Goal: Contribute content: Add original content to the website for others to see

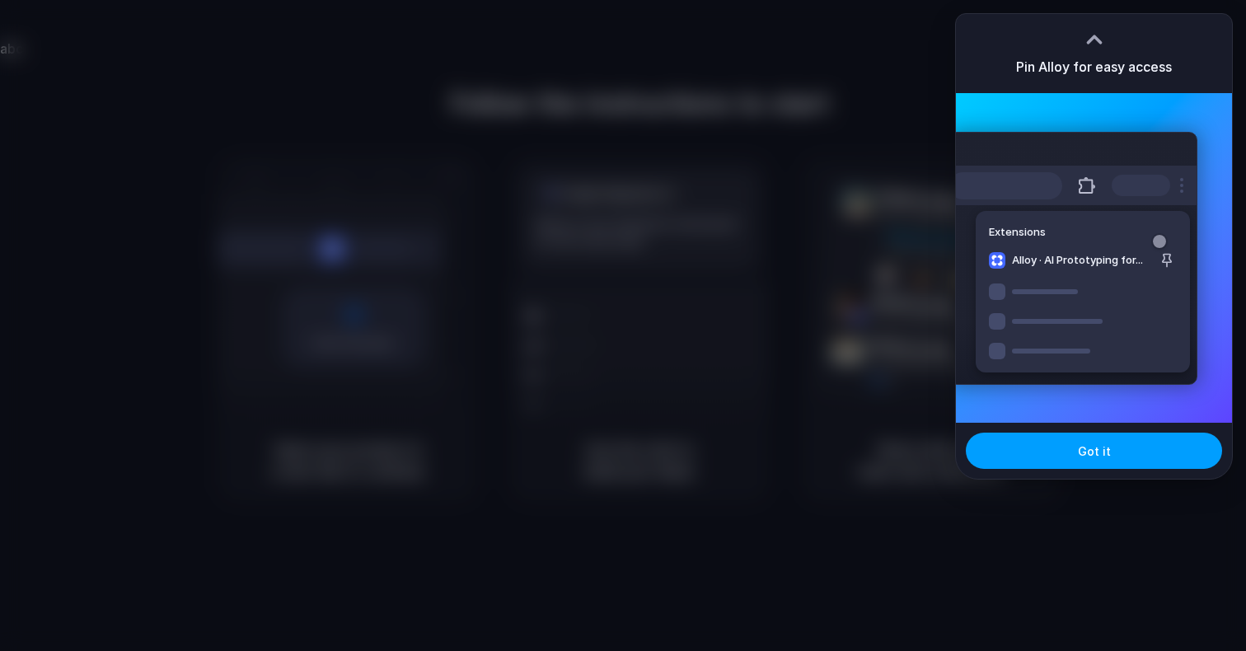
click at [1087, 438] on button "Got it" at bounding box center [1094, 451] width 256 height 36
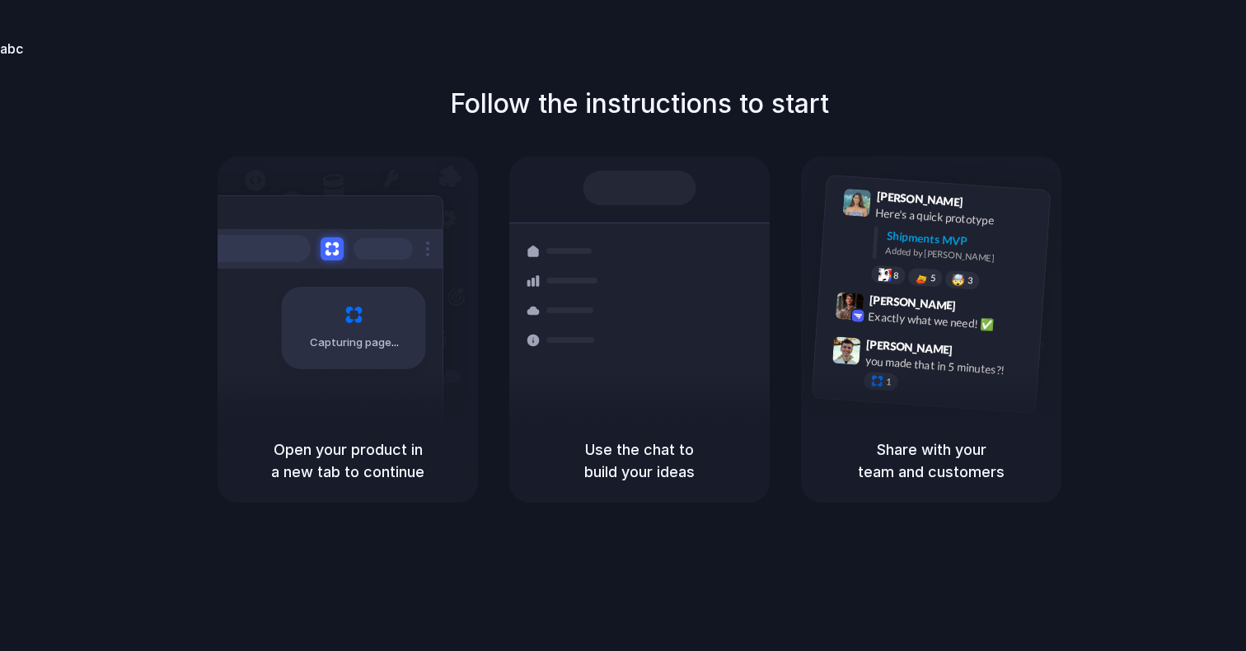
click at [1139, 99] on div "Follow the instructions to start Capturing page Open your product in a new tab …" at bounding box center [639, 293] width 1246 height 419
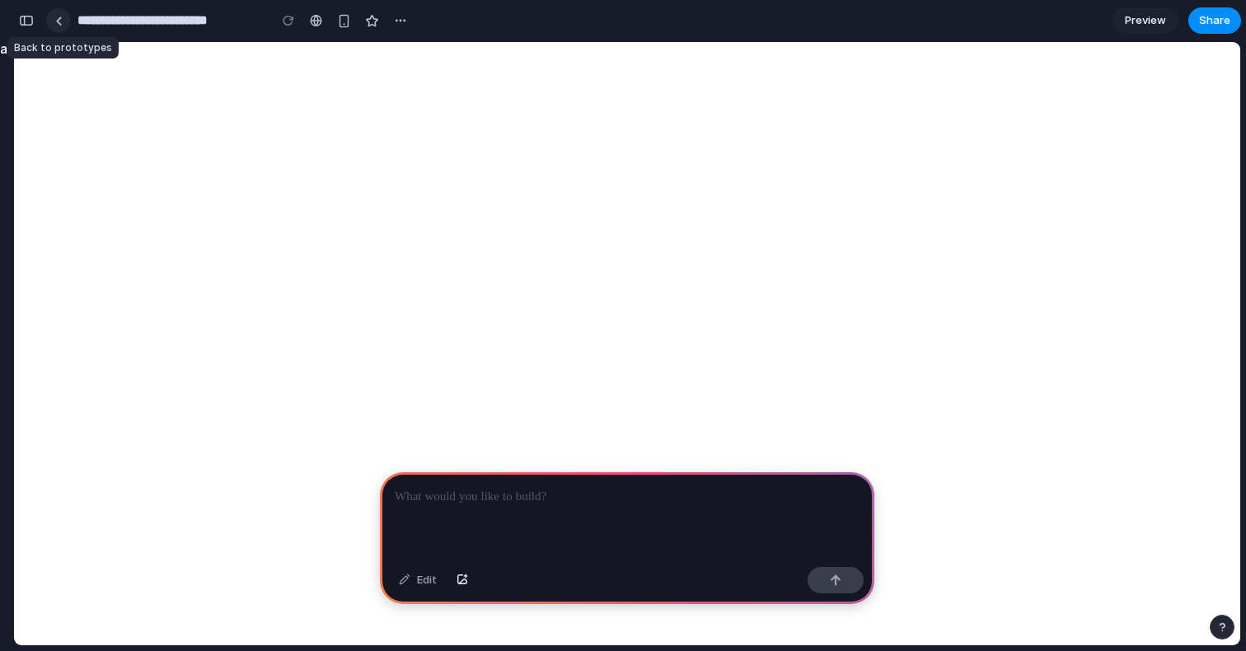
click at [61, 19] on div at bounding box center [58, 20] width 7 height 9
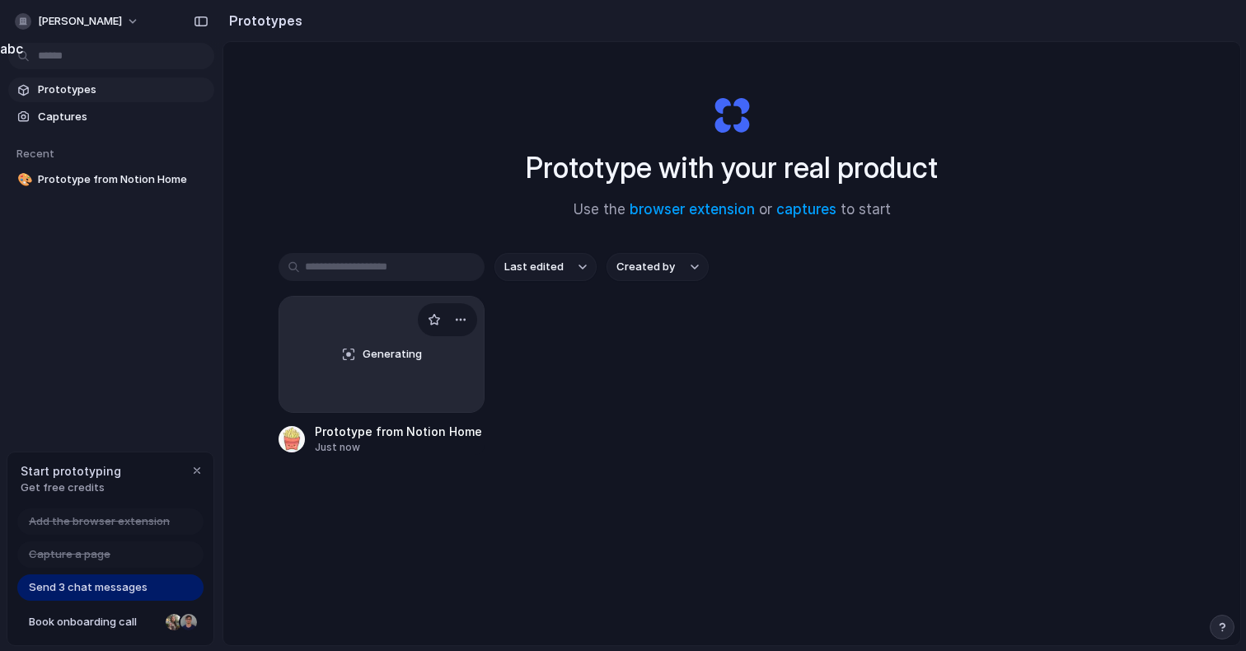
click at [369, 319] on div "Generating" at bounding box center [381, 354] width 204 height 115
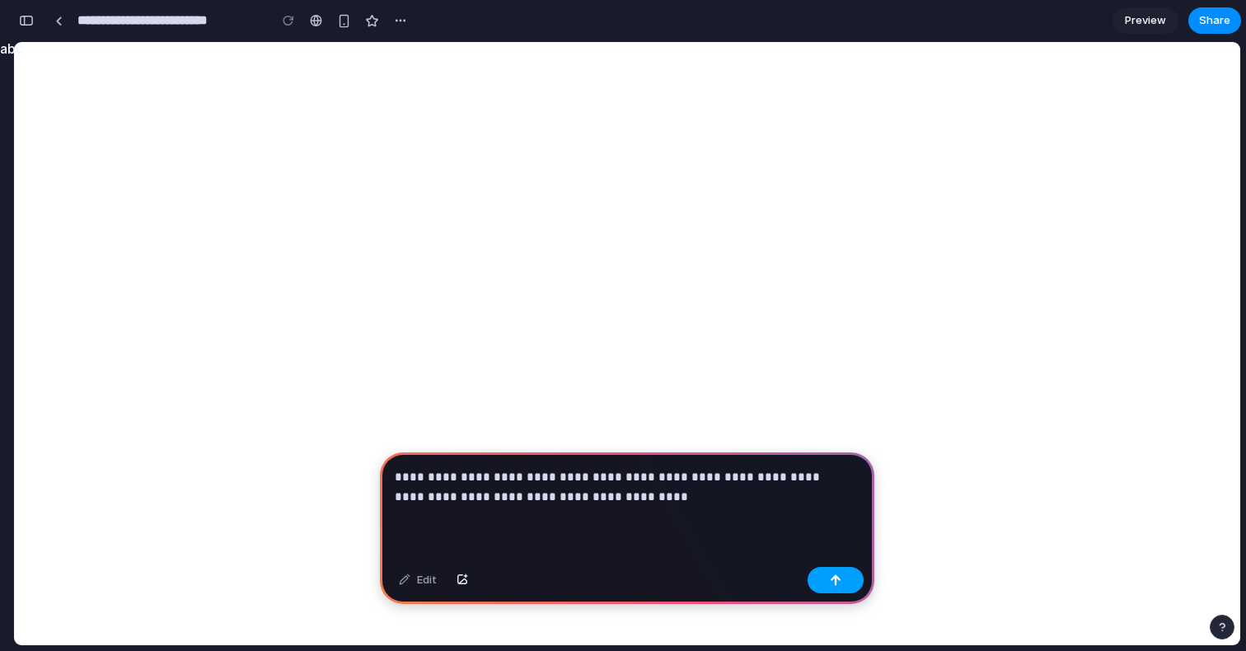
click at [845, 578] on button "button" at bounding box center [835, 580] width 56 height 26
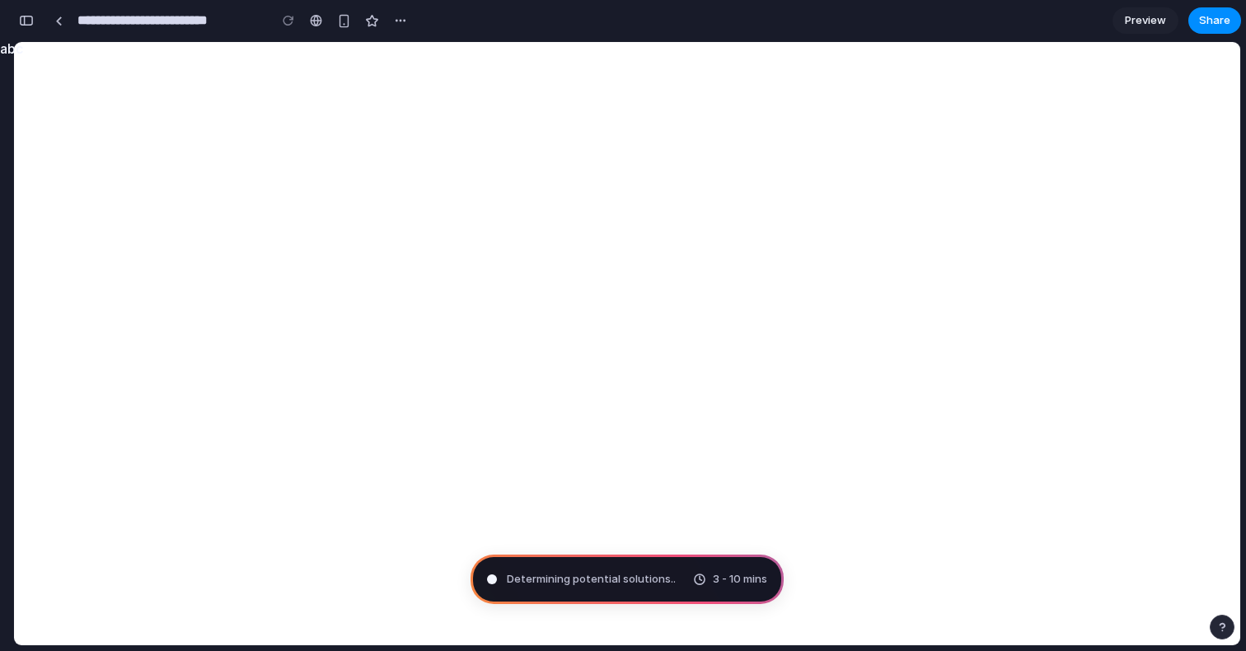
type input "**********"
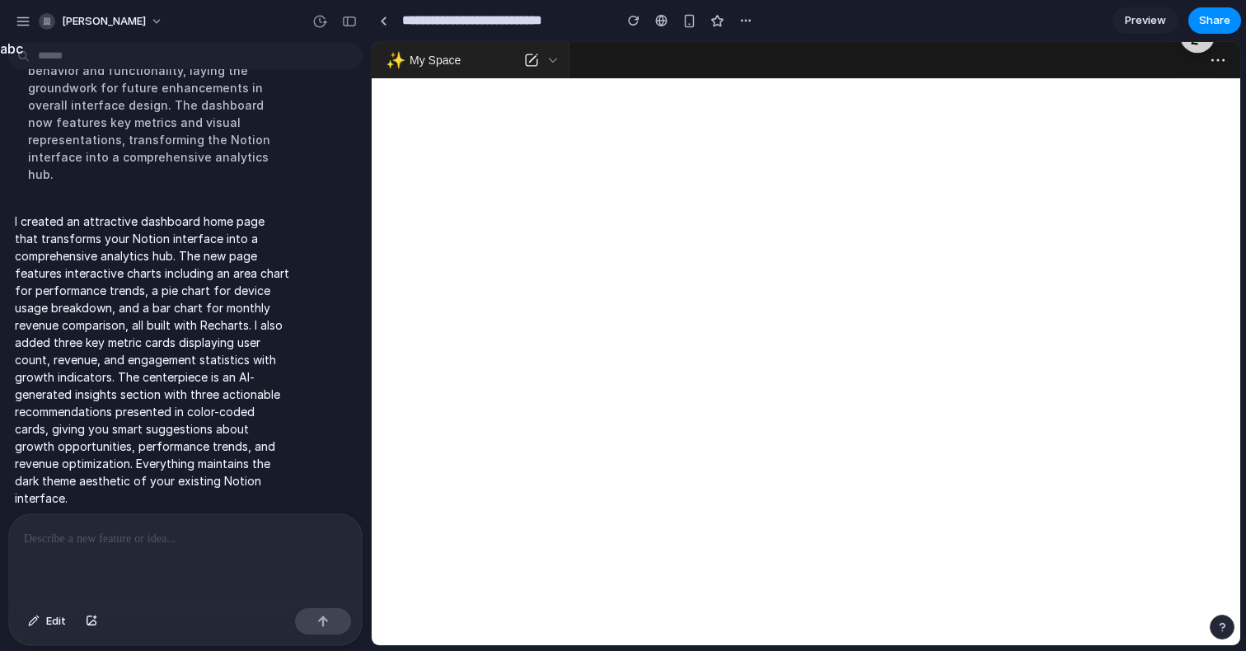
click at [1056, 52] on div at bounding box center [904, 60] width 671 height 36
click at [1220, 58] on icon at bounding box center [1218, 60] width 18 height 18
click at [547, 56] on icon at bounding box center [552, 60] width 13 height 13
click at [550, 58] on icon at bounding box center [553, 60] width 8 height 4
click at [532, 63] on icon at bounding box center [531, 60] width 18 height 18
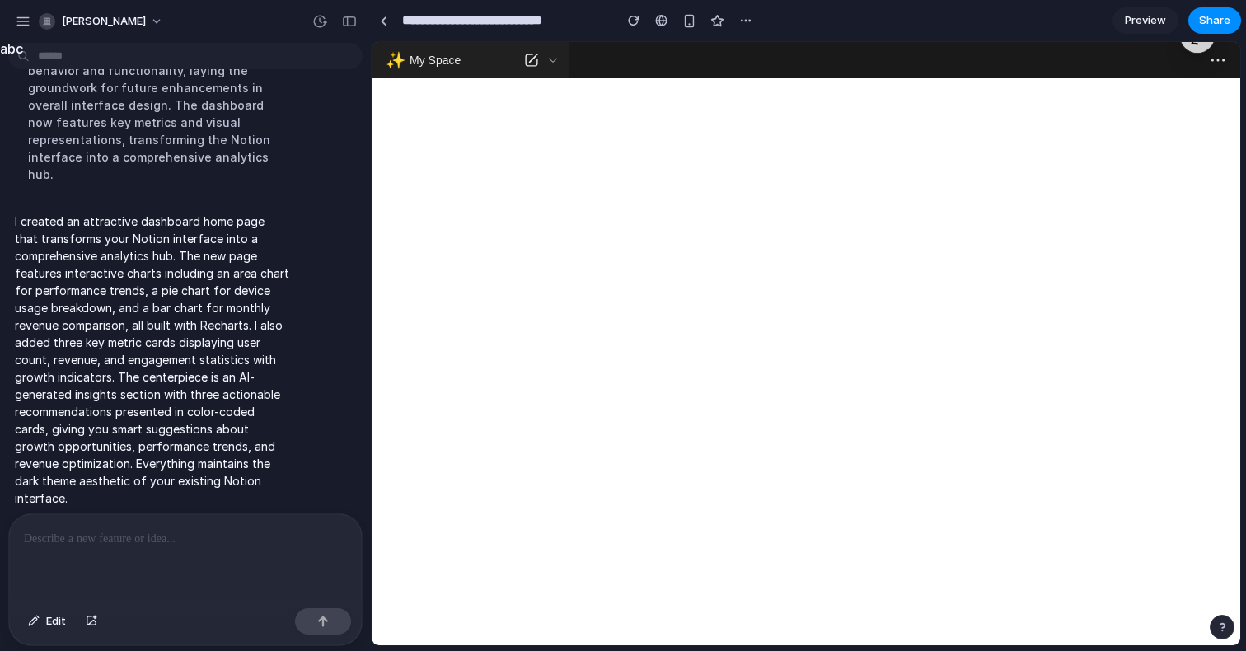
click at [176, 563] on div at bounding box center [185, 557] width 353 height 87
click at [181, 543] on div at bounding box center [185, 557] width 353 height 87
click at [840, 78] on html "Skip to content ✨ My Space Search Home Notion AI Inbox Teamspaces CodeLink Todo…" at bounding box center [806, 60] width 868 height 36
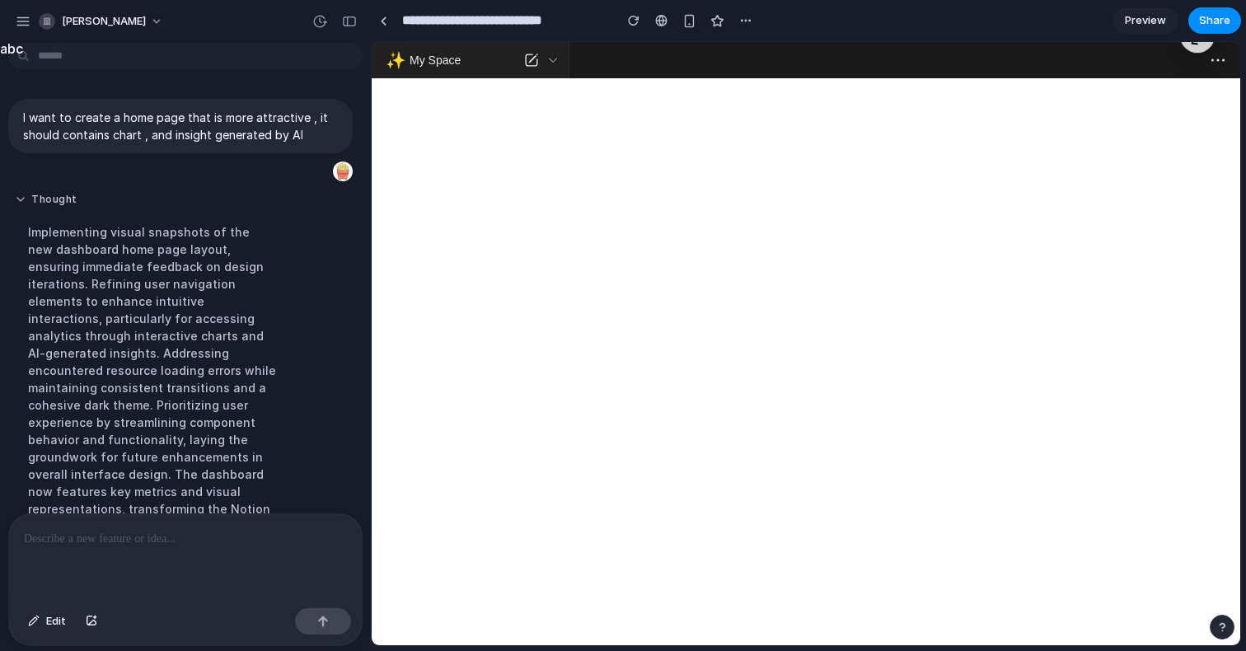
scroll to position [369, 0]
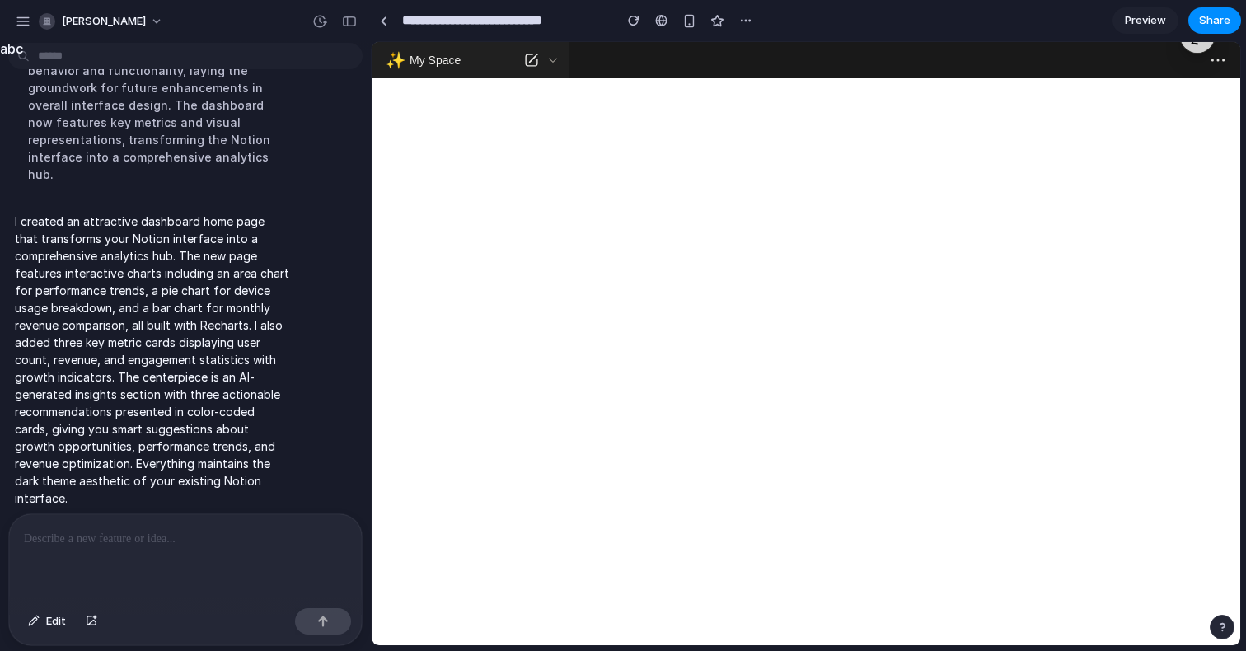
click at [90, 541] on div at bounding box center [185, 557] width 353 height 87
click at [41, 624] on button "Edit" at bounding box center [47, 621] width 54 height 26
click at [428, 68] on div at bounding box center [806, 344] width 868 height 602
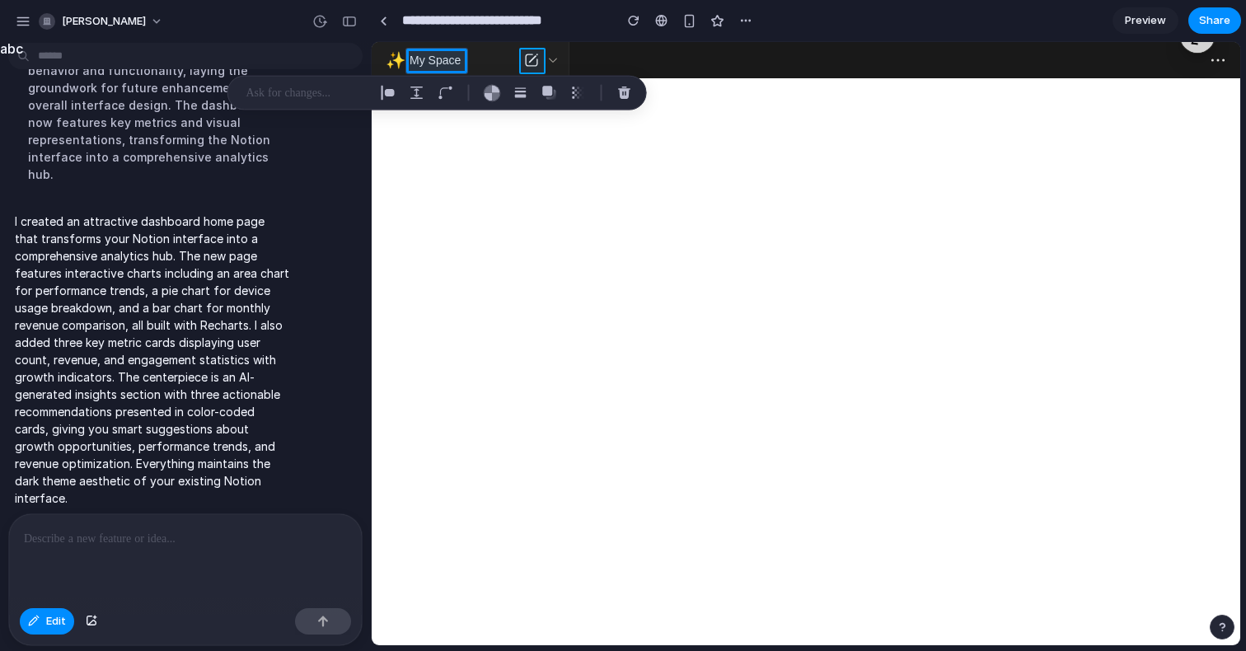
click at [523, 64] on div at bounding box center [806, 344] width 868 height 602
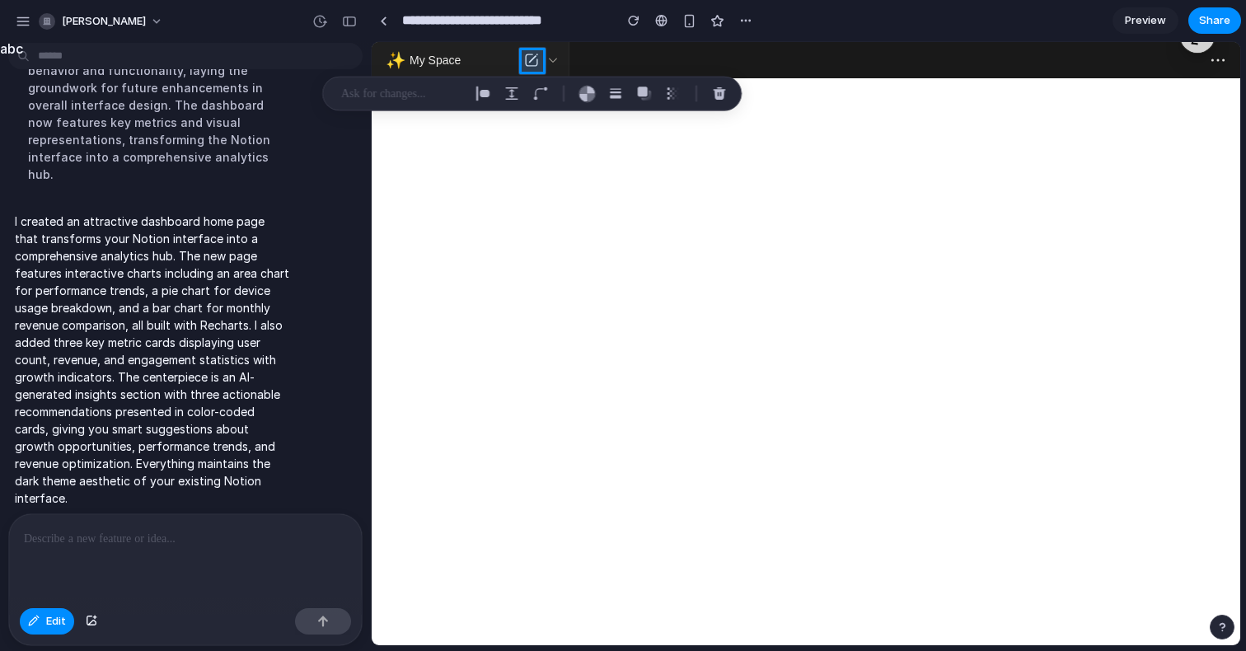
click at [567, 59] on div at bounding box center [806, 344] width 868 height 602
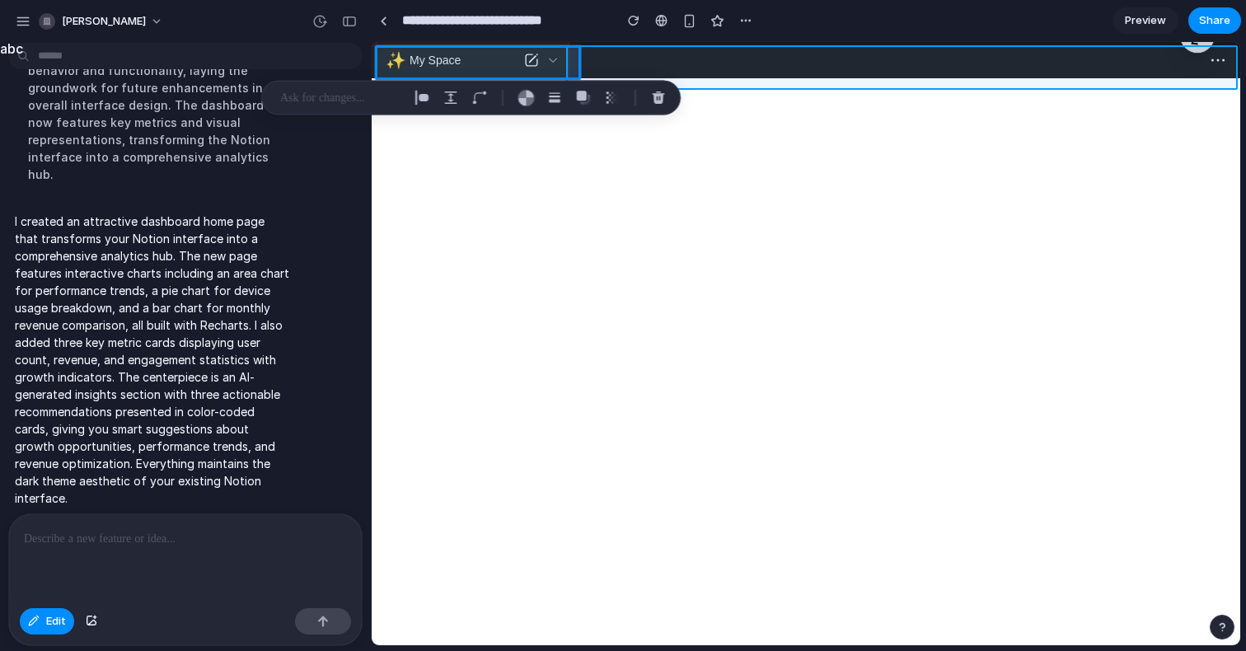
click at [699, 50] on div at bounding box center [806, 344] width 868 height 602
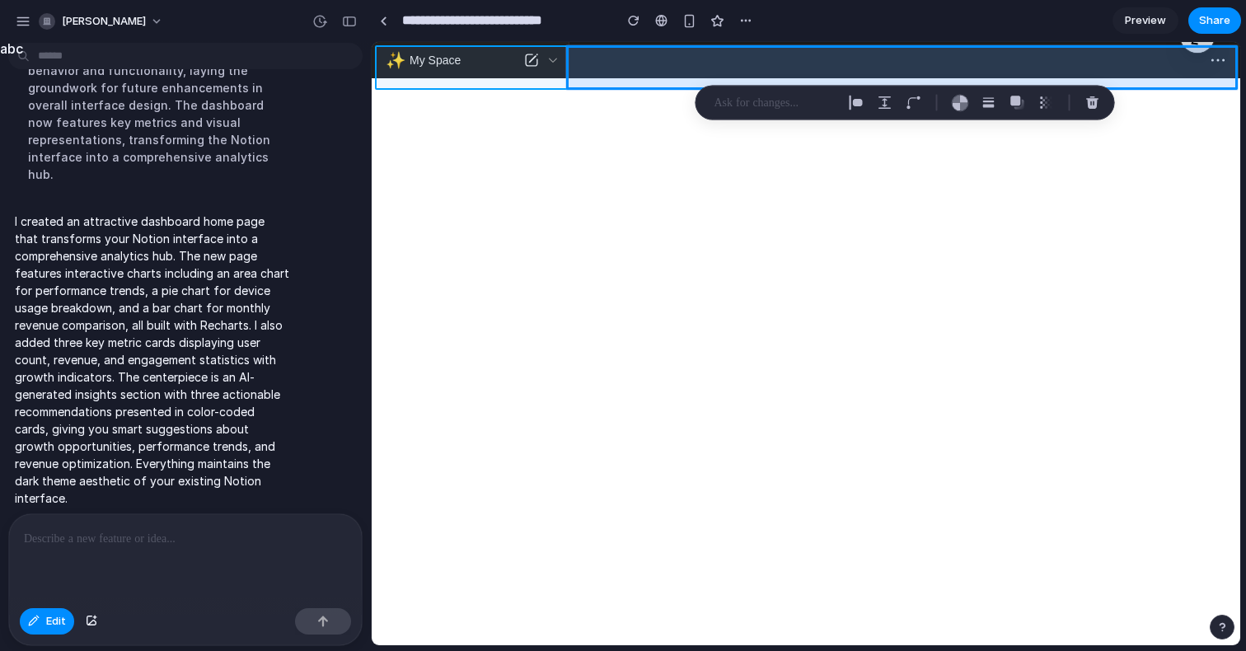
click at [662, 85] on div at bounding box center [806, 344] width 868 height 602
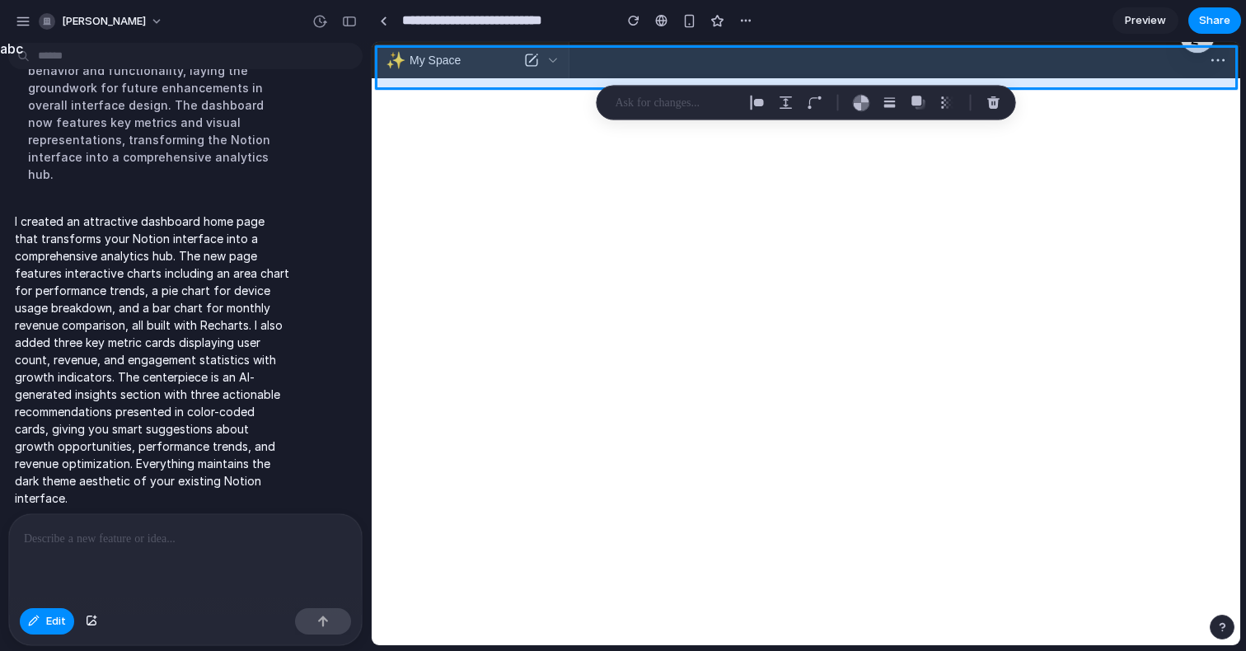
click at [654, 168] on div at bounding box center [806, 344] width 868 height 602
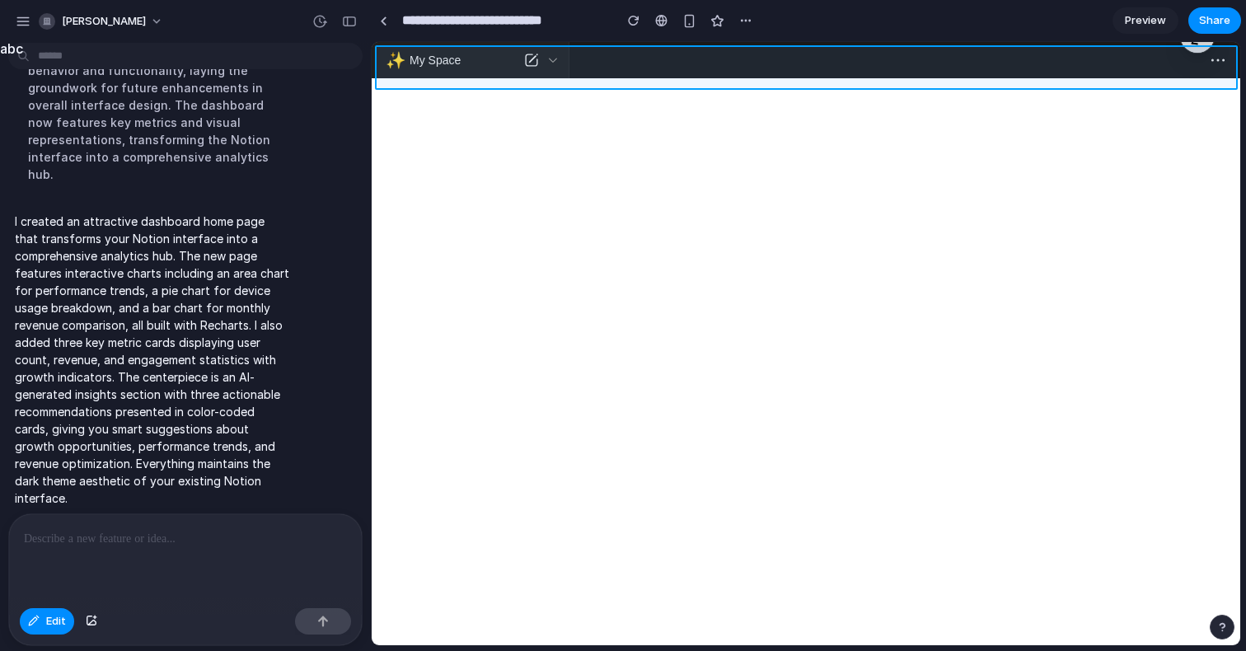
click at [785, 301] on div at bounding box center [806, 344] width 868 height 602
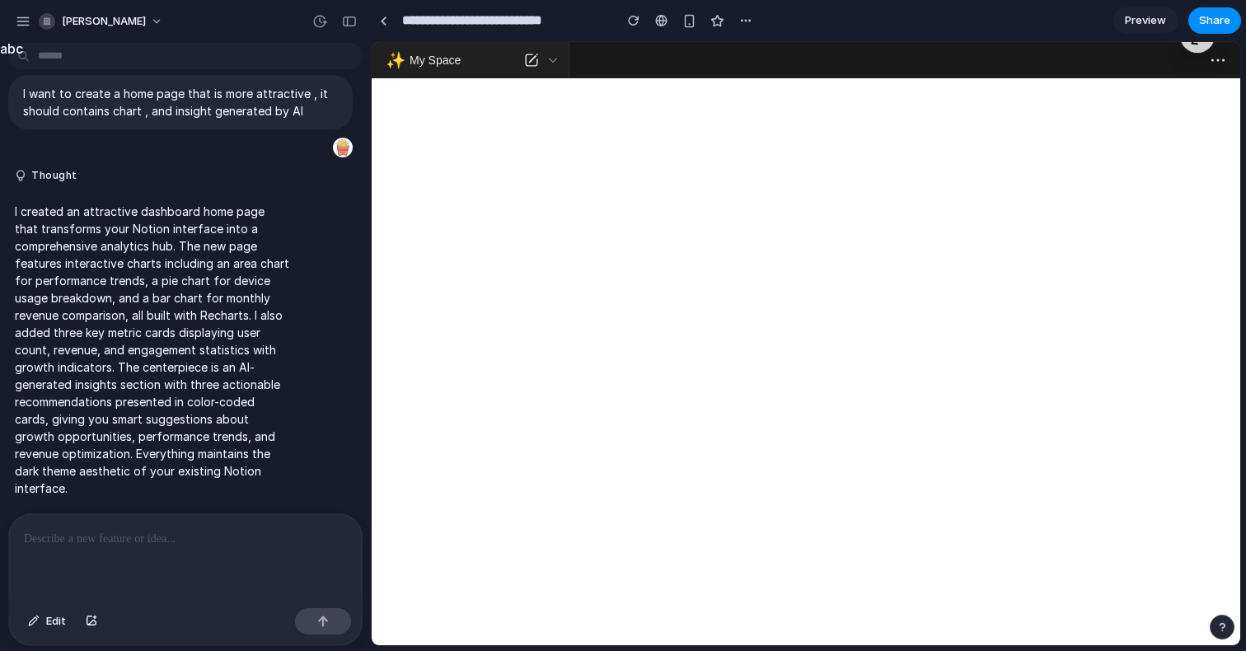
click at [556, 63] on icon at bounding box center [552, 60] width 13 height 13
click at [536, 61] on icon at bounding box center [531, 60] width 18 height 18
drag, startPoint x: 752, startPoint y: 63, endPoint x: 784, endPoint y: 103, distance: 51.6
click at [752, 63] on div at bounding box center [904, 60] width 671 height 36
click at [809, 78] on html "Skip to content ✨ My Space Search Home Notion AI Inbox Teamspaces CodeLink Todo…" at bounding box center [806, 60] width 868 height 36
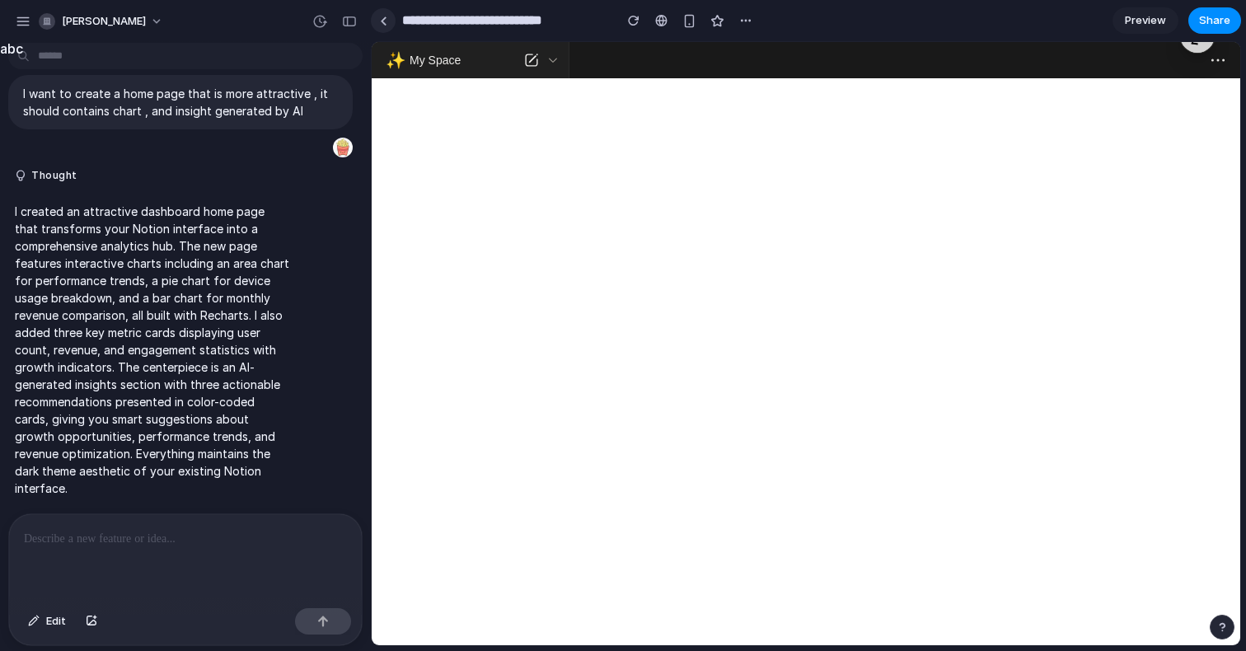
click at [378, 21] on link at bounding box center [383, 20] width 25 height 25
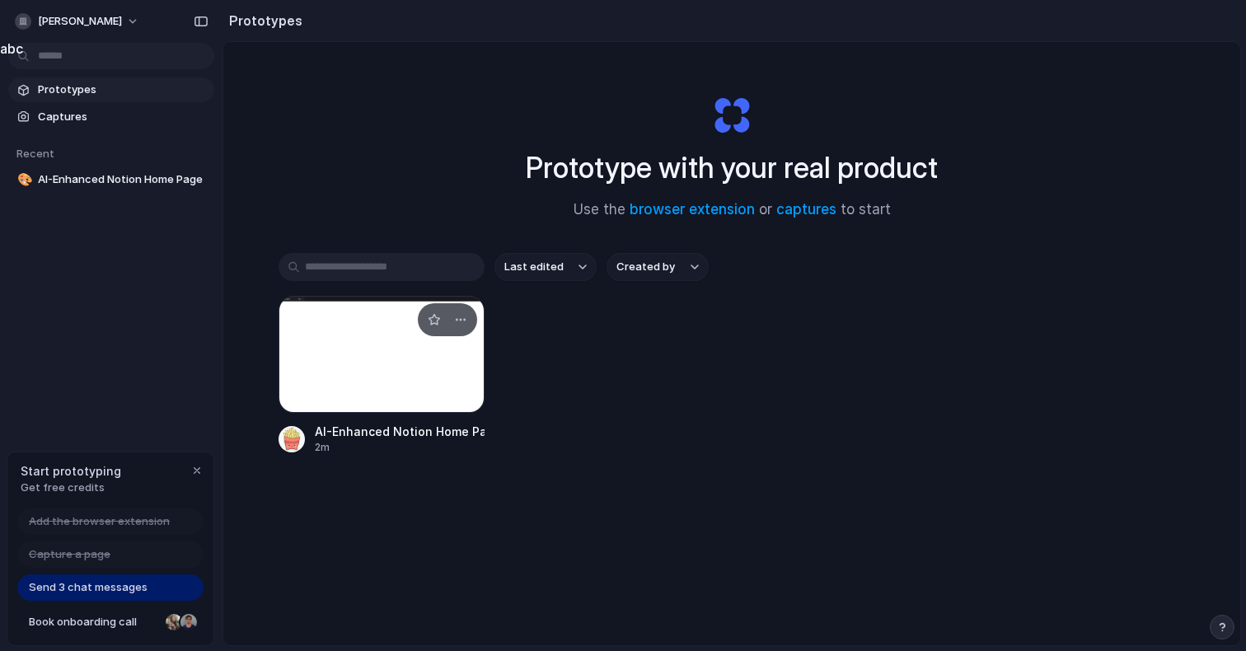
click at [315, 322] on div at bounding box center [381, 354] width 206 height 117
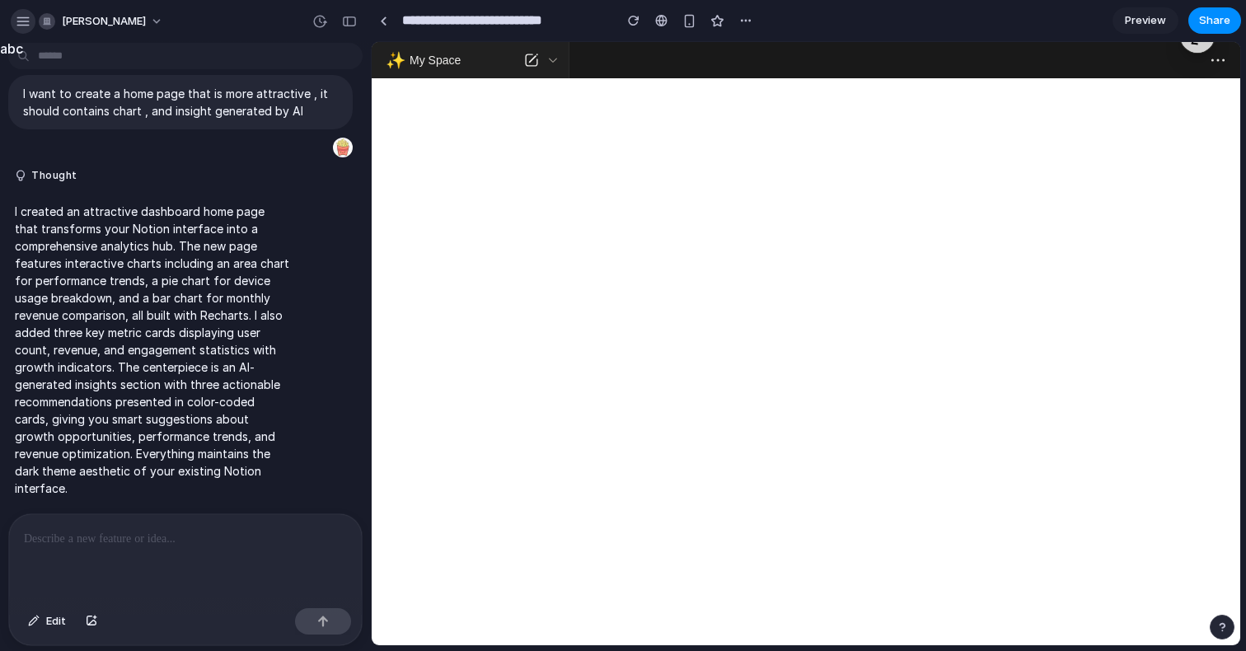
click at [21, 19] on div "button" at bounding box center [23, 21] width 15 height 15
click at [490, 61] on div "My Space" at bounding box center [461, 60] width 104 height 16
click at [527, 58] on icon at bounding box center [531, 60] width 18 height 18
click at [567, 65] on div "✨ My Space" at bounding box center [471, 60] width 198 height 26
click at [359, 265] on div "**********" at bounding box center [623, 325] width 1246 height 651
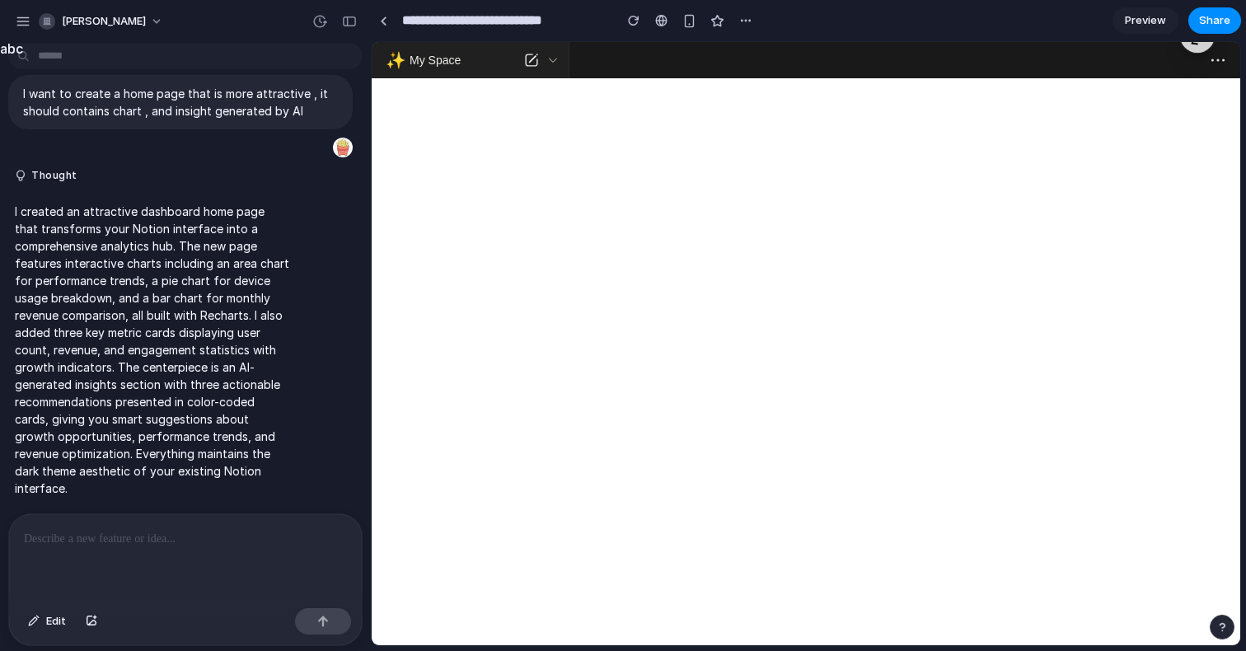
scroll to position [31, 0]
click at [1135, 21] on span "Preview" at bounding box center [1145, 20] width 41 height 16
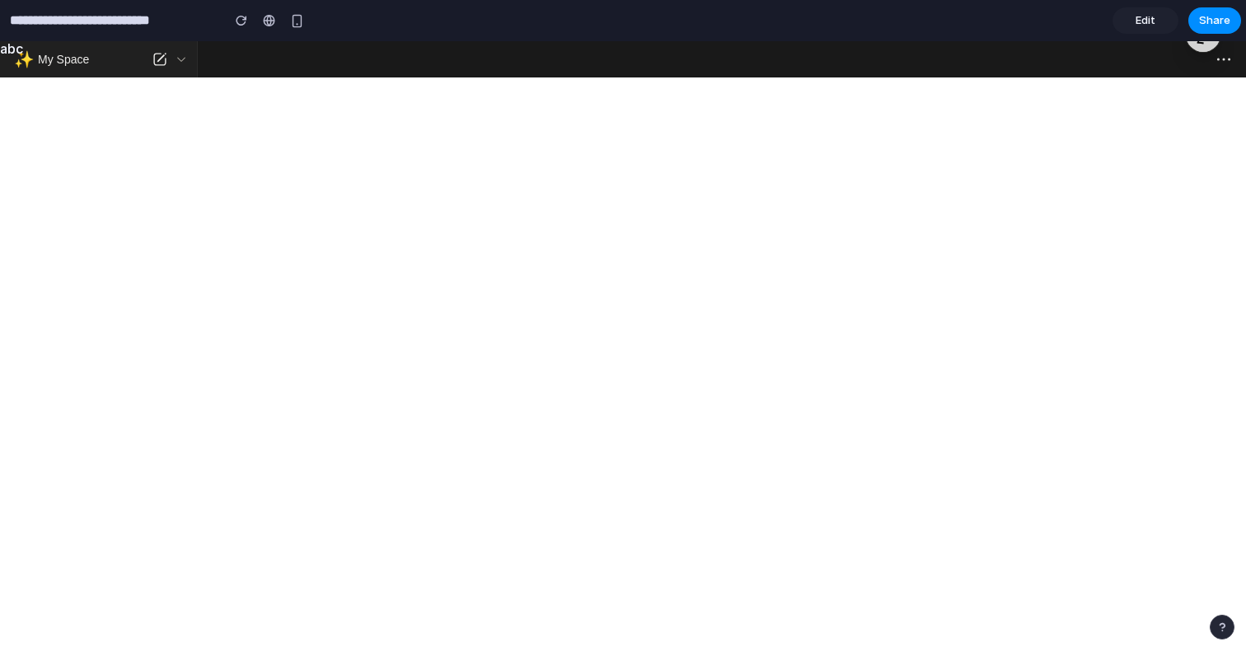
click at [202, 77] on html "Skip to content ✨ My Space Search Home Notion AI Inbox Teamspaces CodeLink Todo…" at bounding box center [623, 59] width 1246 height 36
click at [163, 62] on icon at bounding box center [160, 59] width 18 height 18
click at [163, 64] on icon at bounding box center [160, 59] width 18 height 18
click at [188, 62] on div at bounding box center [181, 59] width 16 height 23
click at [1036, 30] on section "**********" at bounding box center [620, 20] width 1241 height 41
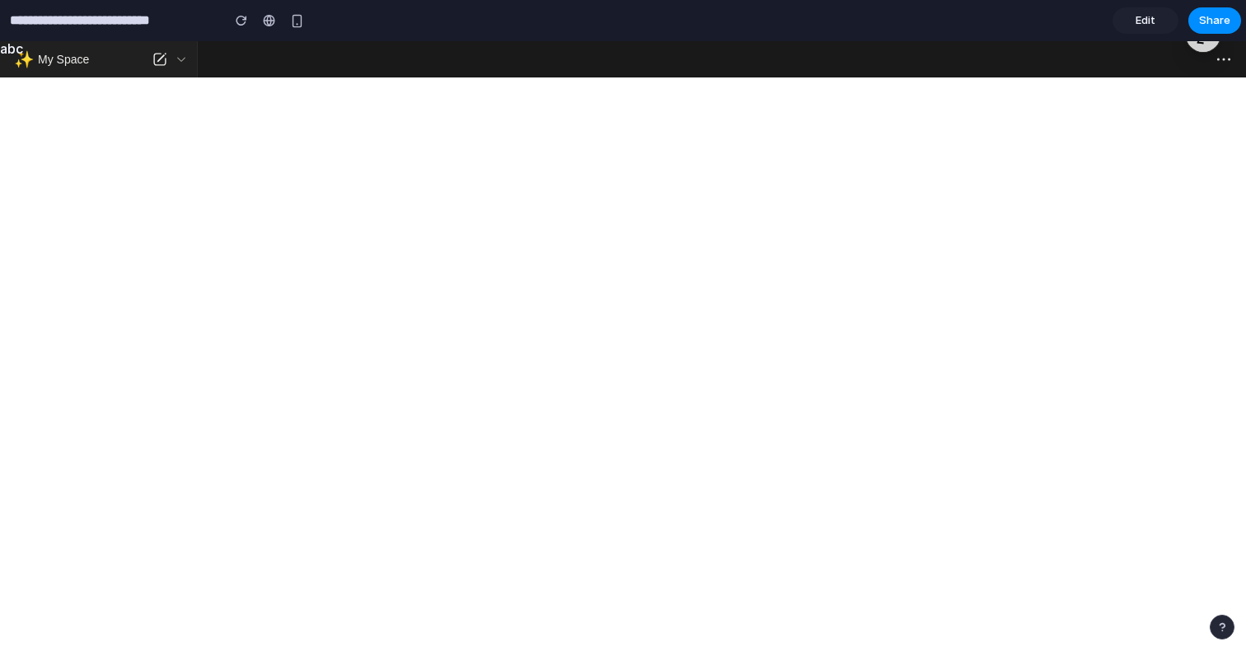
click at [1223, 45] on div at bounding box center [722, 59] width 1048 height 36
click at [1214, 63] on icon at bounding box center [1223, 59] width 18 height 18
click at [335, 77] on html "Skip to content ✨ My Space Search Home Notion AI Inbox Teamspaces CodeLink Todo…" at bounding box center [623, 59] width 1246 height 36
click at [129, 56] on div "My Space" at bounding box center [90, 59] width 104 height 16
click at [155, 59] on icon at bounding box center [160, 59] width 18 height 18
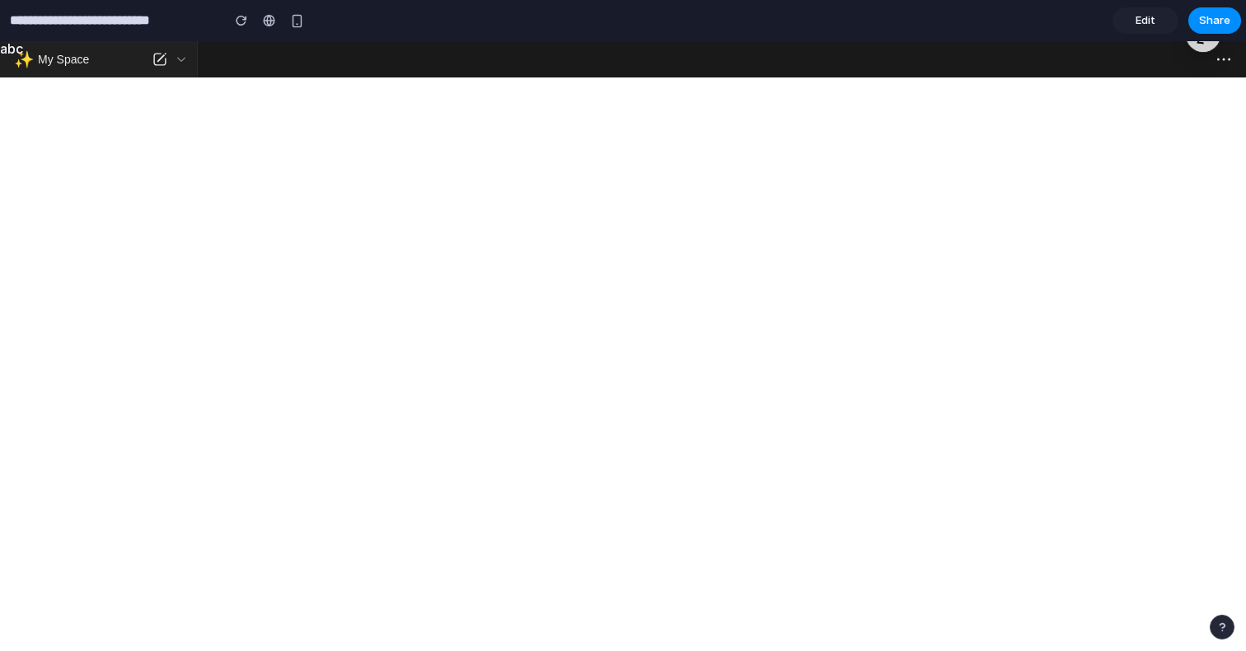
click at [155, 59] on icon at bounding box center [160, 59] width 18 height 18
drag, startPoint x: 167, startPoint y: 59, endPoint x: 177, endPoint y: 58, distance: 9.9
click at [167, 59] on icon at bounding box center [160, 59] width 18 height 18
click at [187, 56] on icon at bounding box center [181, 59] width 13 height 13
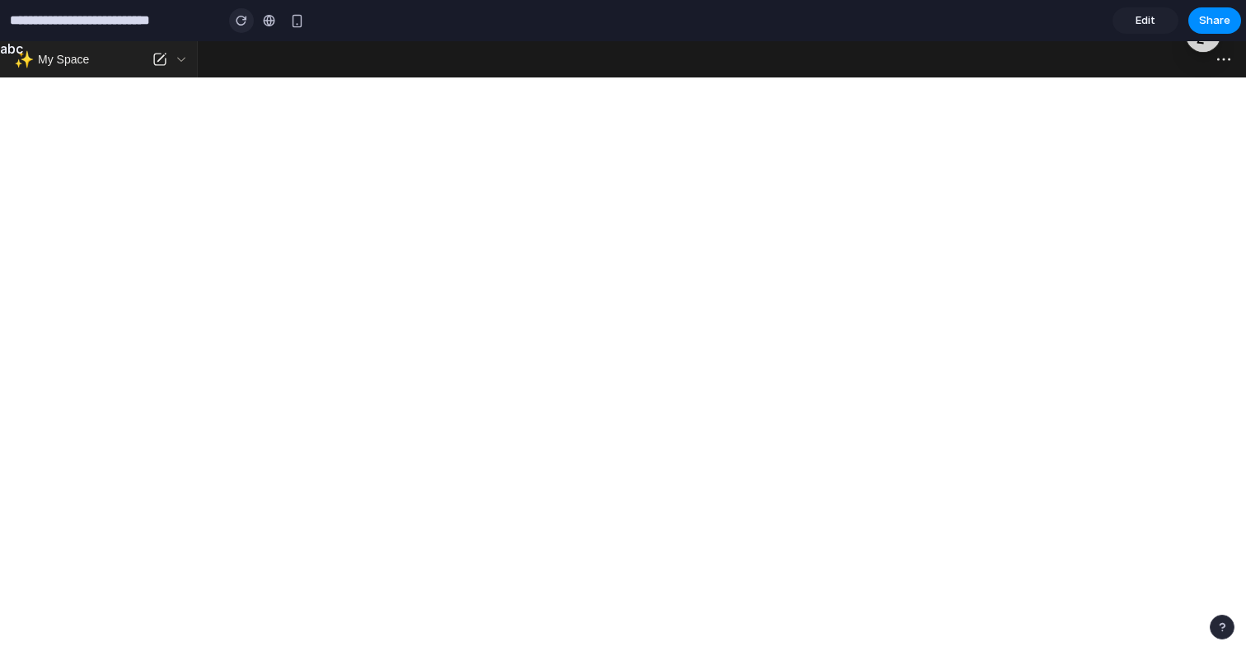
click at [251, 19] on button "button" at bounding box center [241, 20] width 25 height 25
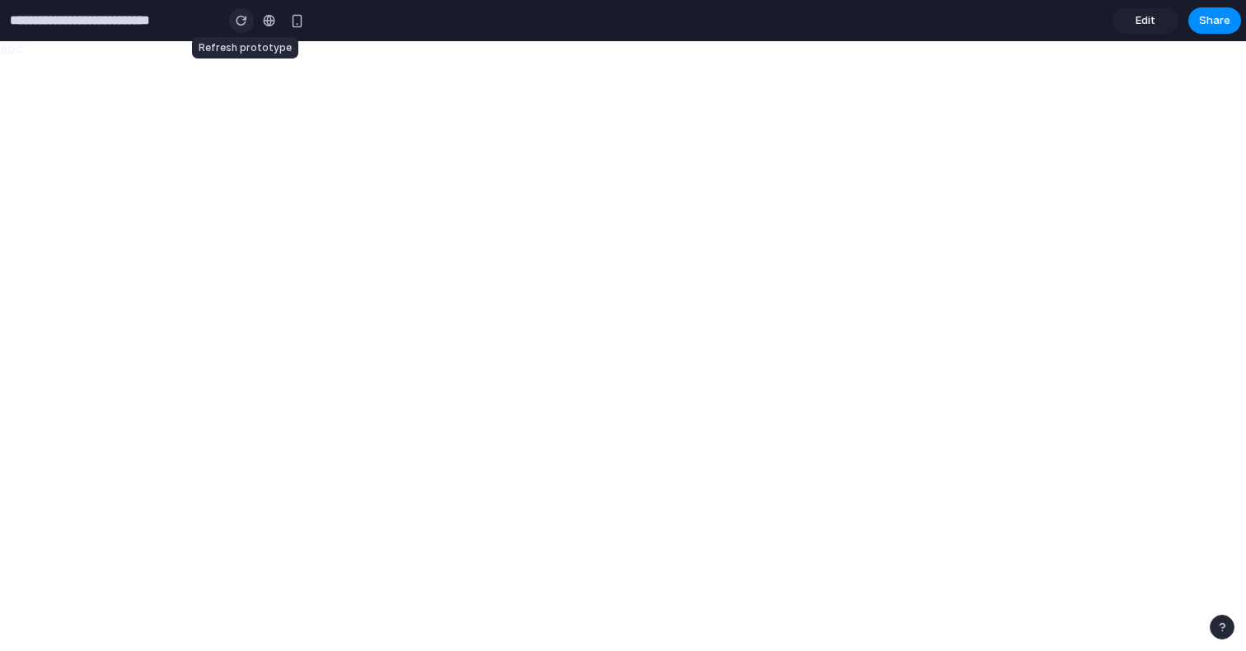
click at [243, 22] on div "button" at bounding box center [242, 21] width 12 height 12
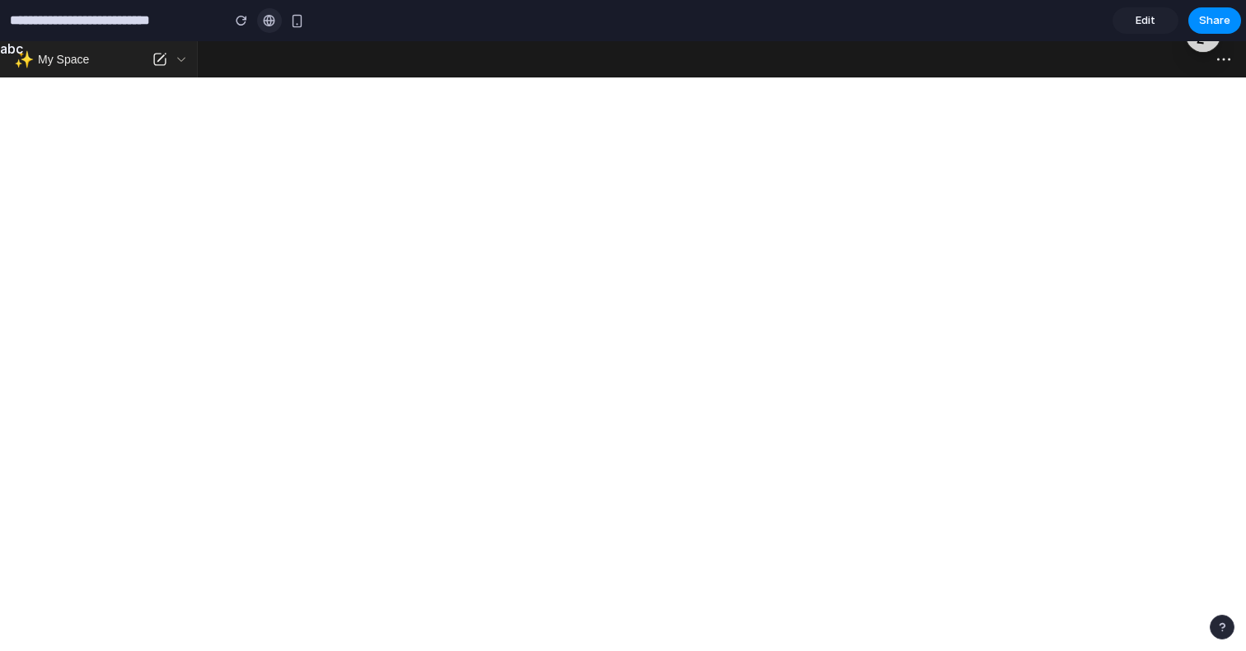
click at [273, 20] on div at bounding box center [269, 20] width 12 height 13
click at [177, 58] on icon at bounding box center [181, 59] width 13 height 13
click at [158, 63] on icon at bounding box center [160, 59] width 18 height 18
drag, startPoint x: 160, startPoint y: 59, endPoint x: 770, endPoint y: 40, distance: 610.0
click at [770, 41] on html "Skip to content ✨ My Space Search Home Notion AI Inbox Teamspaces CodeLink Todo…" at bounding box center [623, 59] width 1246 height 36
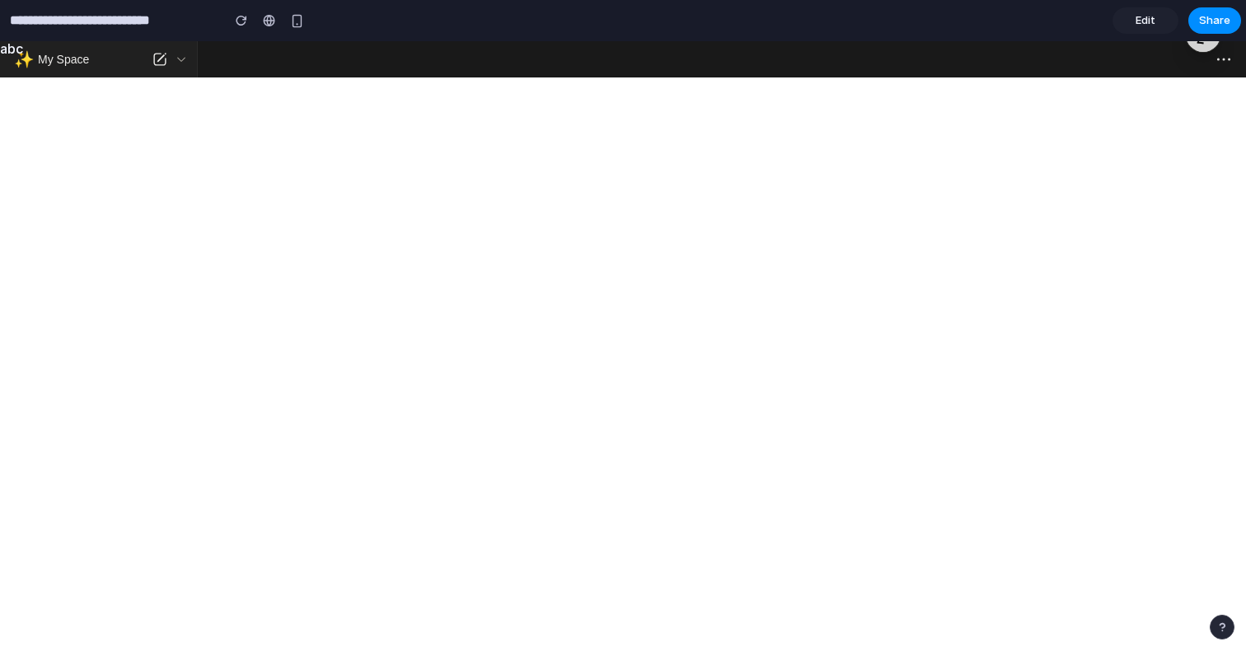
click at [768, 45] on div at bounding box center [722, 59] width 1048 height 36
click at [752, 54] on div at bounding box center [722, 59] width 1048 height 36
click at [761, 69] on div at bounding box center [722, 59] width 1048 height 36
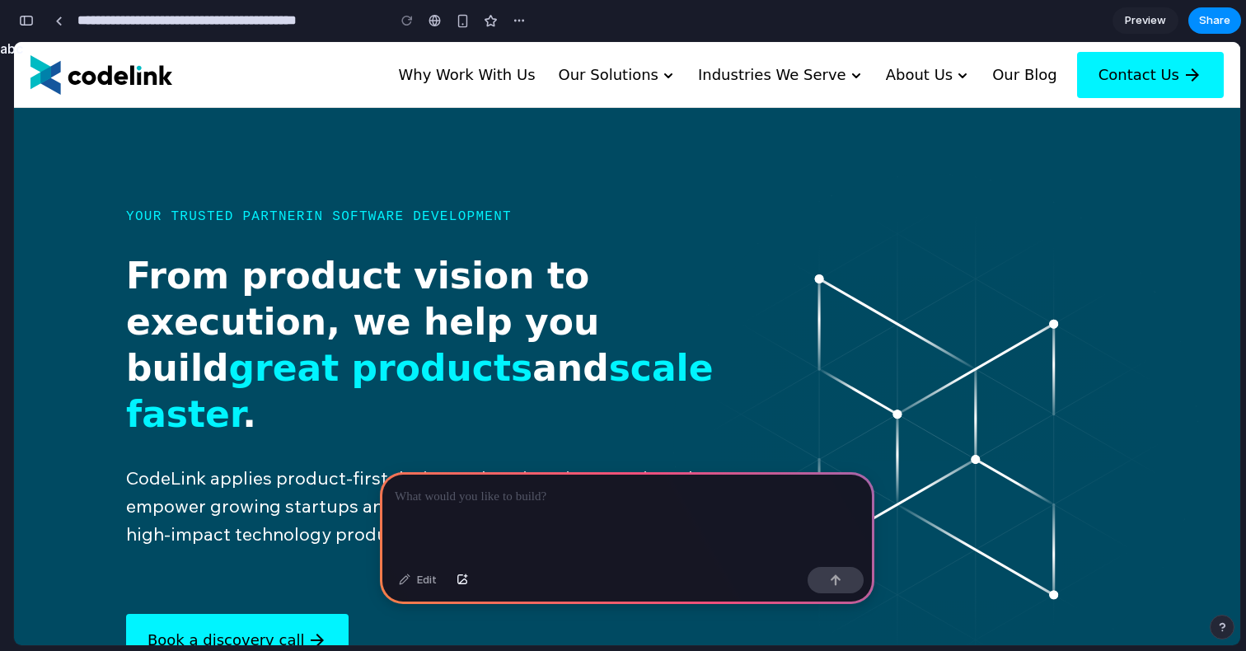
click at [562, 536] on div at bounding box center [627, 516] width 494 height 88
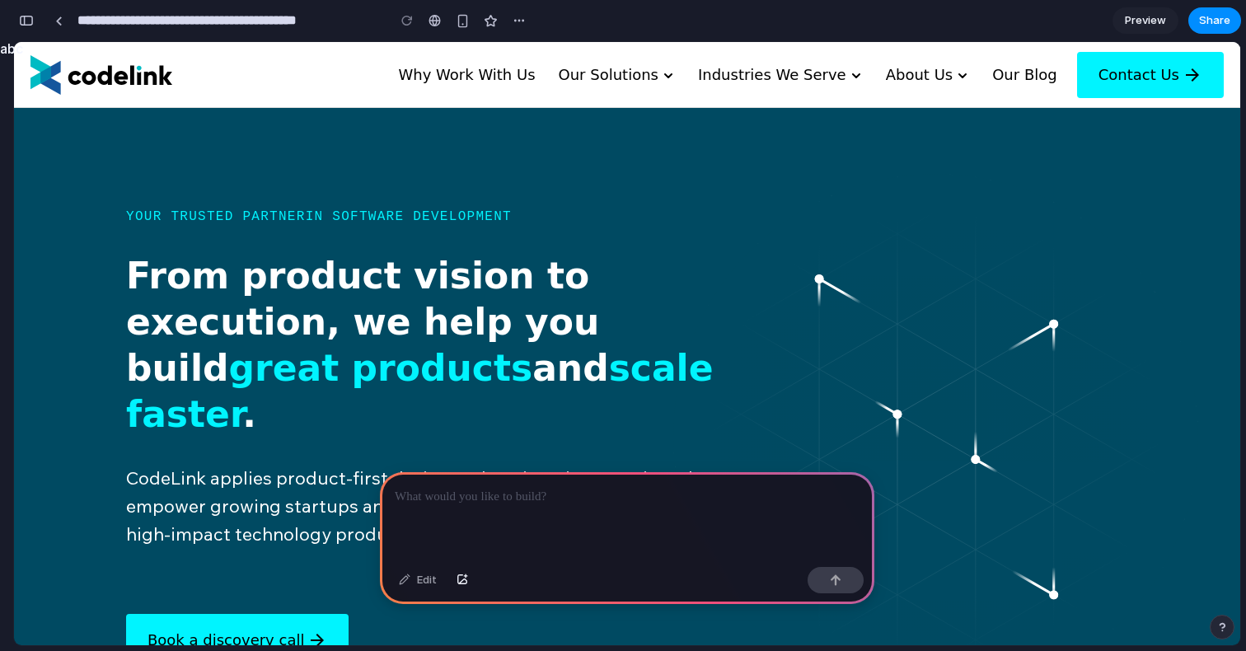
click at [710, 499] on div at bounding box center [627, 516] width 494 height 88
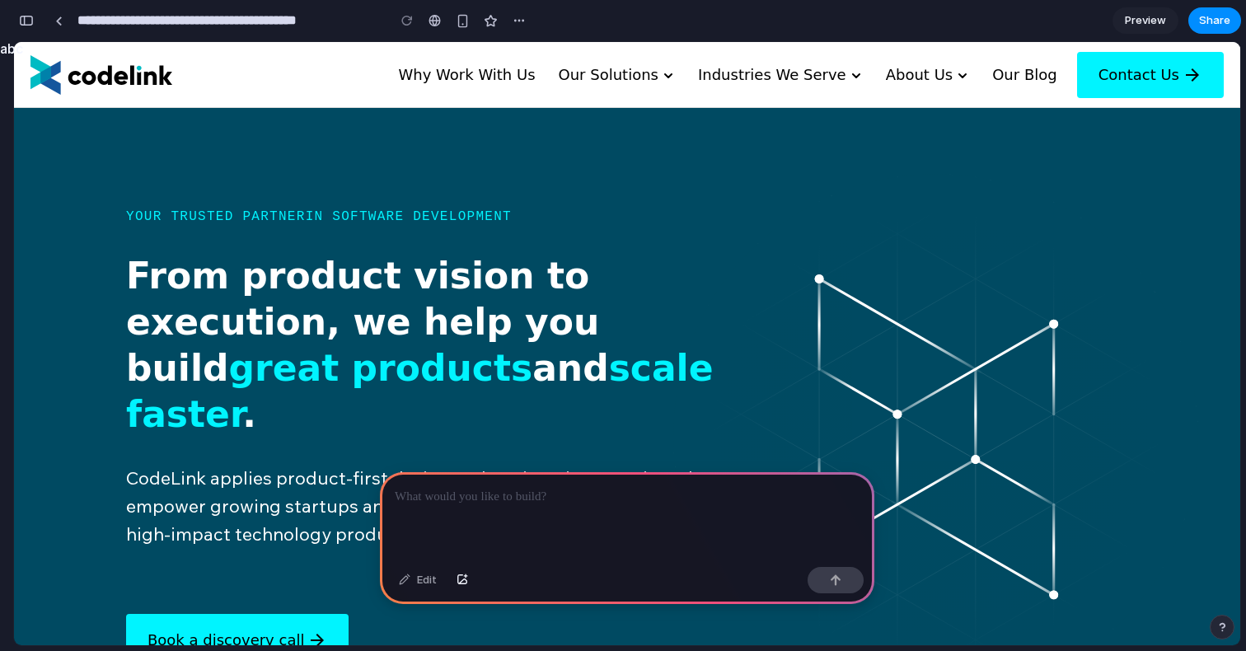
click at [601, 508] on div at bounding box center [627, 516] width 494 height 88
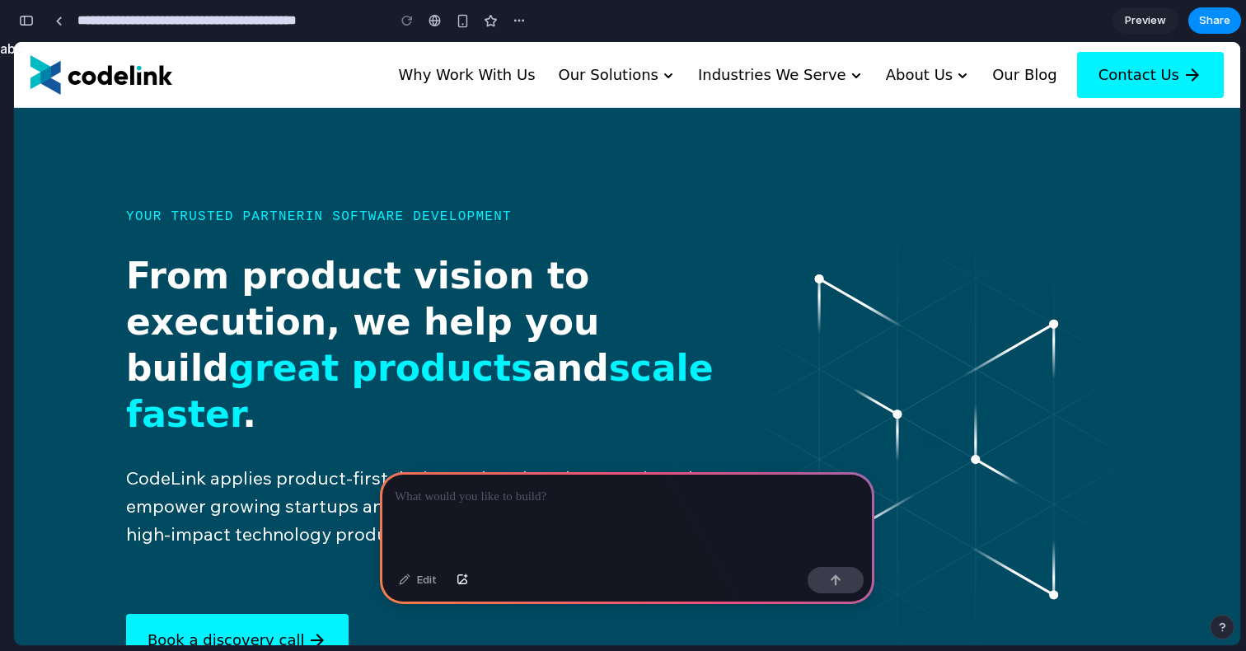
click at [601, 508] on div at bounding box center [627, 516] width 494 height 88
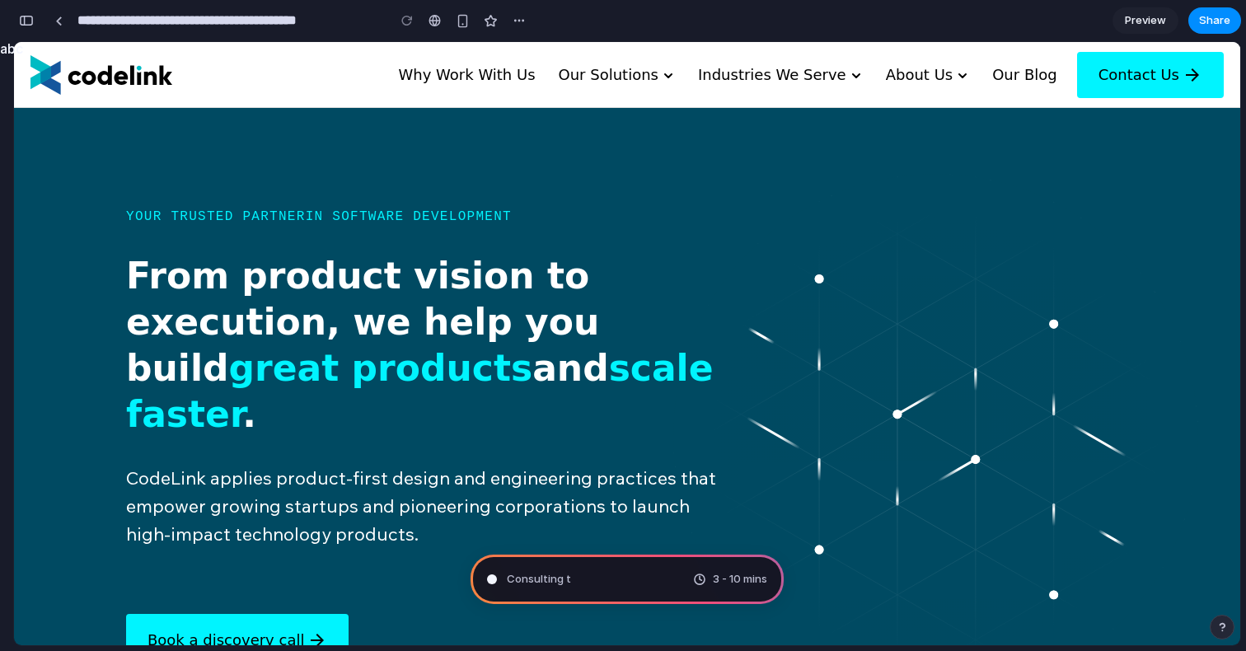
type input "**********"
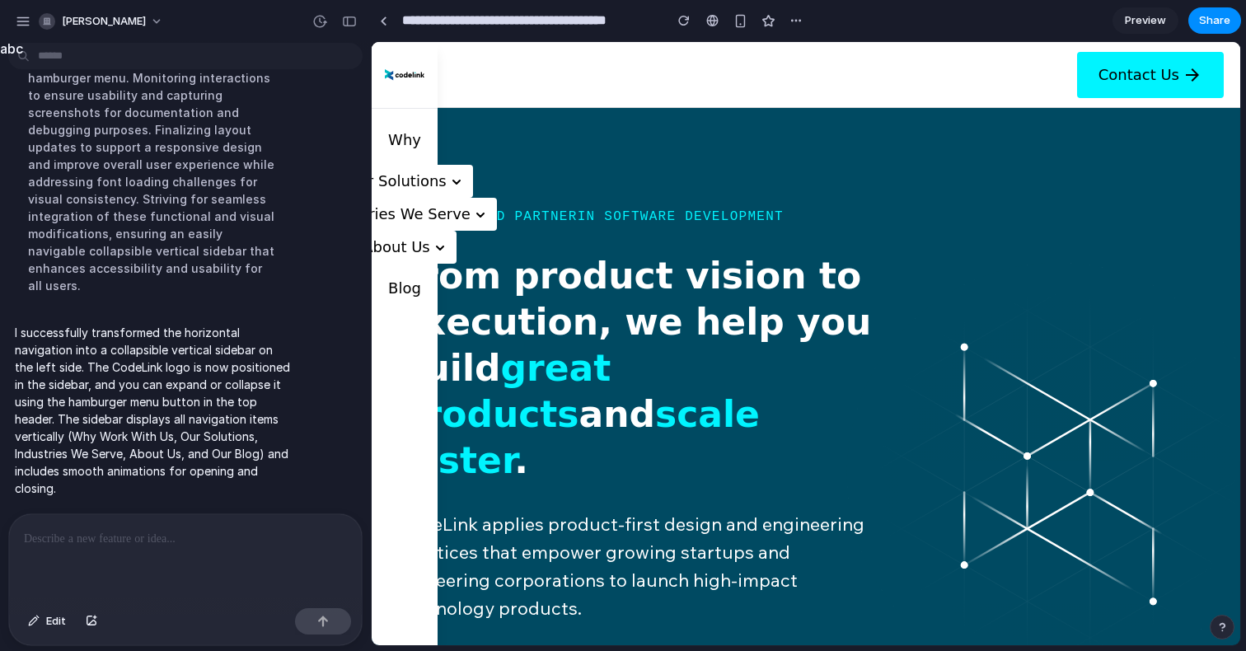
drag, startPoint x: 365, startPoint y: 274, endPoint x: 305, endPoint y: 281, distance: 60.6
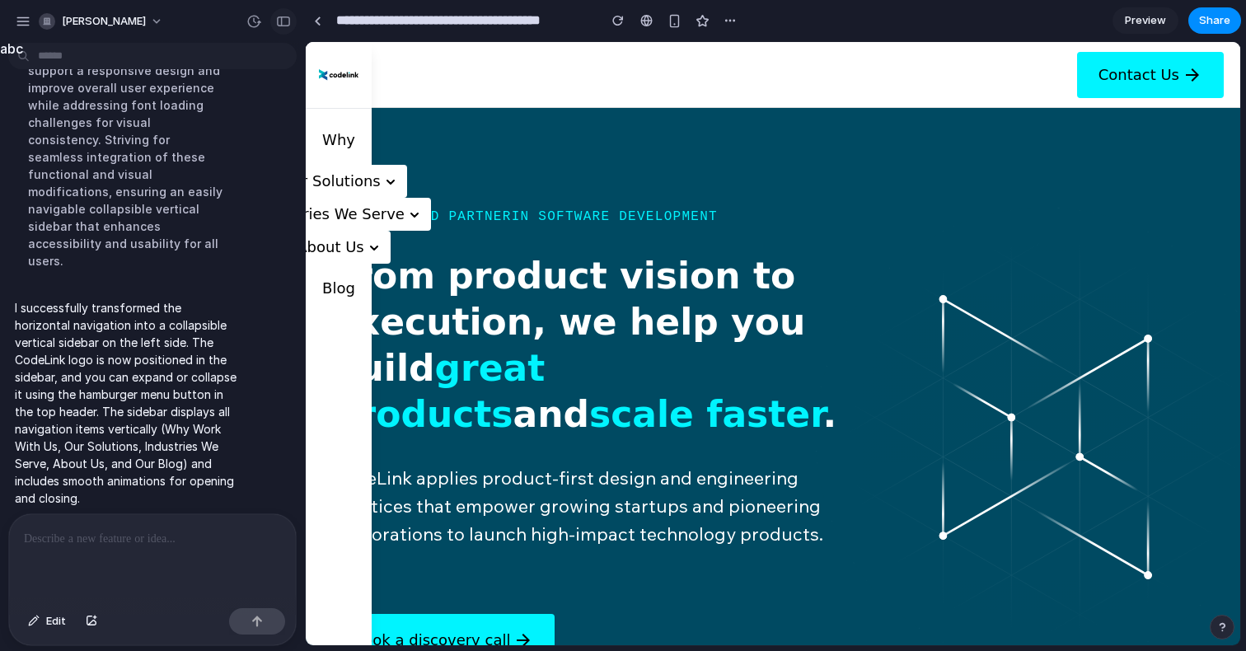
click at [279, 16] on div "button" at bounding box center [283, 22] width 15 height 12
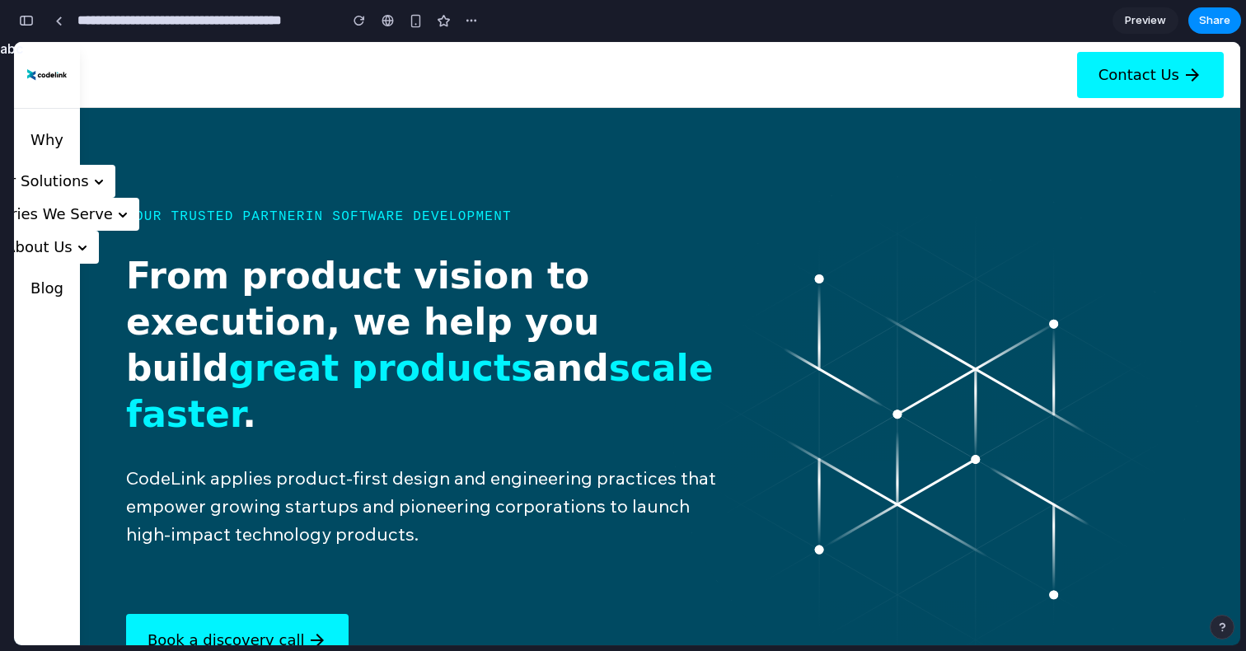
click at [77, 81] on div at bounding box center [47, 75] width 66 height 67
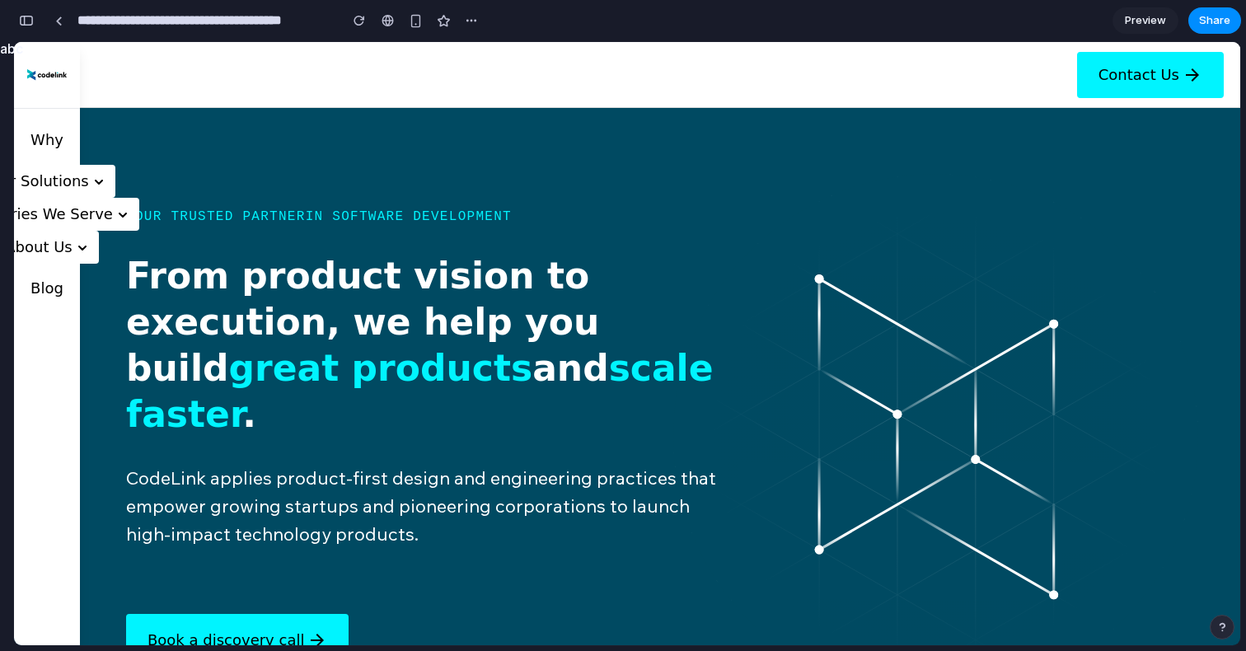
click at [173, 114] on section "Your trusted partner in software development From product vision to execution, …" at bounding box center [627, 436] width 1226 height 657
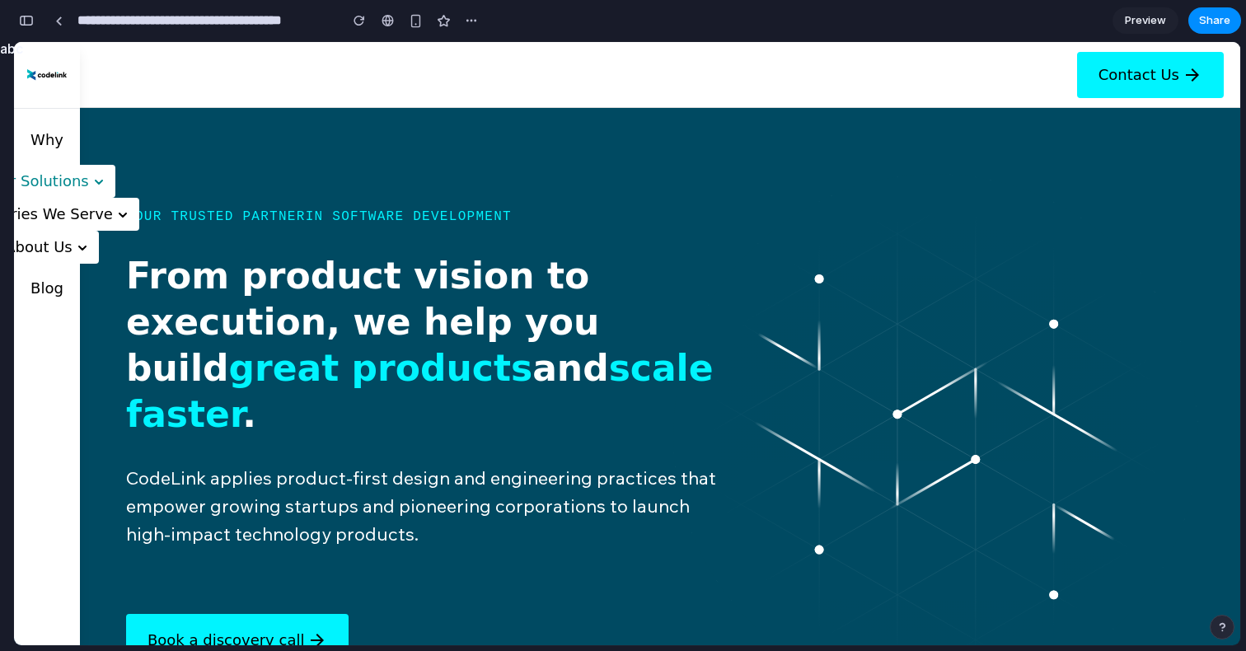
click at [47, 194] on button "Our Solutions" at bounding box center [47, 181] width 136 height 33
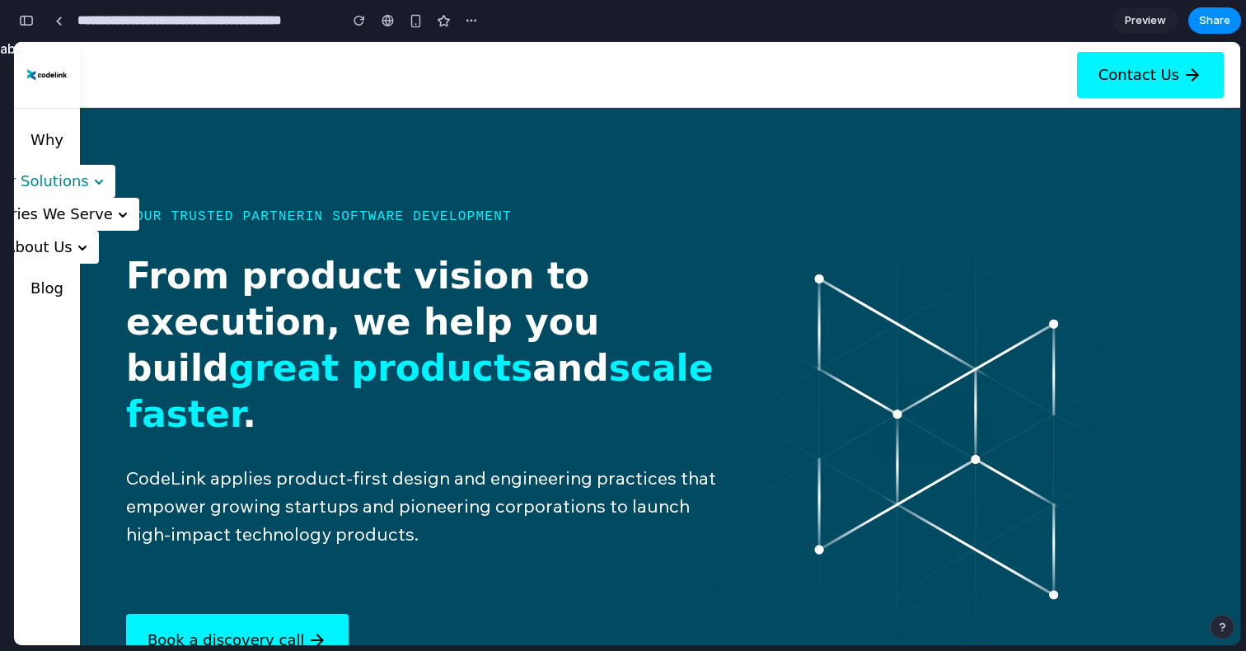
click at [64, 185] on button "Our Solutions" at bounding box center [47, 181] width 136 height 33
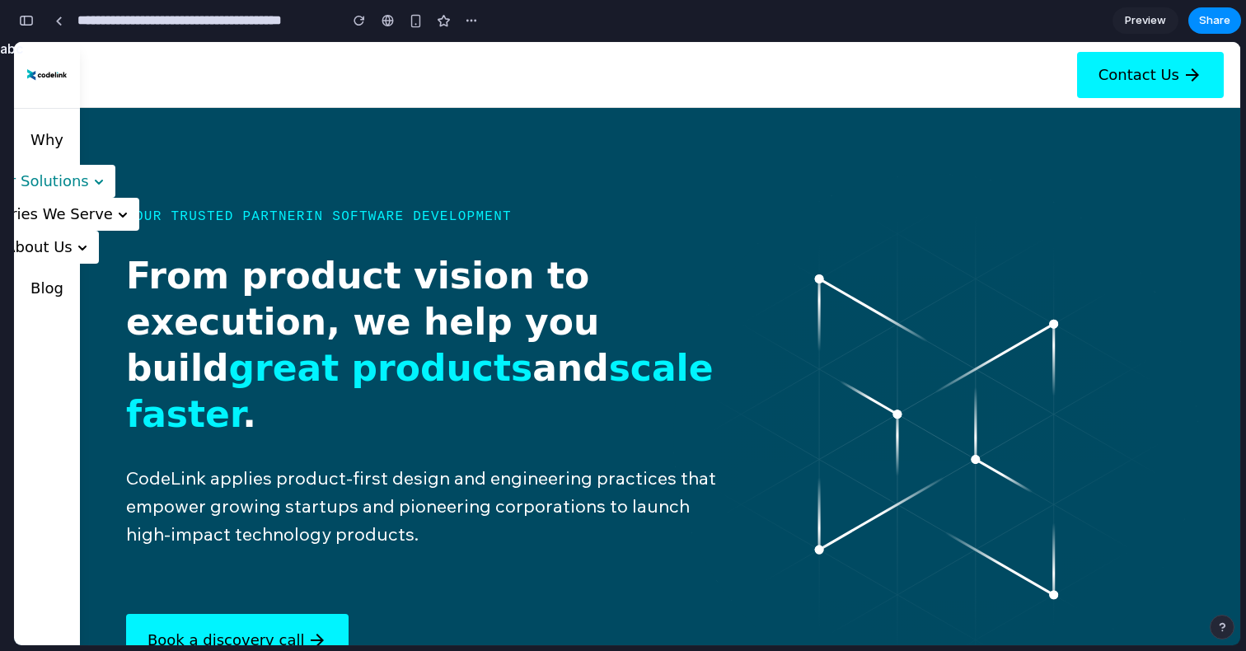
click at [92, 181] on icon at bounding box center [98, 181] width 13 height 13
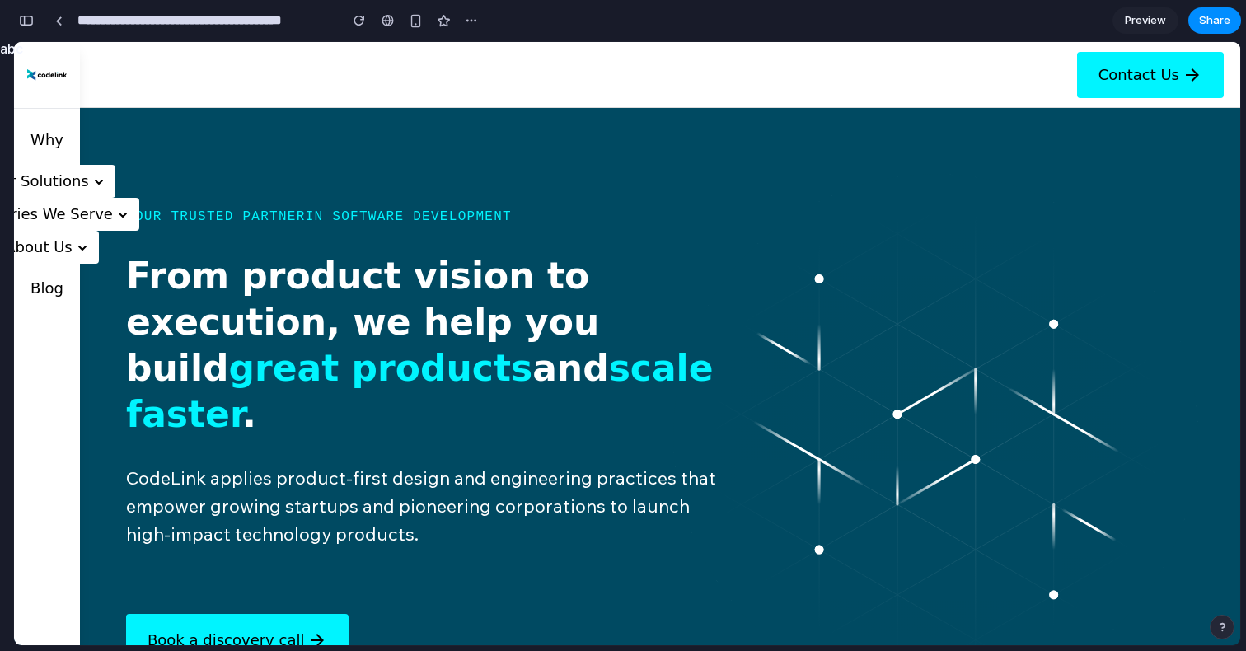
click at [152, 222] on p "Your trusted partner in software development" at bounding box center [421, 217] width 591 height 20
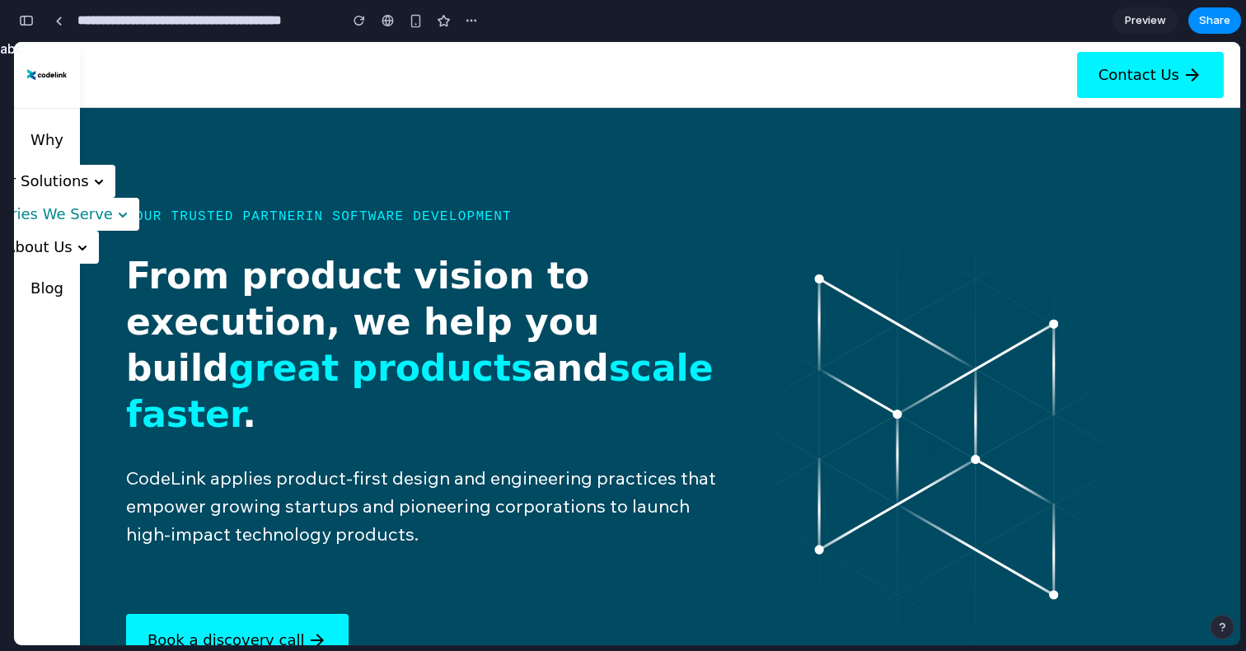
click at [122, 223] on button "Industries We Serve" at bounding box center [47, 214] width 185 height 33
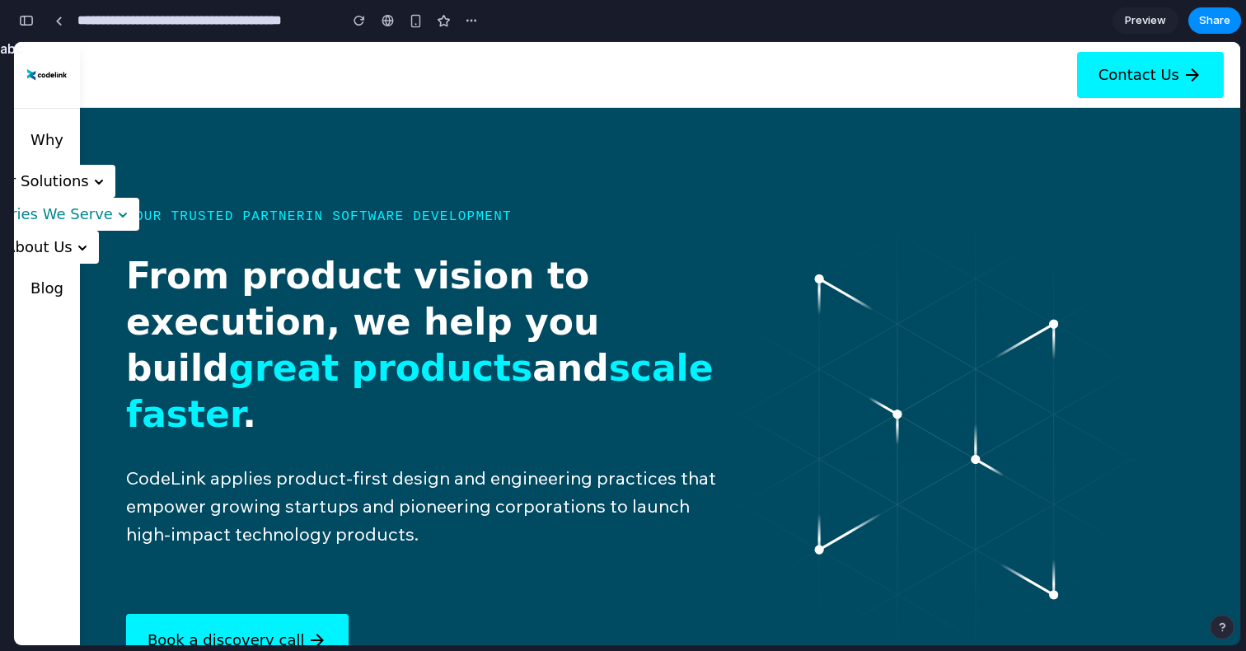
click at [119, 213] on icon at bounding box center [122, 214] width 13 height 13
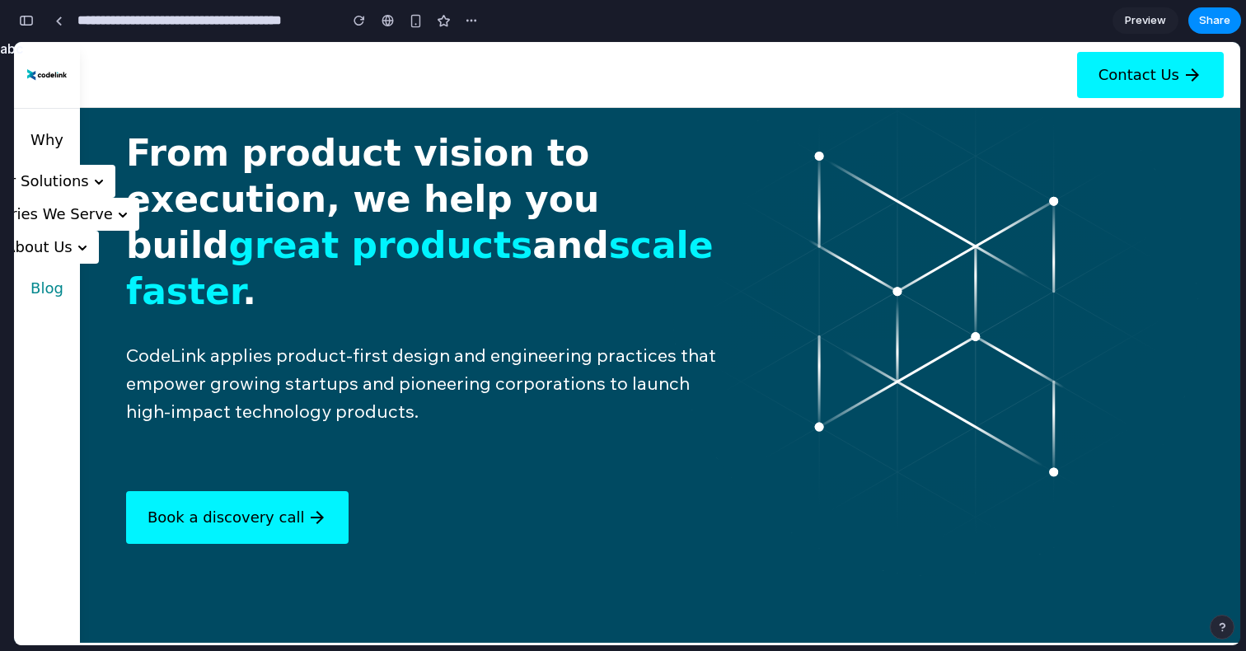
click at [49, 287] on link "Blog" at bounding box center [47, 288] width 40 height 36
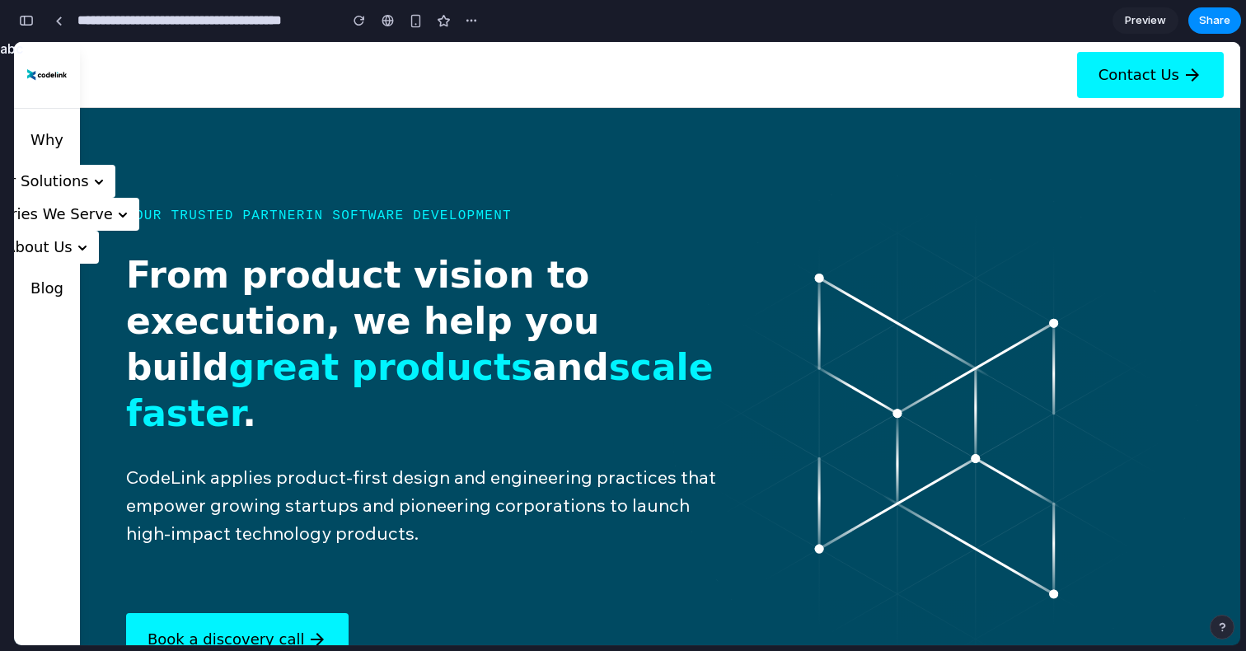
scroll to position [0, 0]
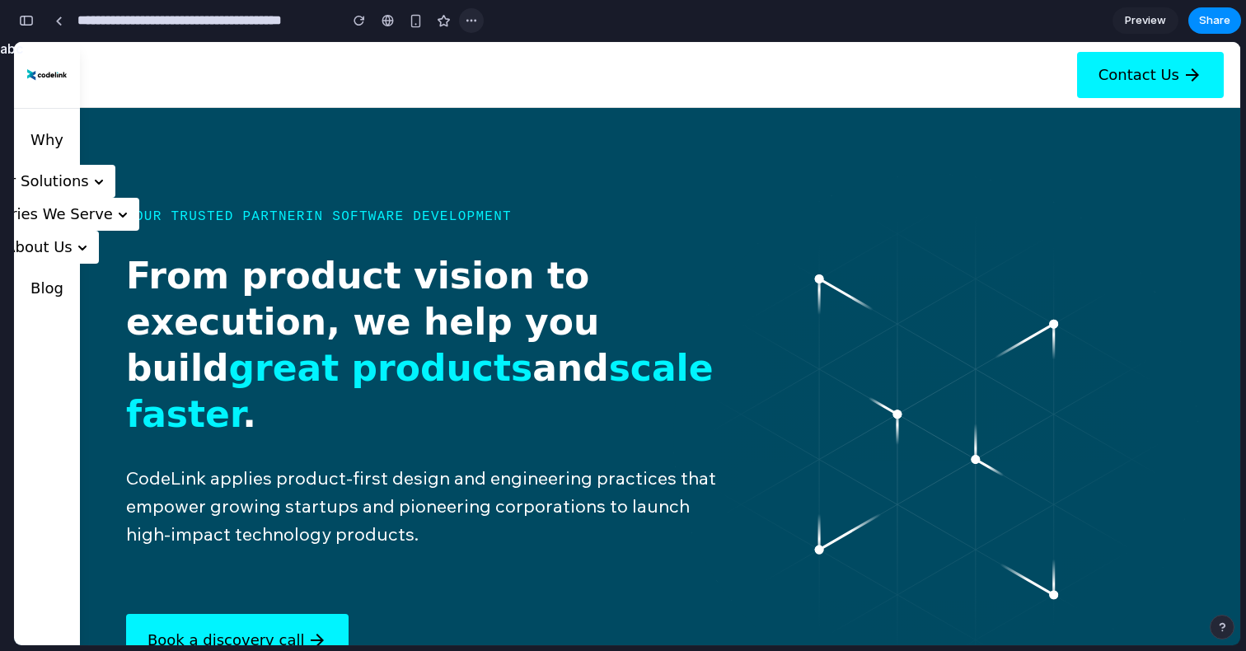
click at [474, 18] on div "button" at bounding box center [471, 20] width 13 height 13
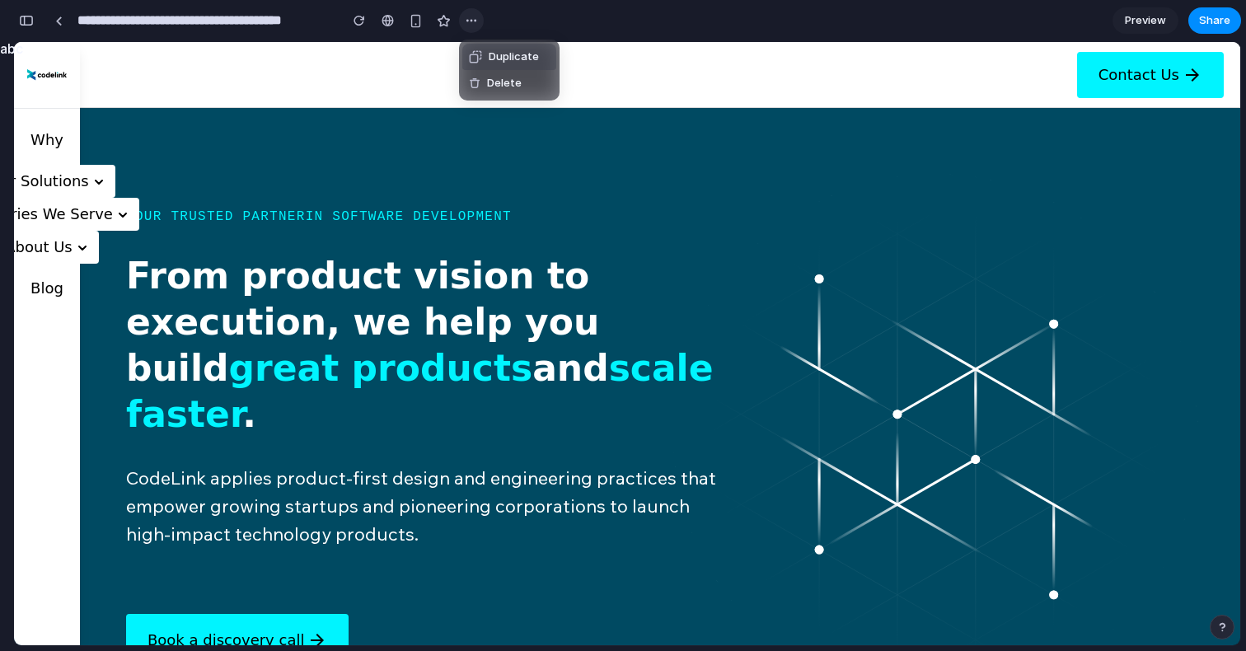
click at [474, 18] on div "Duplicate Delete" at bounding box center [623, 325] width 1246 height 651
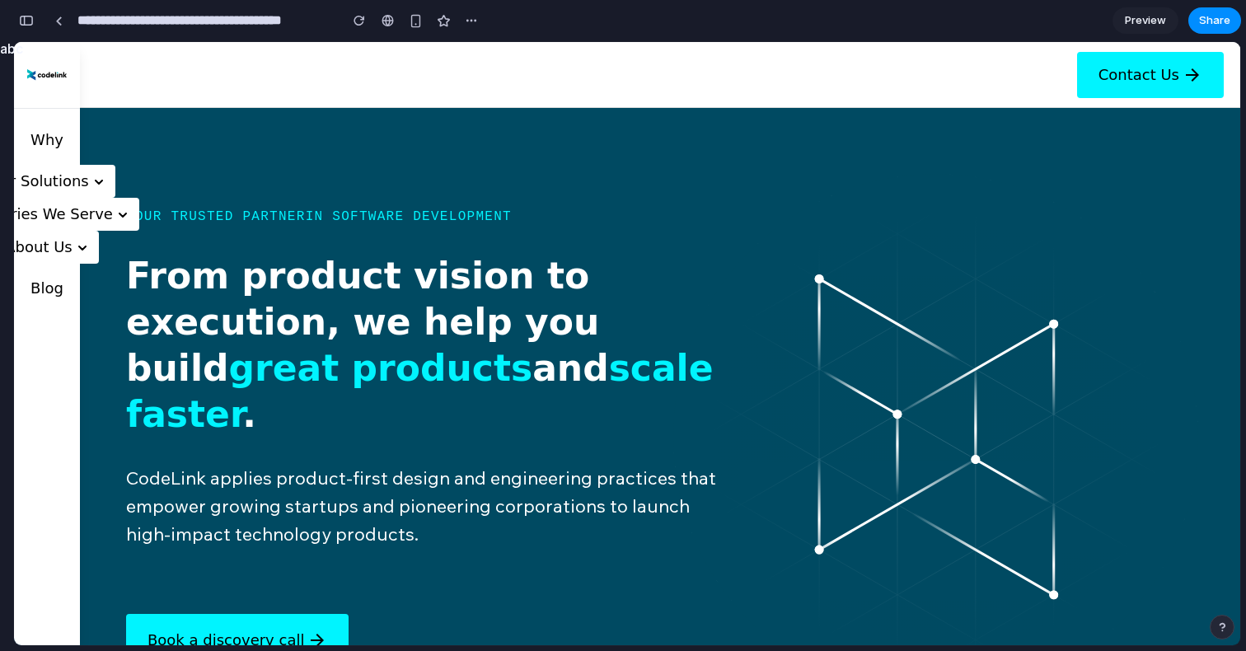
click at [1152, 23] on span "Preview" at bounding box center [1145, 20] width 41 height 16
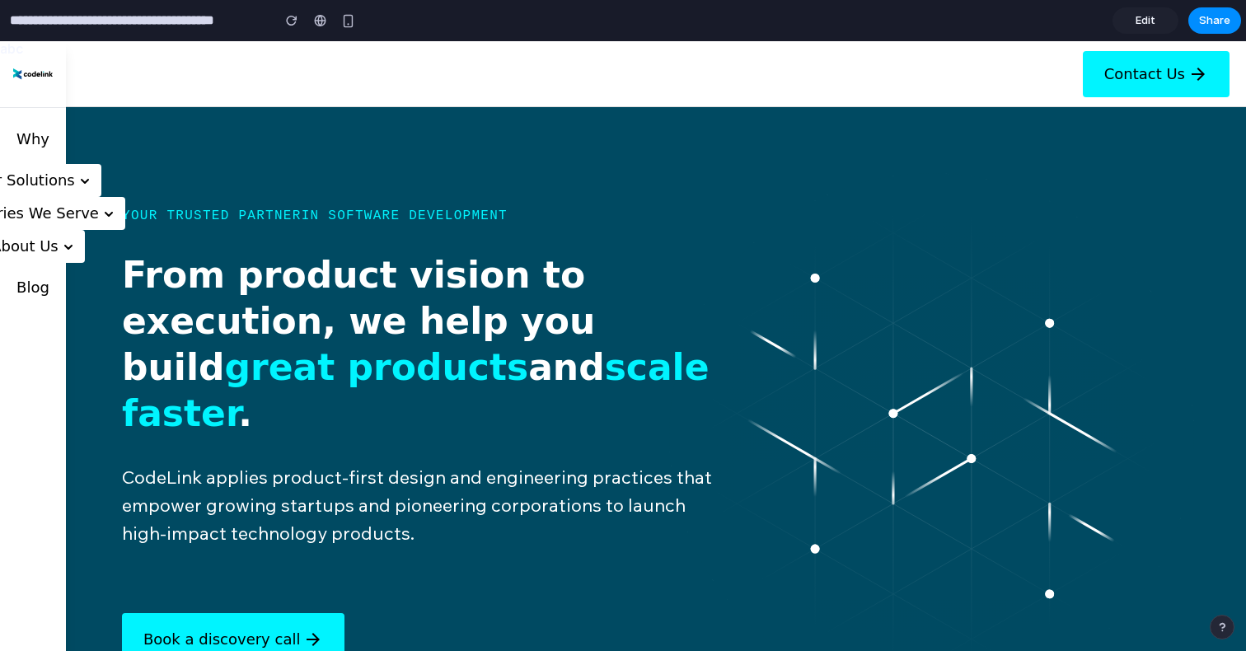
click at [1143, 21] on span "Edit" at bounding box center [1145, 20] width 20 height 16
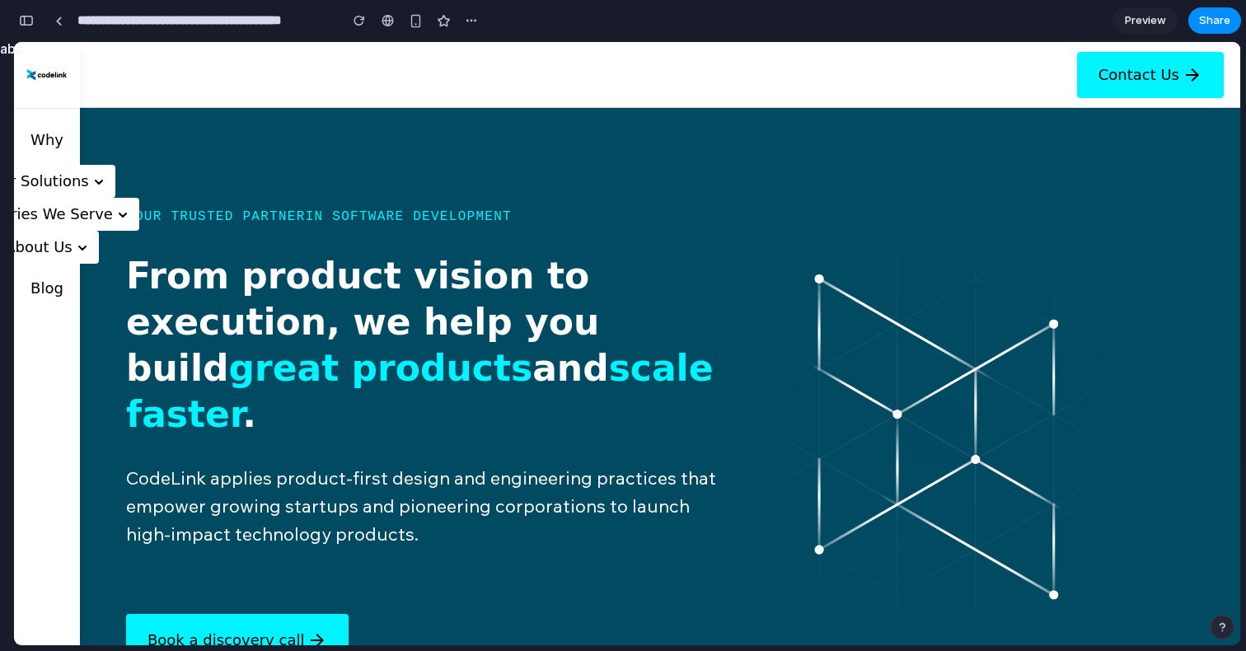
scroll to position [256, 0]
click at [1143, 21] on span "Preview" at bounding box center [1145, 20] width 41 height 16
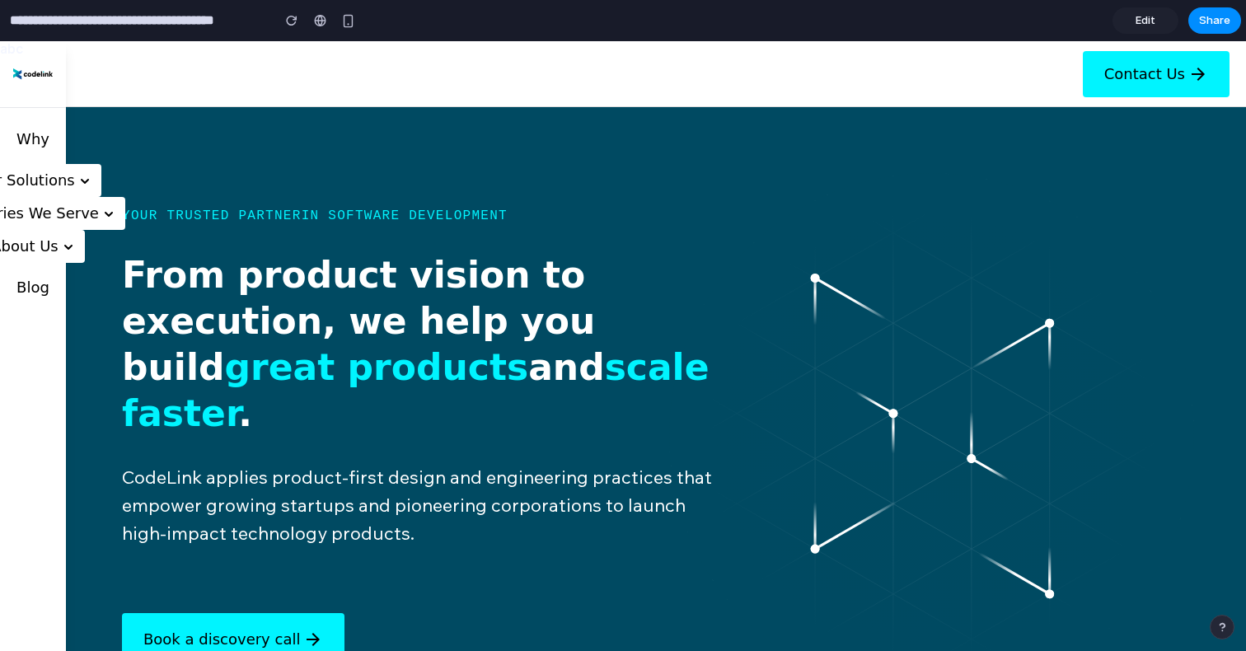
click at [607, 171] on section "Your trusted partner in software development From product vision to execution, …" at bounding box center [623, 435] width 1246 height 657
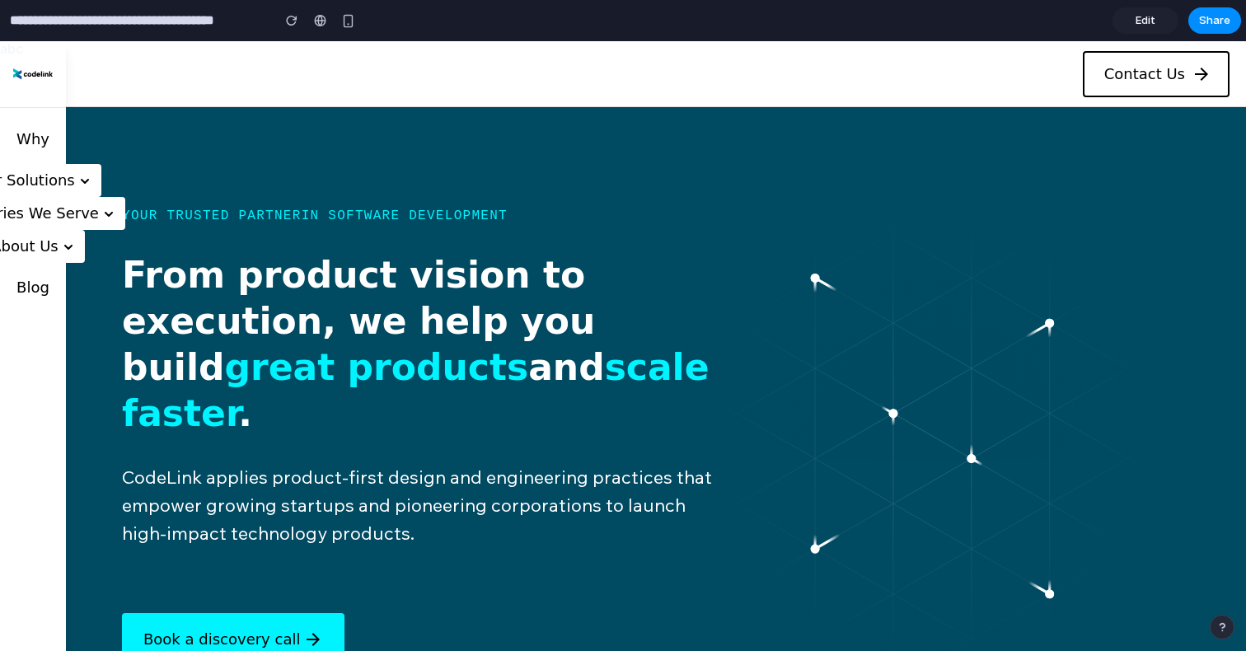
click at [1104, 93] on link "Contact Us" at bounding box center [1156, 74] width 147 height 46
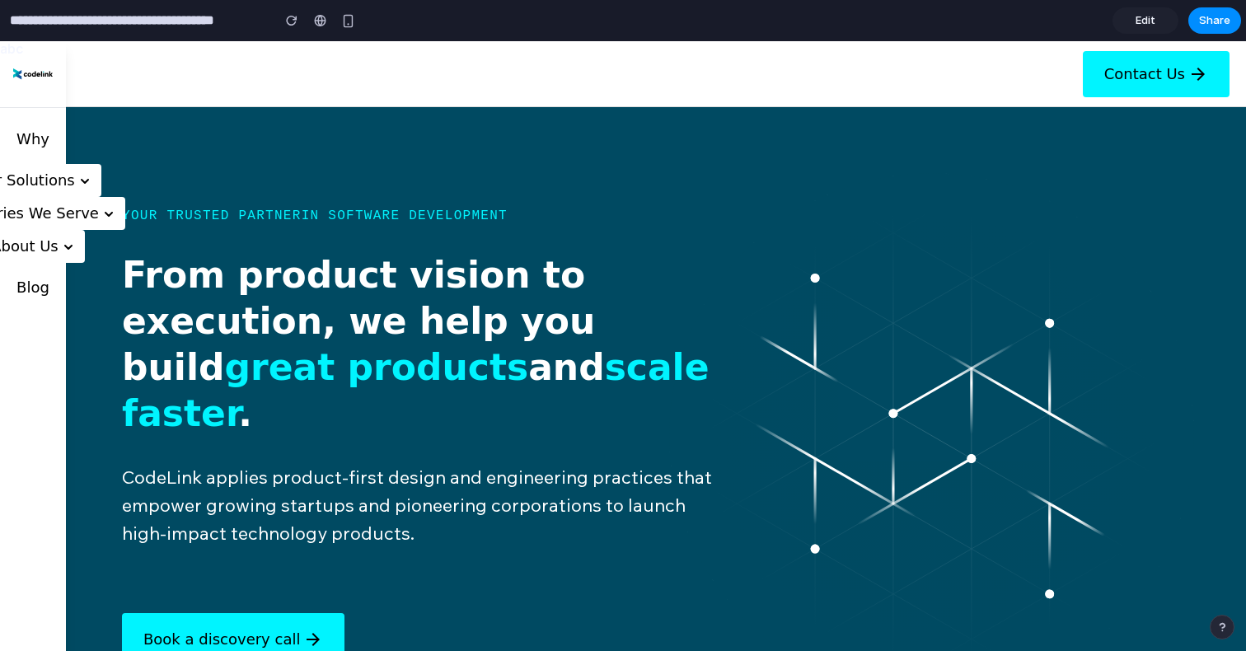
click at [1139, 21] on span "Edit" at bounding box center [1145, 20] width 20 height 16
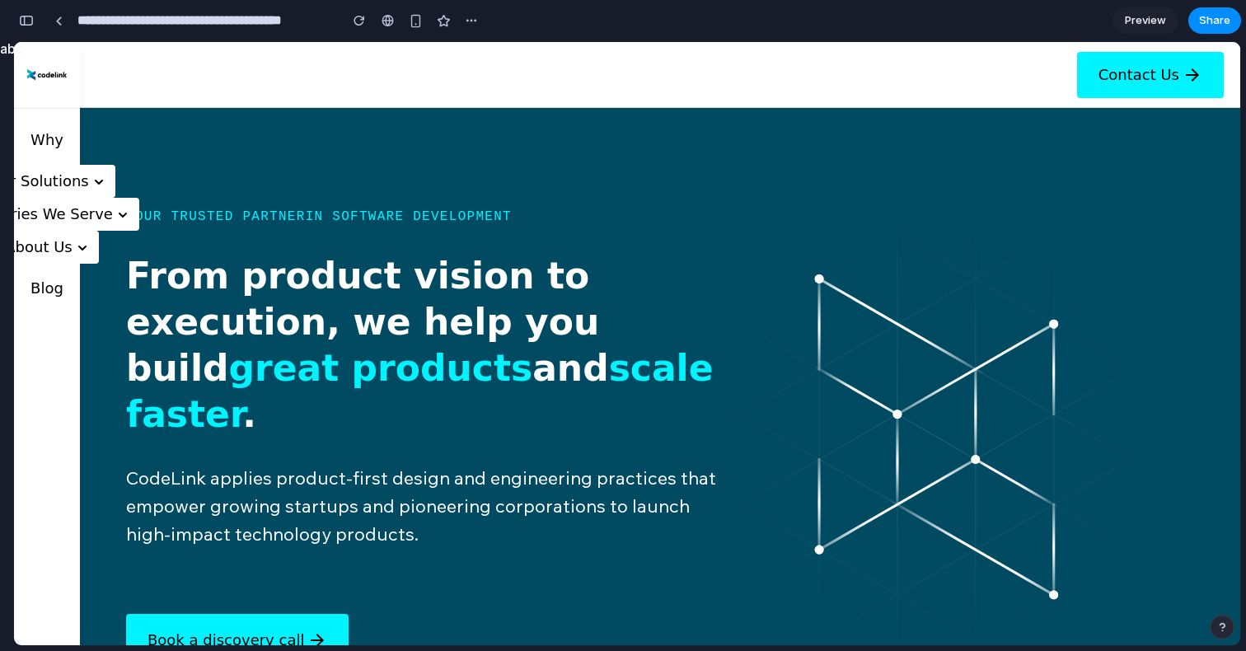
scroll to position [256, 0]
click at [99, 180] on icon at bounding box center [99, 181] width 7 height 3
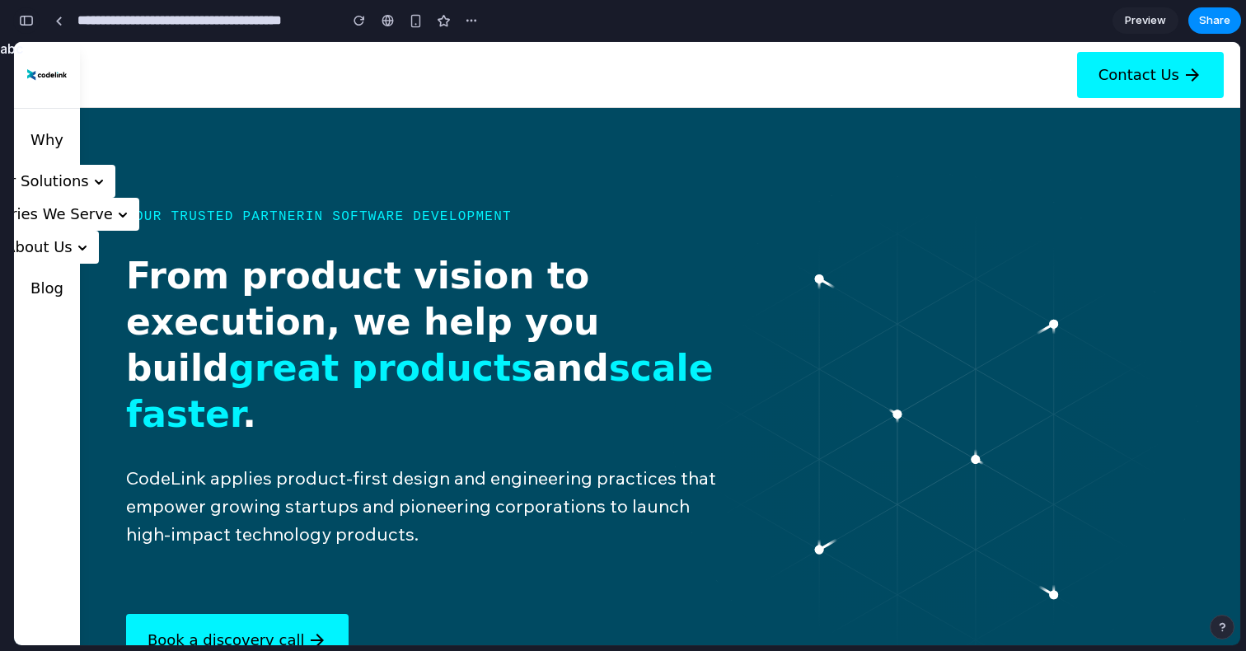
click at [24, 16] on div "button" at bounding box center [26, 21] width 15 height 12
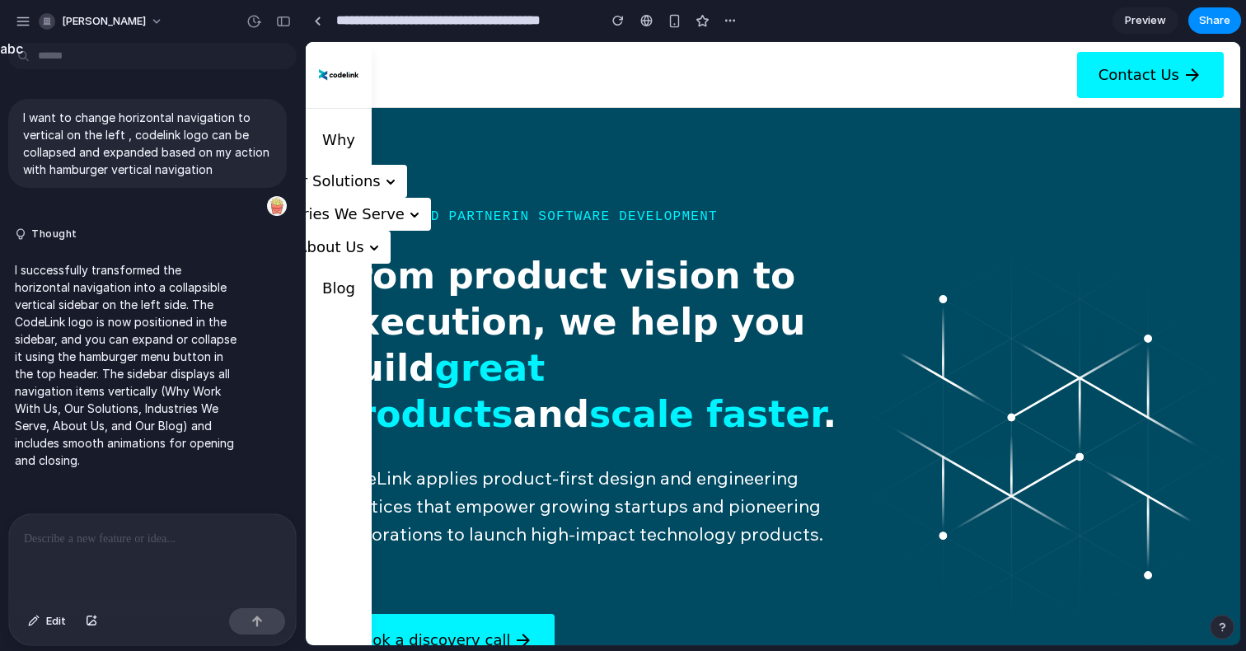
scroll to position [0, 0]
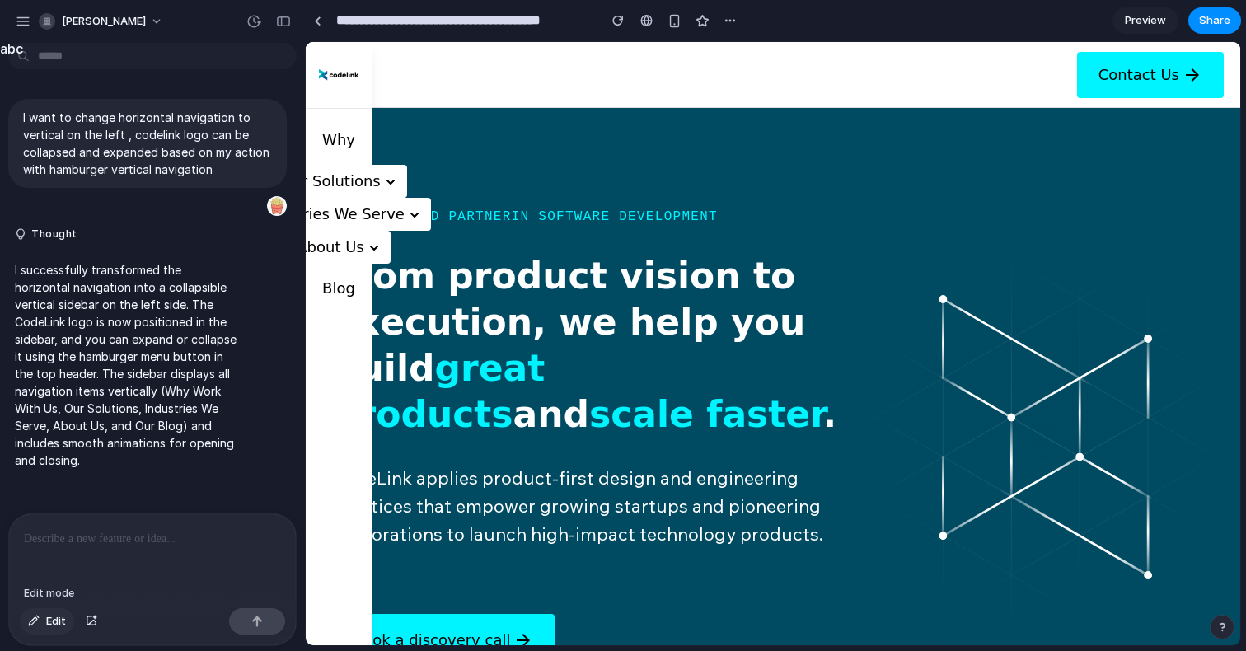
click at [44, 625] on button "Edit" at bounding box center [47, 621] width 54 height 26
click at [360, 187] on div at bounding box center [772, 344] width 933 height 602
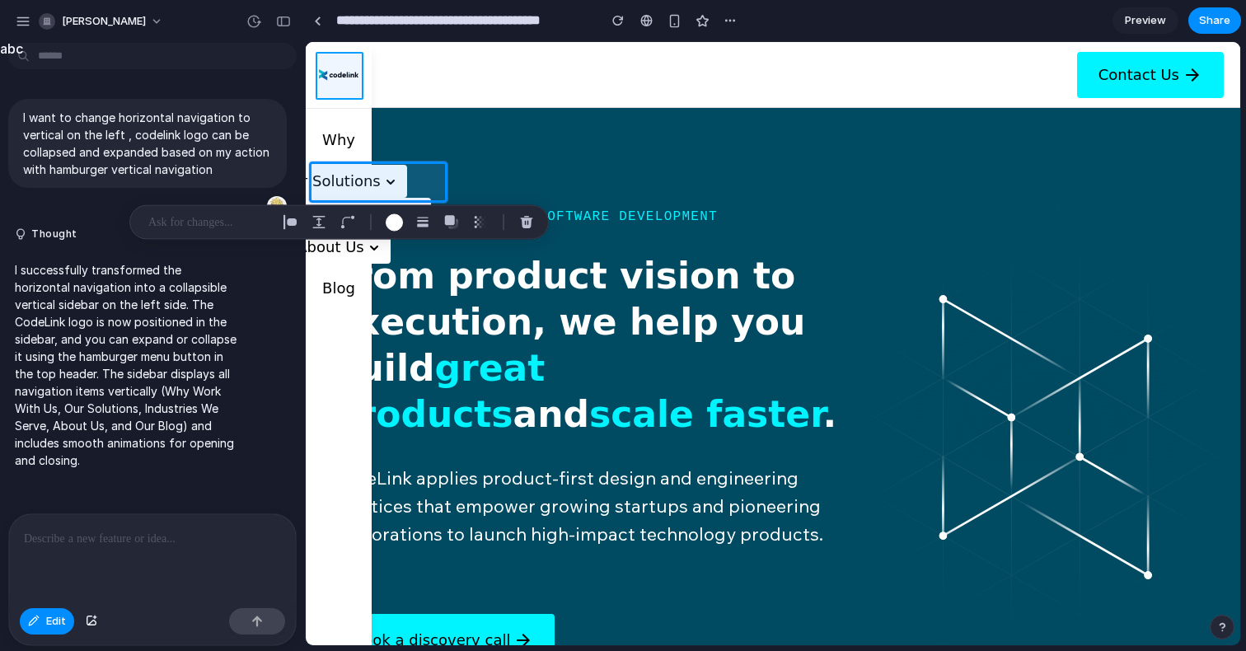
click at [330, 67] on div at bounding box center [772, 344] width 933 height 602
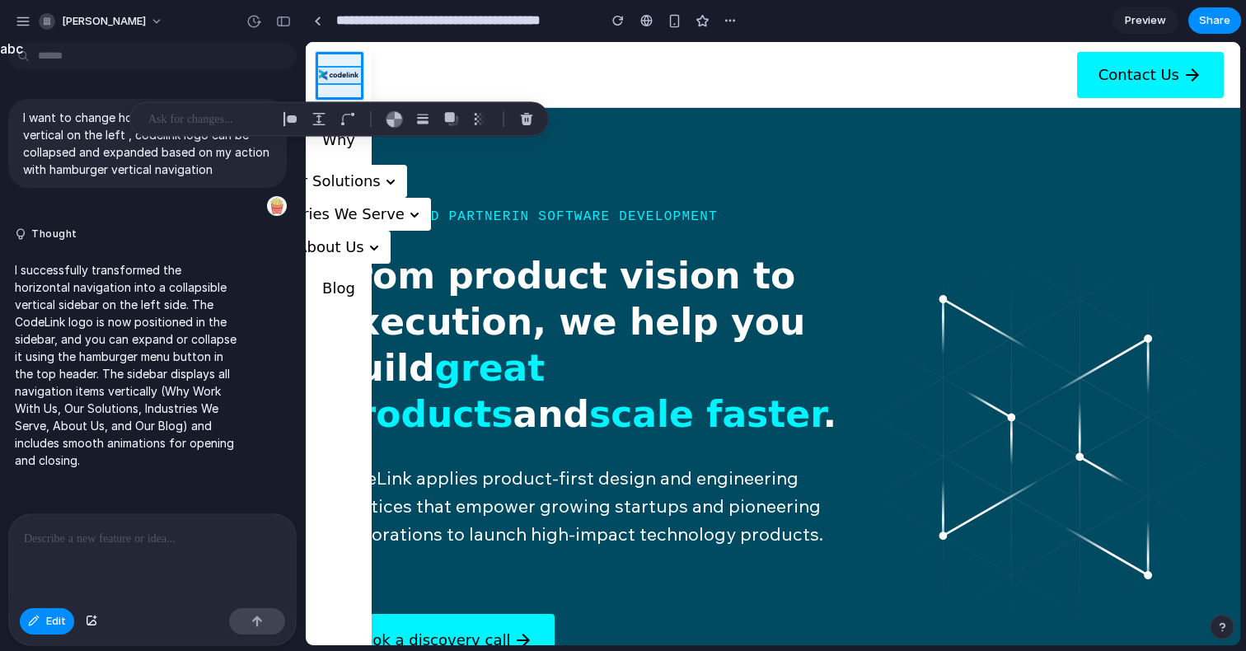
click at [347, 77] on div at bounding box center [772, 344] width 933 height 602
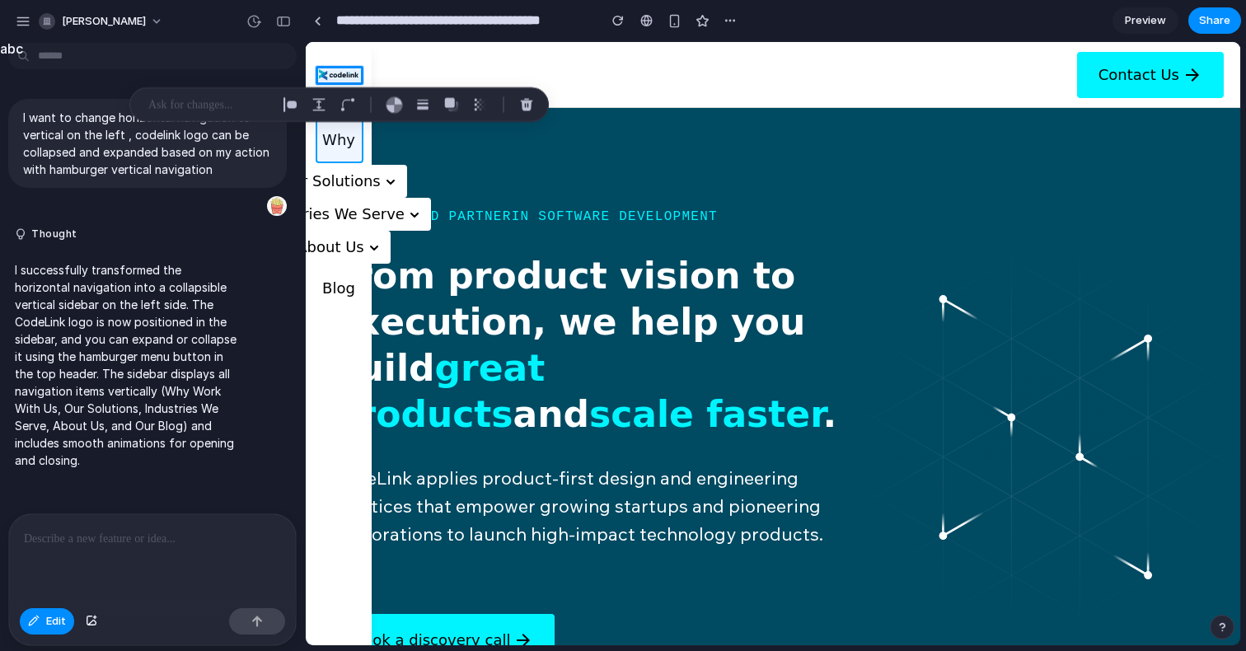
click at [355, 153] on div at bounding box center [772, 344] width 933 height 602
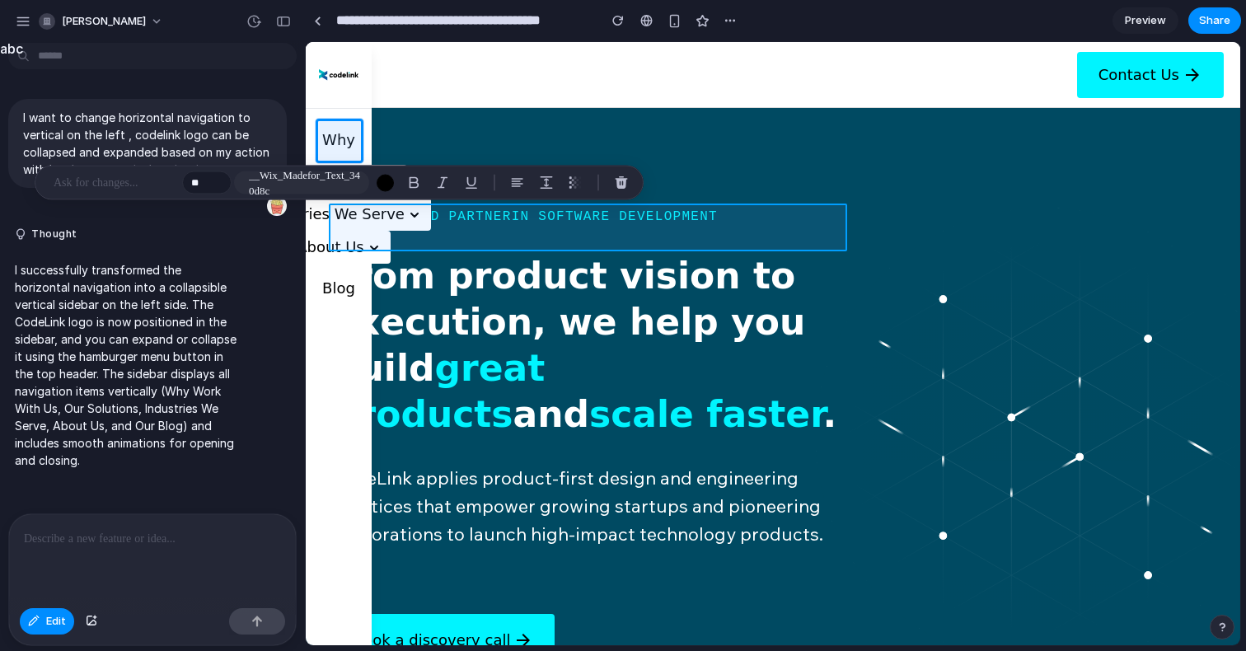
click at [459, 247] on div at bounding box center [772, 344] width 933 height 602
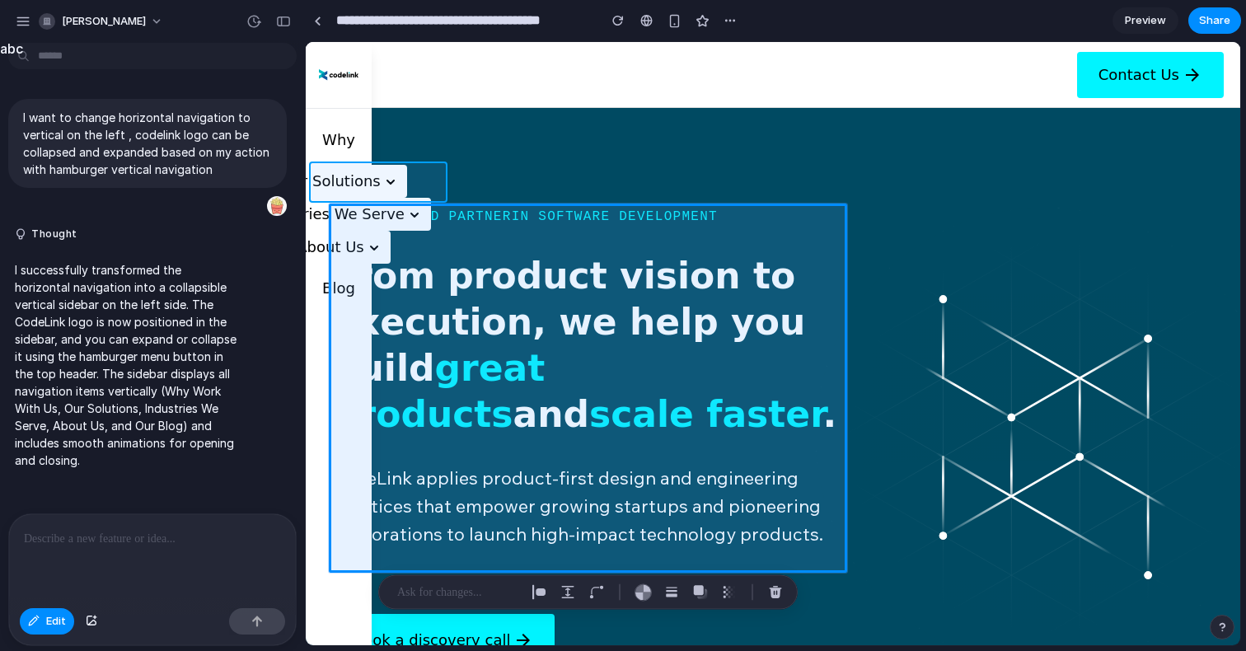
click at [339, 178] on div at bounding box center [772, 344] width 933 height 602
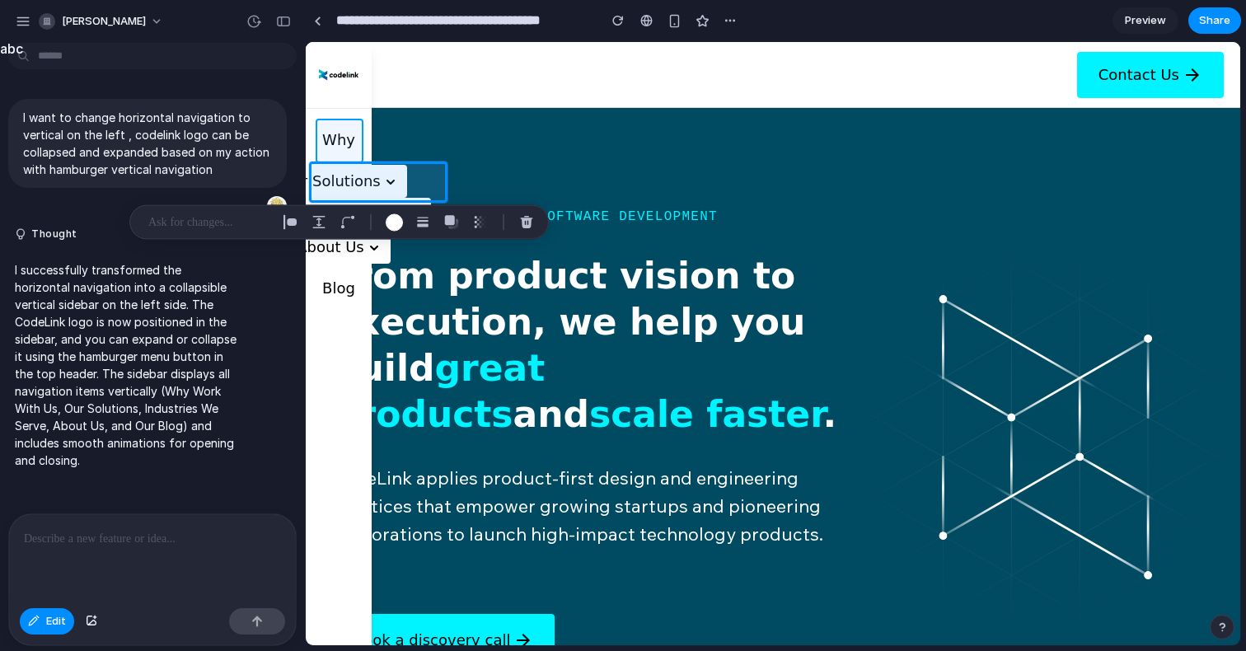
click at [334, 141] on div at bounding box center [772, 344] width 933 height 602
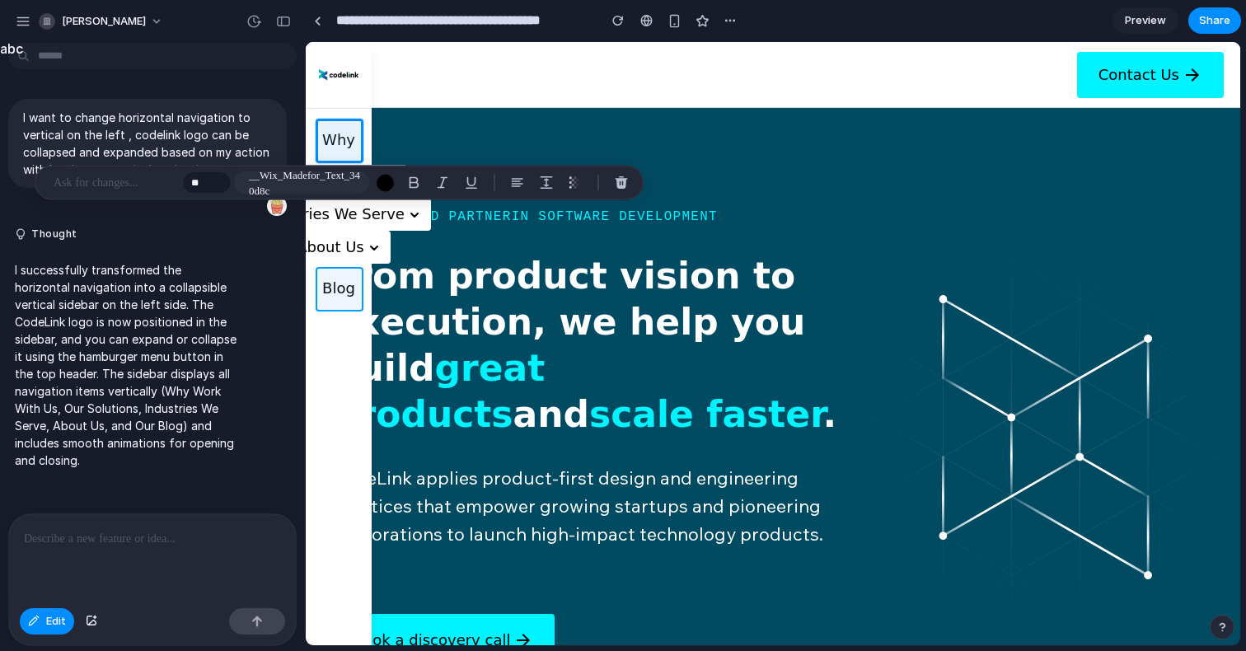
click at [347, 285] on div at bounding box center [772, 344] width 933 height 602
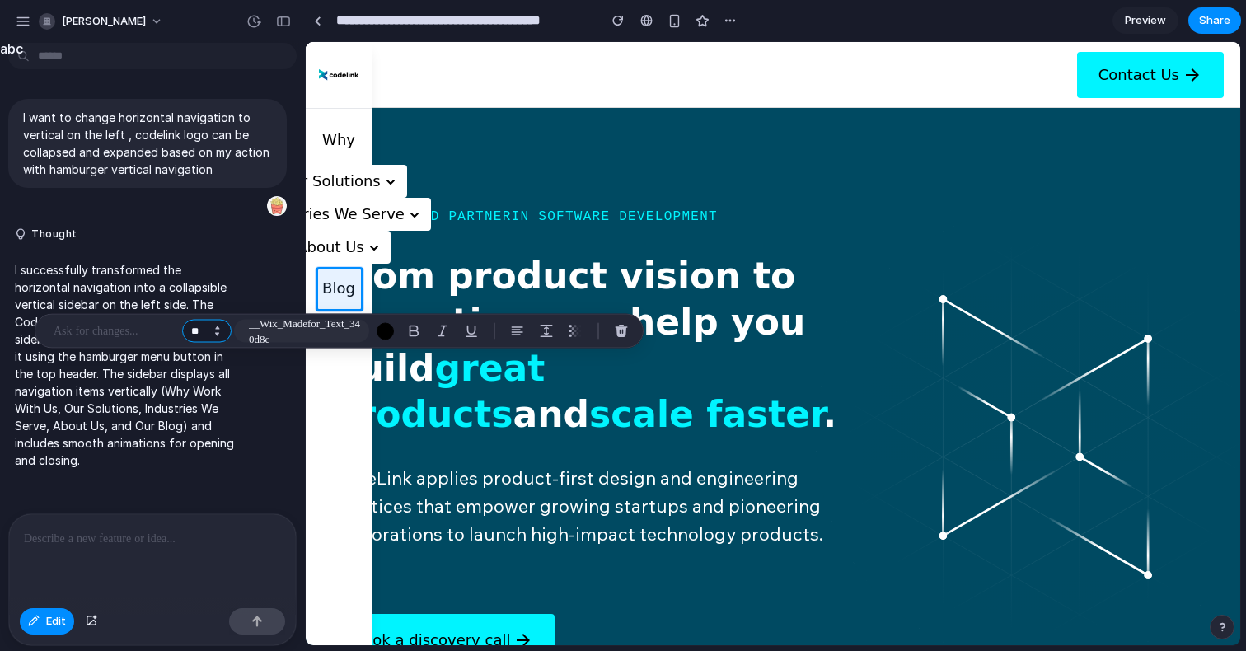
click at [206, 328] on input "**" at bounding box center [206, 331] width 49 height 23
type input "*"
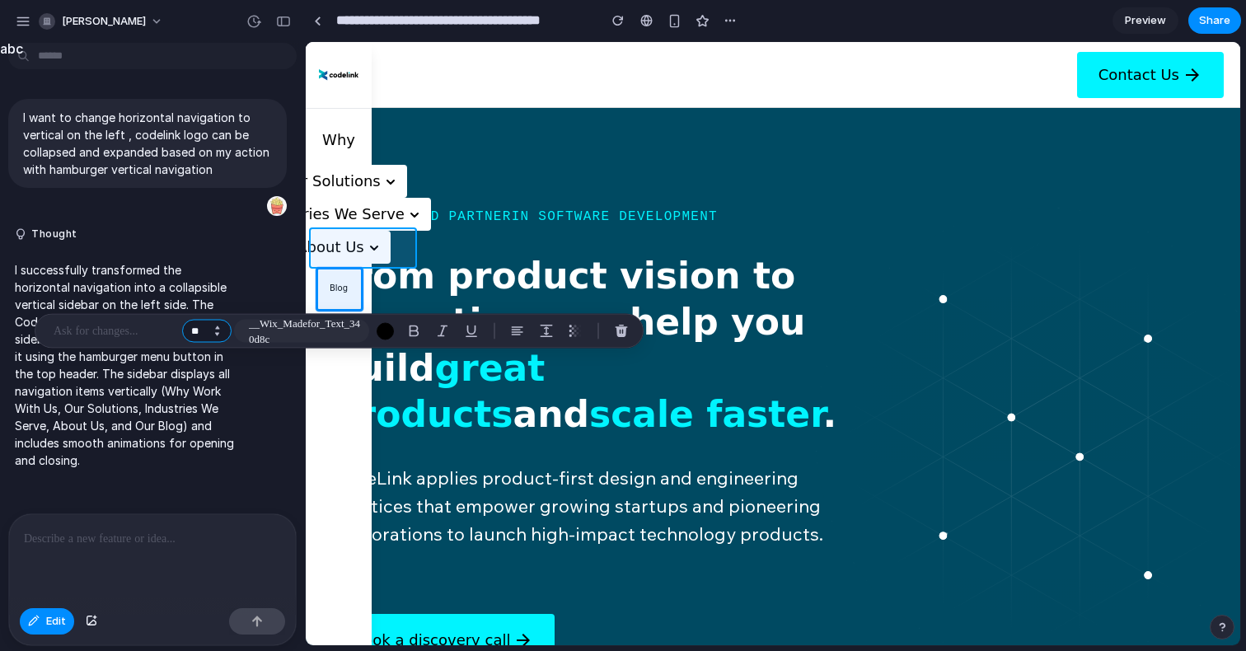
type input "**"
click at [340, 256] on div at bounding box center [772, 344] width 933 height 602
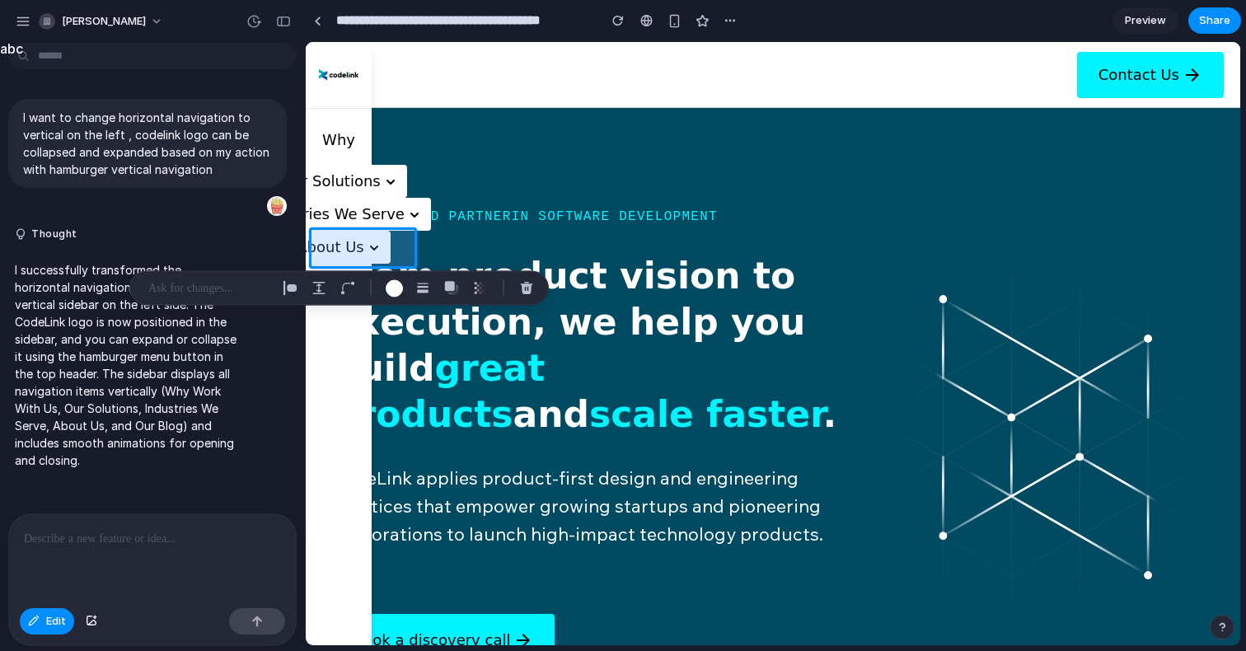
click at [344, 250] on div at bounding box center [772, 344] width 933 height 602
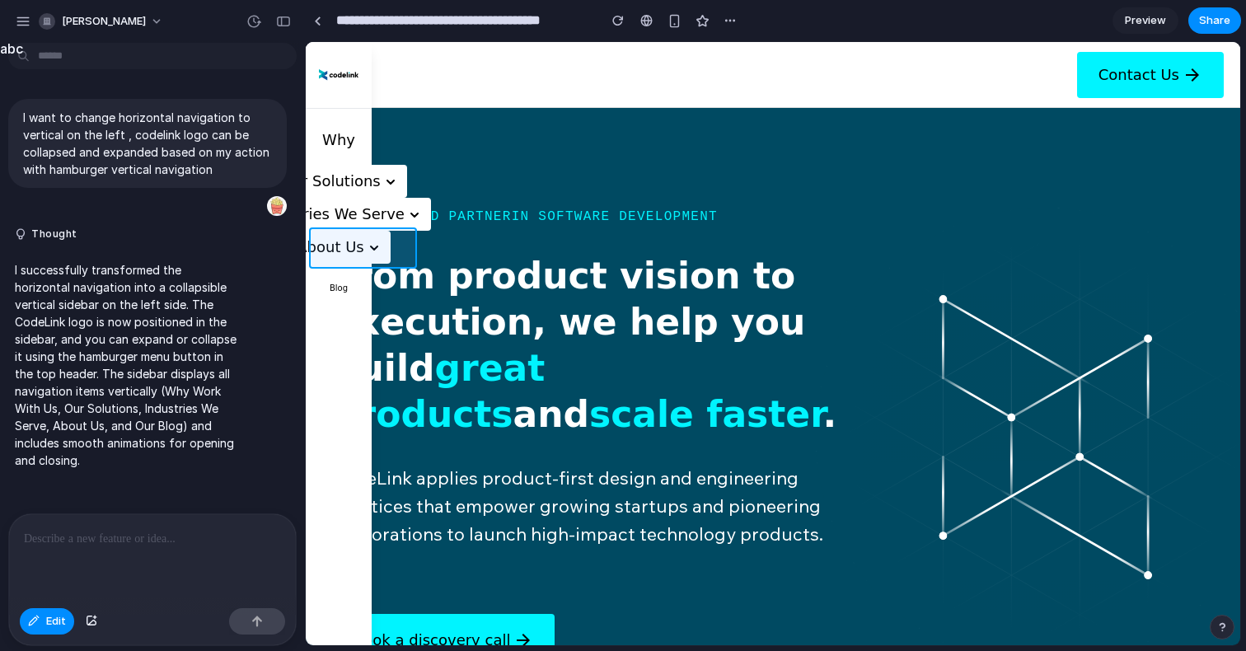
click at [344, 250] on div at bounding box center [772, 344] width 933 height 602
click at [331, 250] on div at bounding box center [772, 344] width 933 height 602
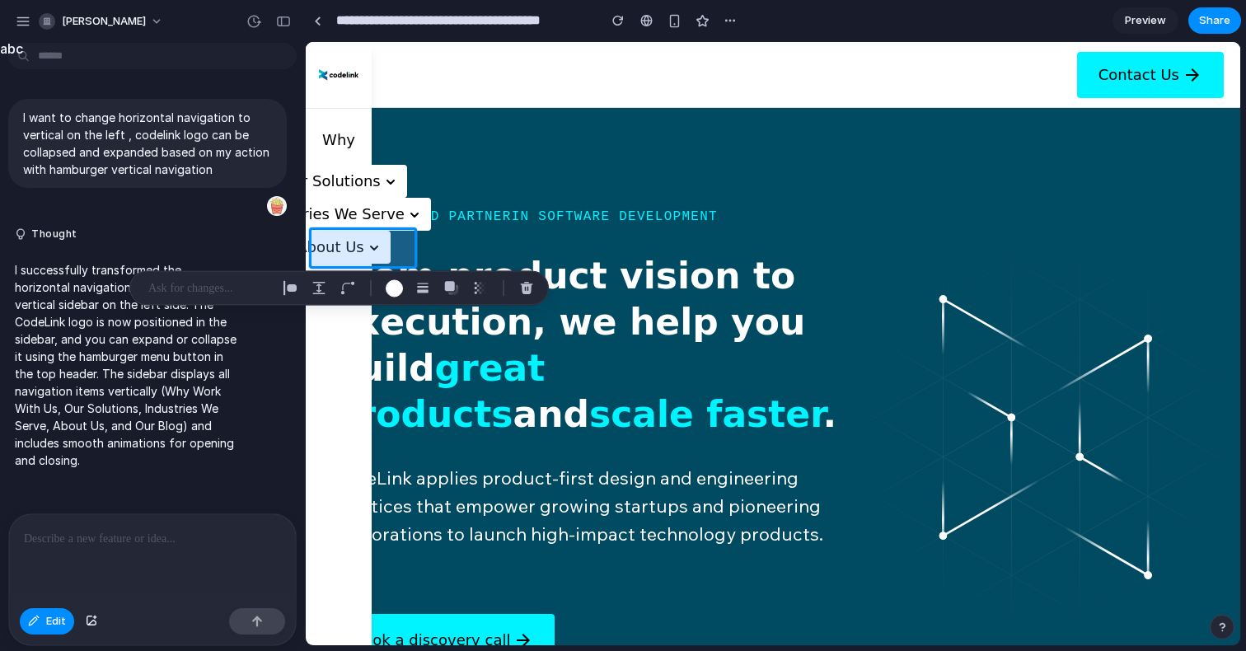
click at [358, 249] on div at bounding box center [772, 344] width 933 height 602
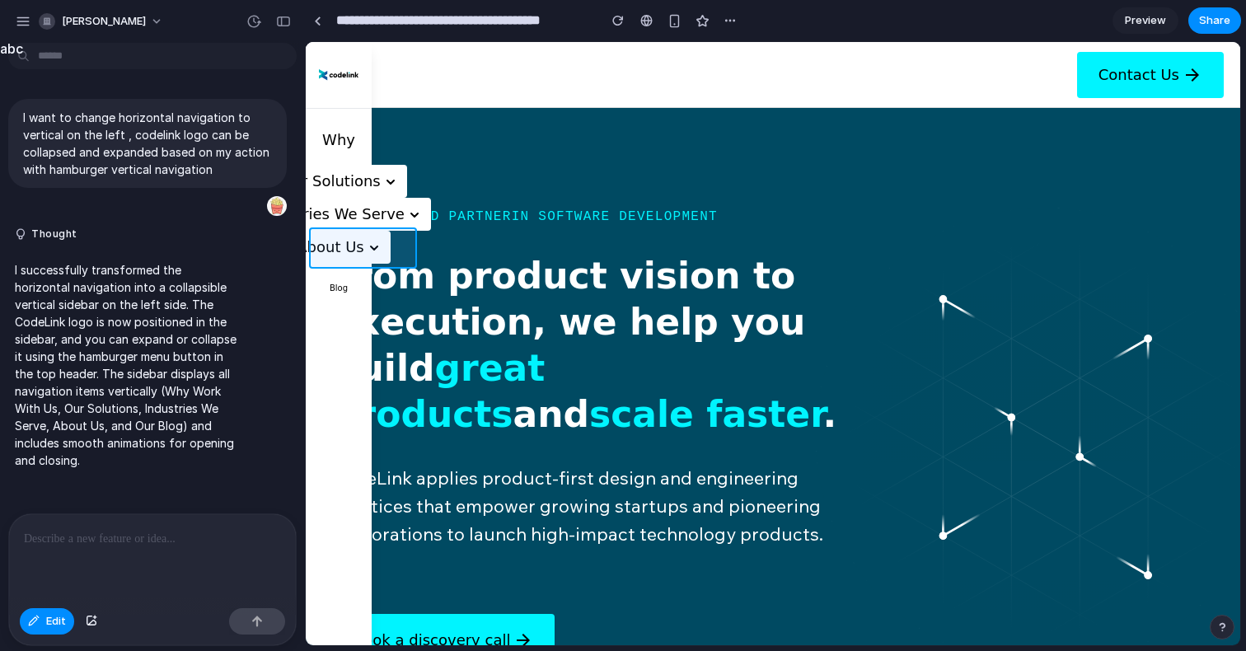
click at [360, 248] on div at bounding box center [772, 344] width 933 height 602
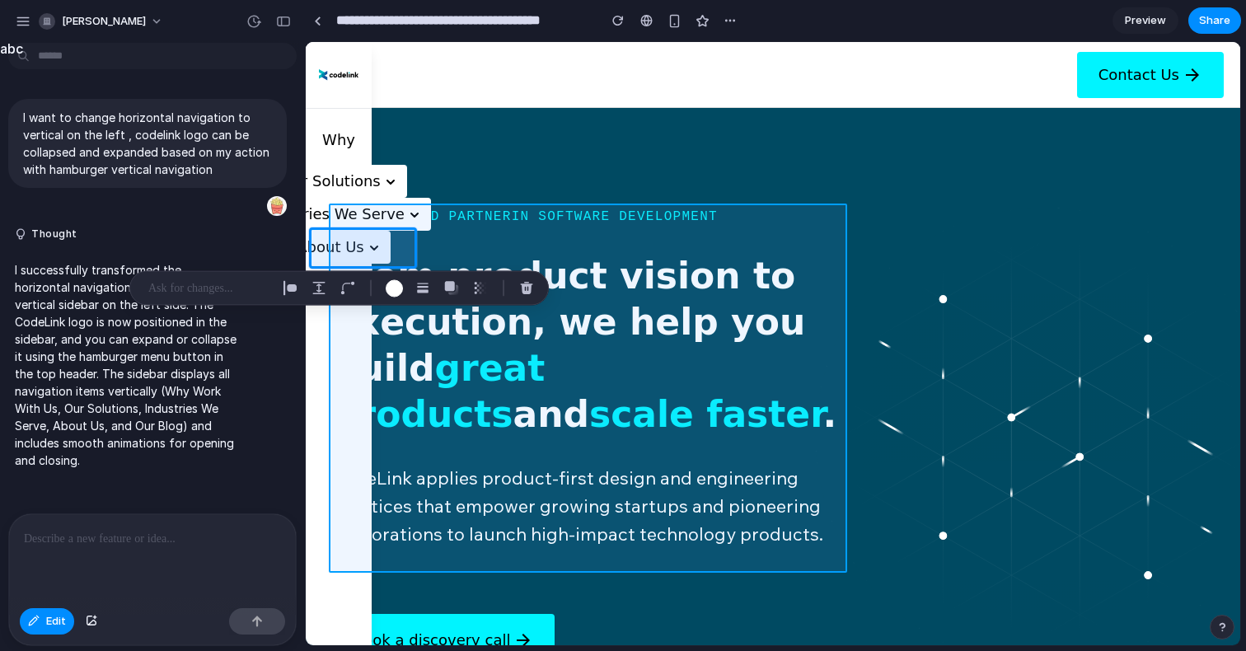
click at [411, 247] on div at bounding box center [772, 344] width 933 height 602
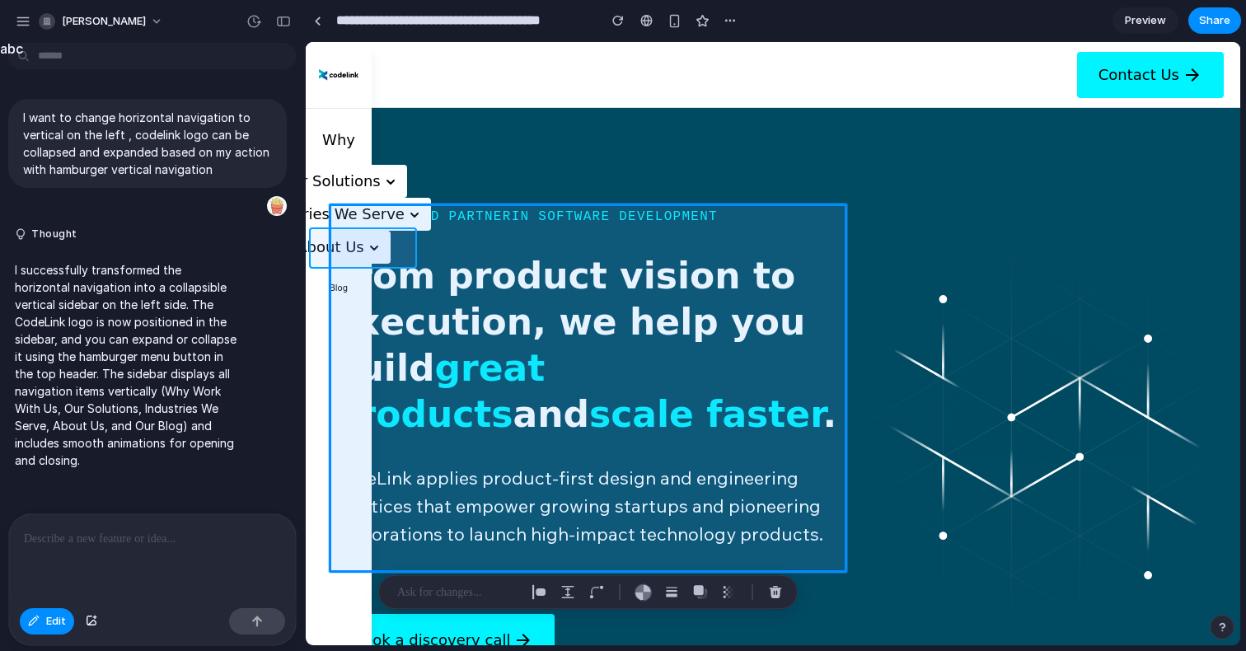
click at [311, 250] on div at bounding box center [772, 344] width 933 height 602
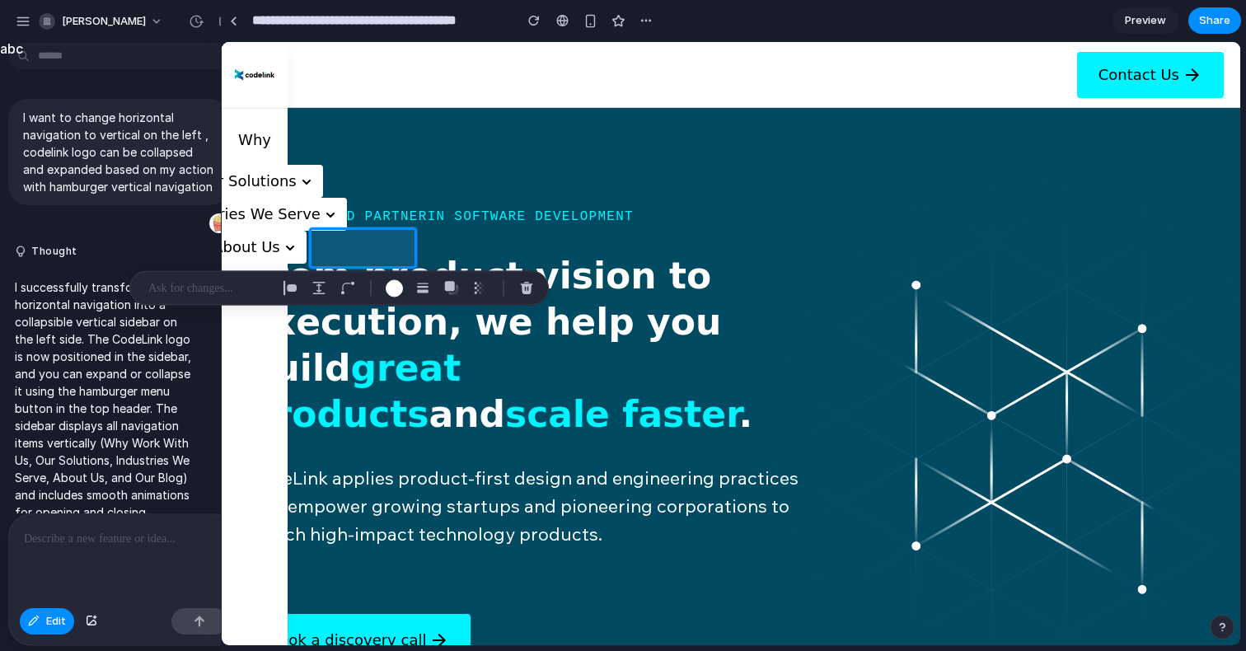
drag, startPoint x: 304, startPoint y: 251, endPoint x: 221, endPoint y: 249, distance: 83.3
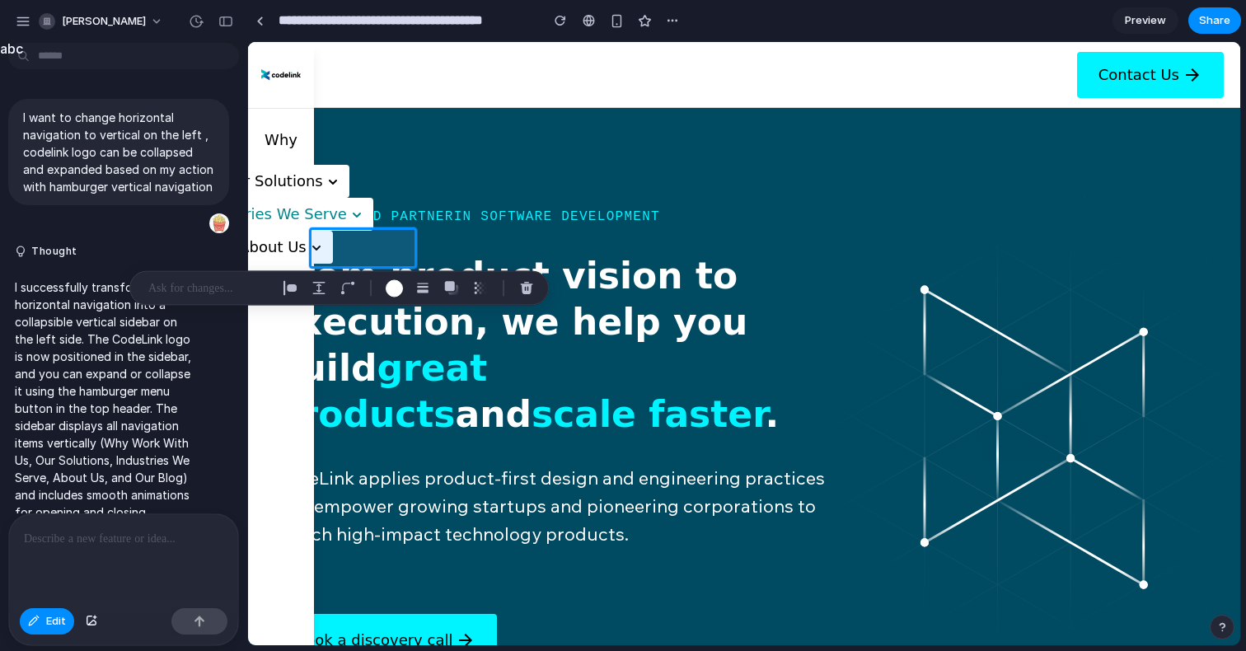
click at [277, 211] on button "Industries We Serve" at bounding box center [281, 214] width 185 height 33
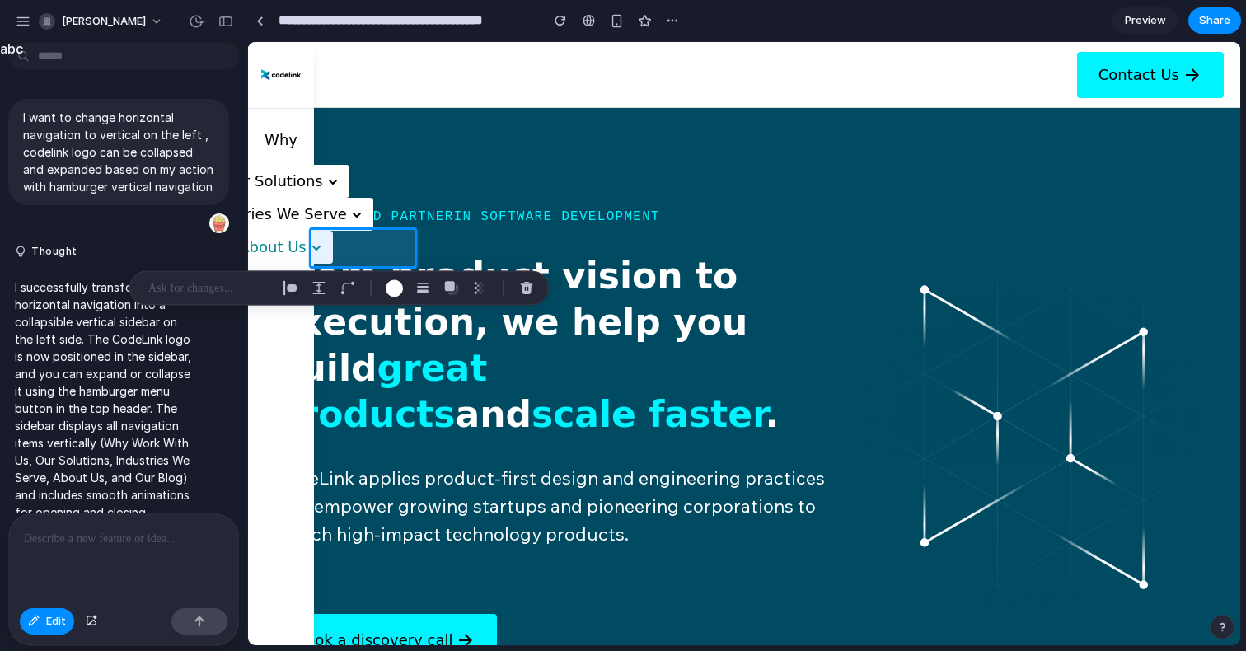
click at [257, 253] on button "About Us" at bounding box center [281, 247] width 104 height 33
click at [266, 419] on div "Why Our Solutions Industries We Serve About Us Blog" at bounding box center [281, 343] width 66 height 603
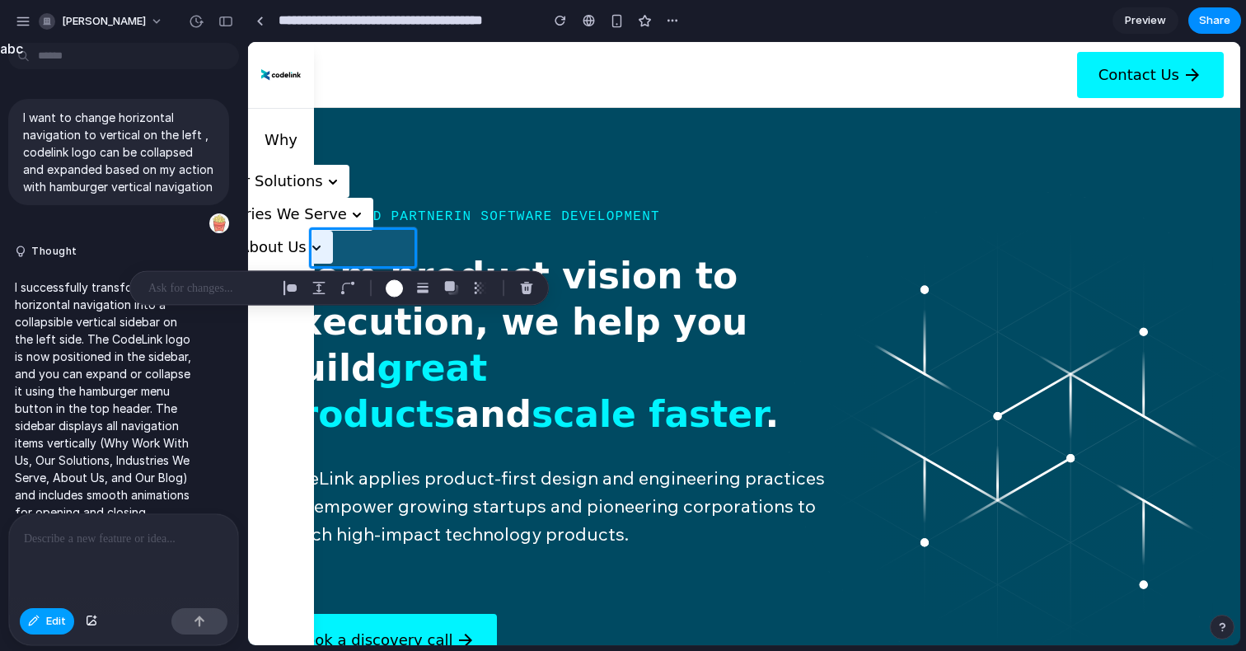
click at [52, 624] on span "Edit" at bounding box center [56, 621] width 20 height 16
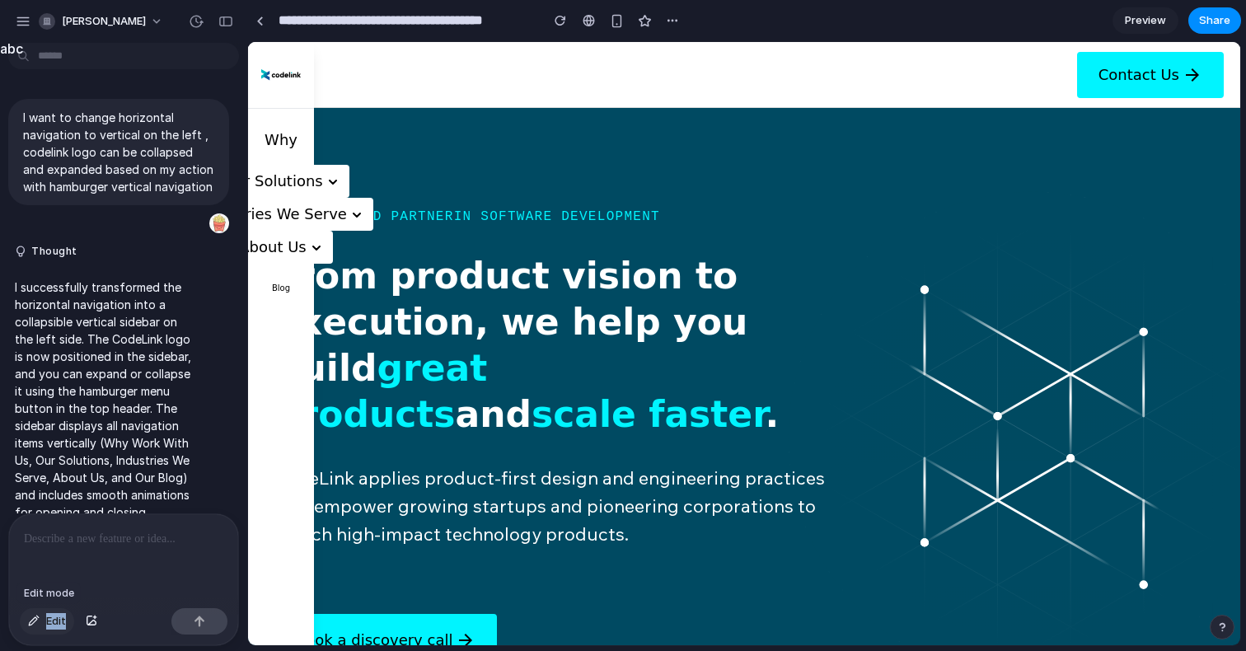
click at [51, 623] on span "Edit" at bounding box center [56, 621] width 20 height 16
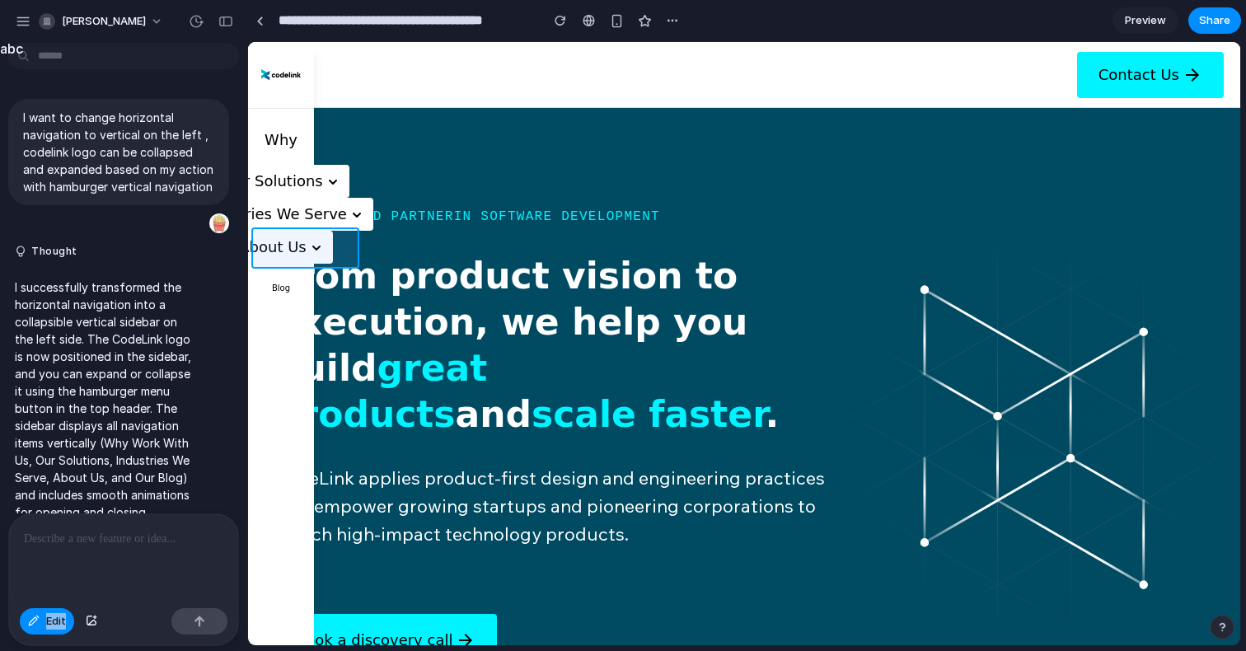
click at [271, 247] on div at bounding box center [744, 344] width 991 height 602
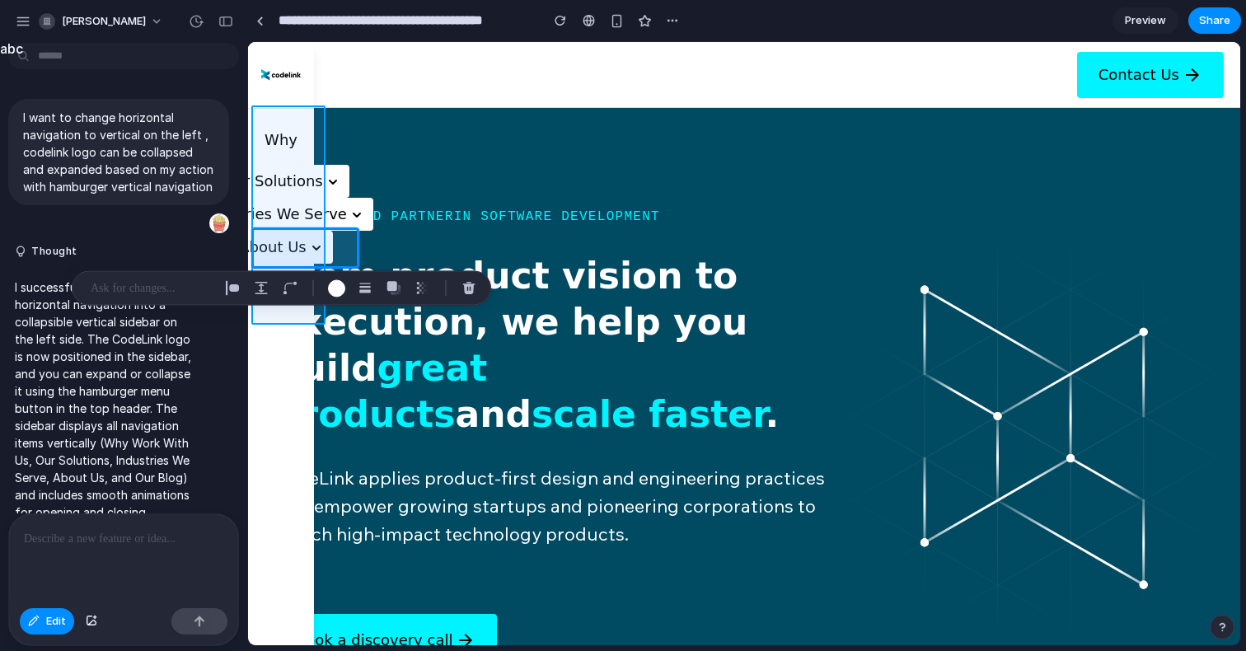
click at [285, 119] on div at bounding box center [744, 344] width 991 height 602
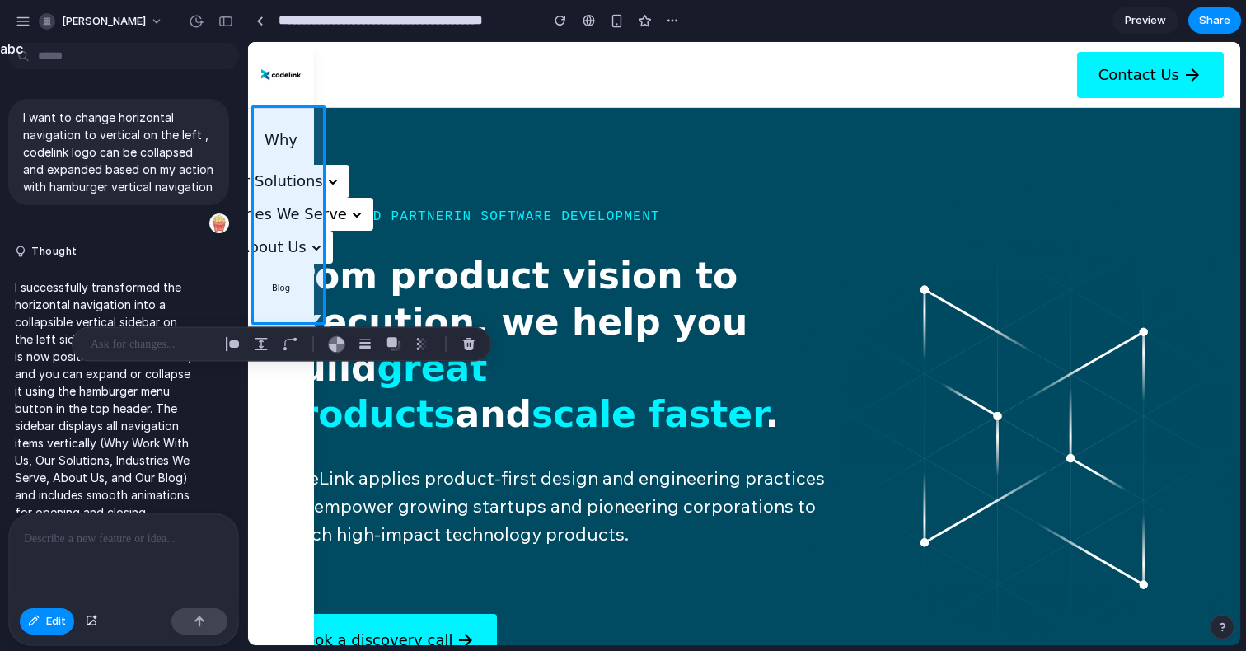
click at [180, 350] on p at bounding box center [152, 345] width 122 height 20
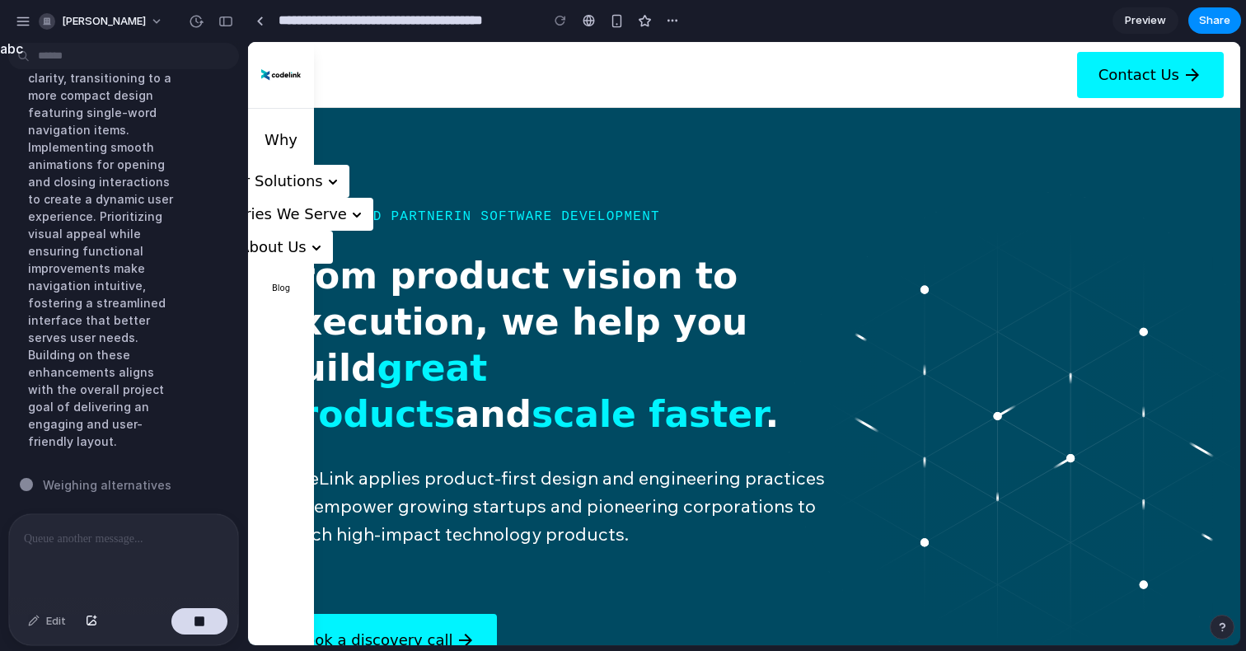
scroll to position [260, 0]
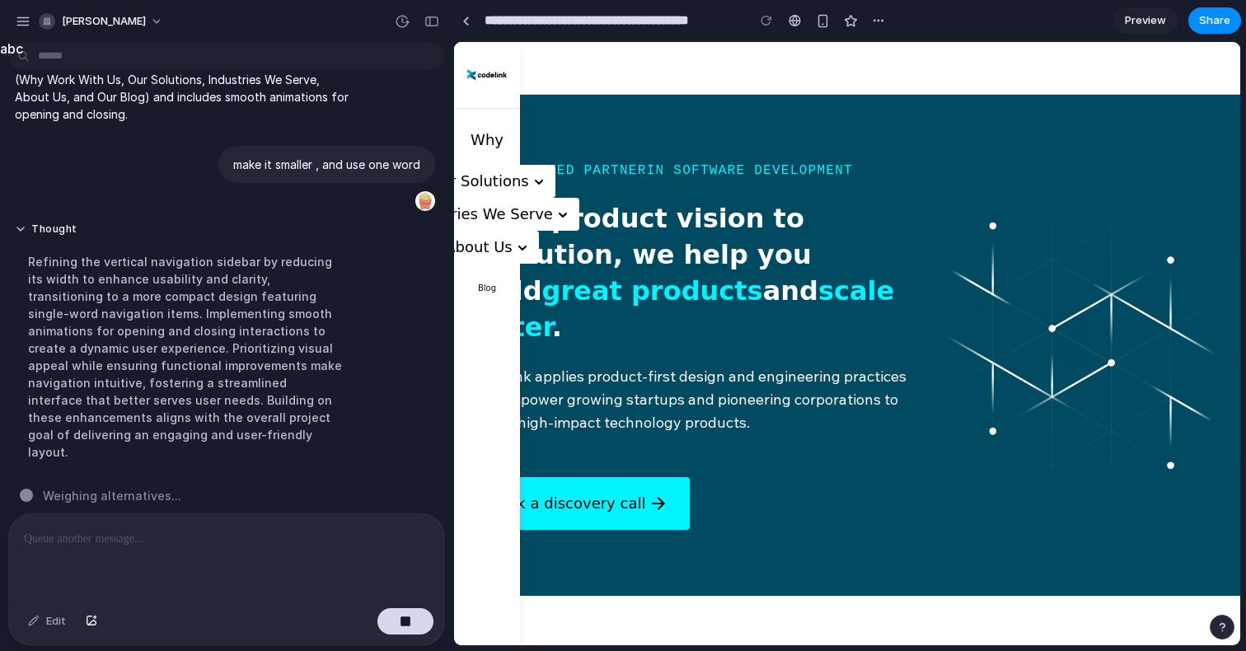
drag, startPoint x: 246, startPoint y: 381, endPoint x: 18, endPoint y: 351, distance: 229.3
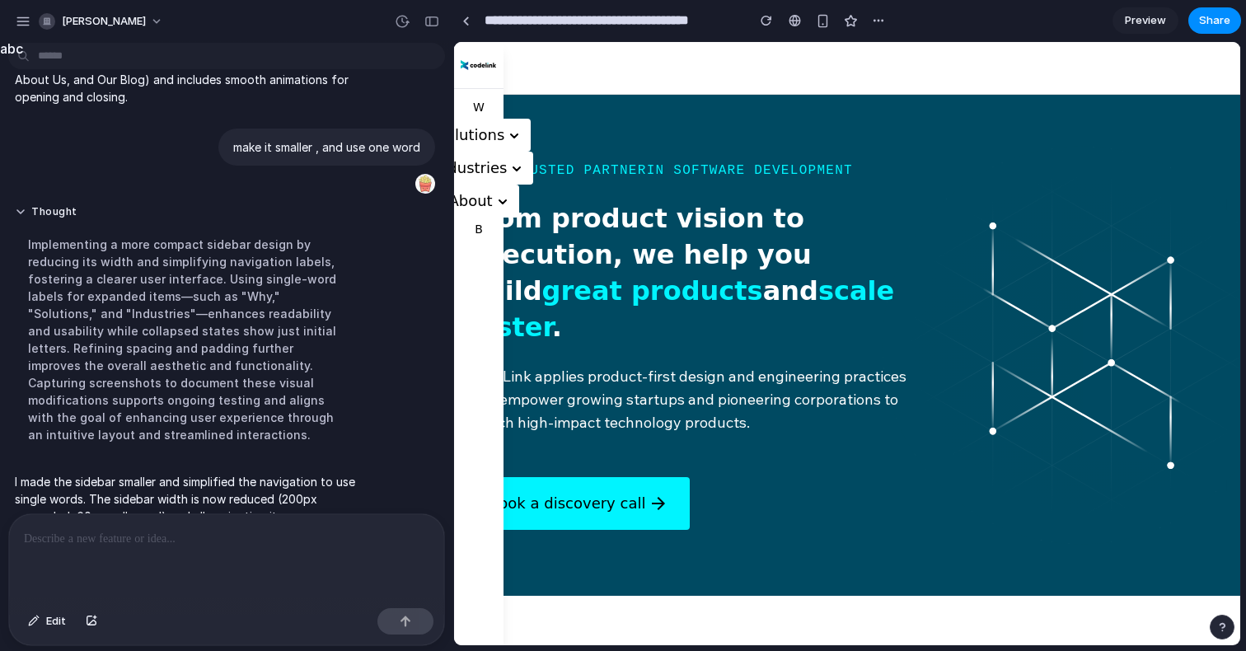
scroll to position [381, 0]
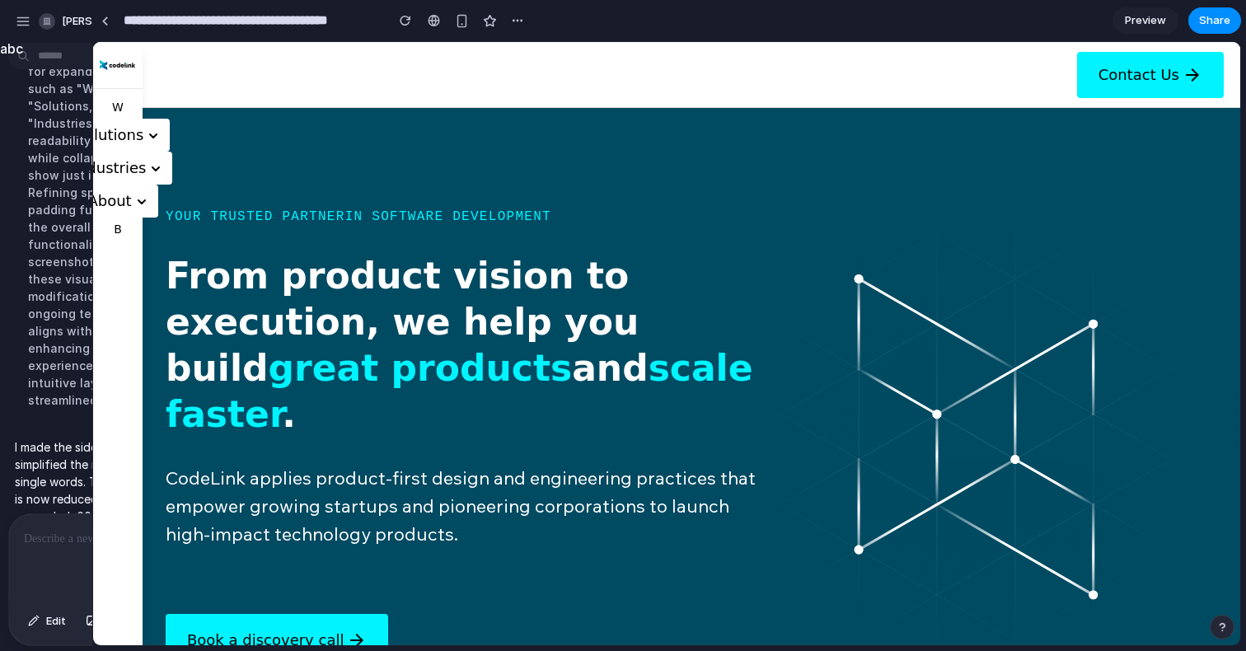
drag, startPoint x: 451, startPoint y: 94, endPoint x: 92, endPoint y: 171, distance: 366.5
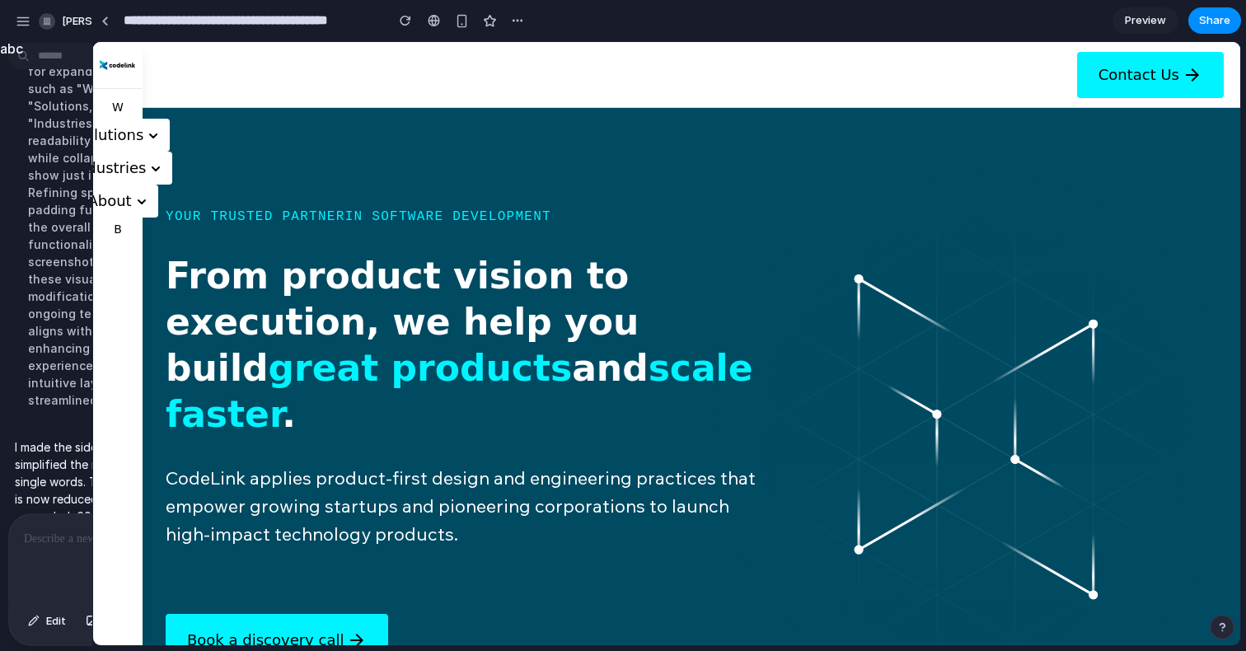
scroll to position [882, 0]
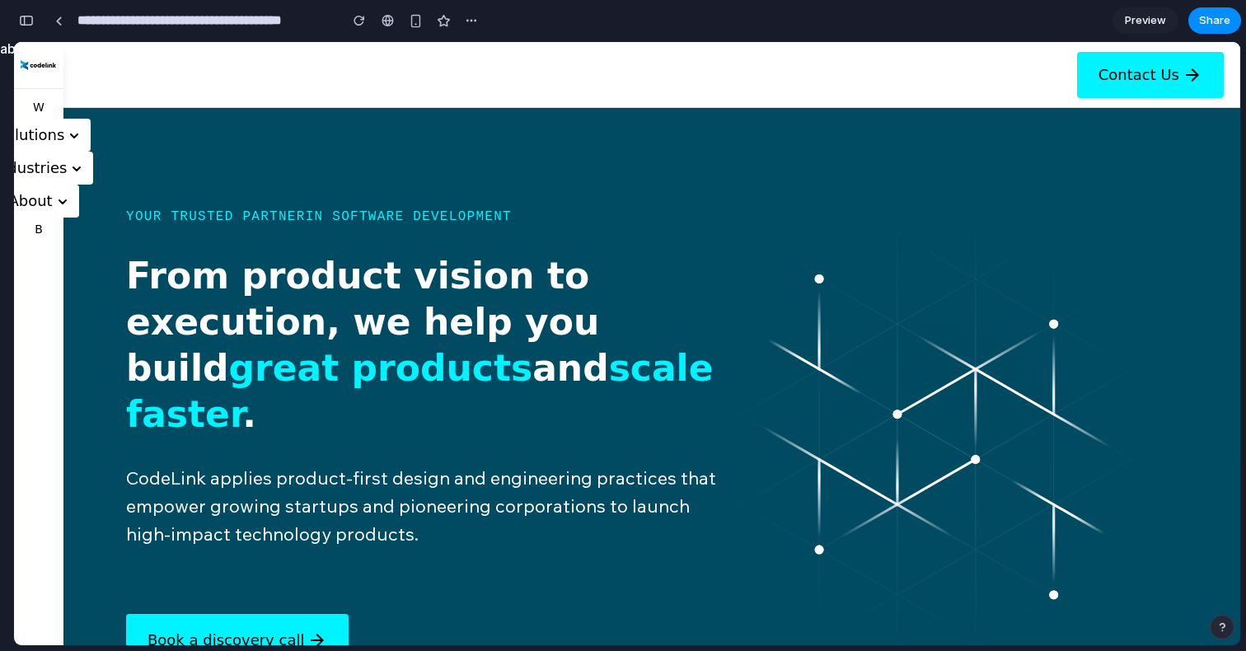
click at [30, 37] on div "**********" at bounding box center [248, 20] width 470 height 36
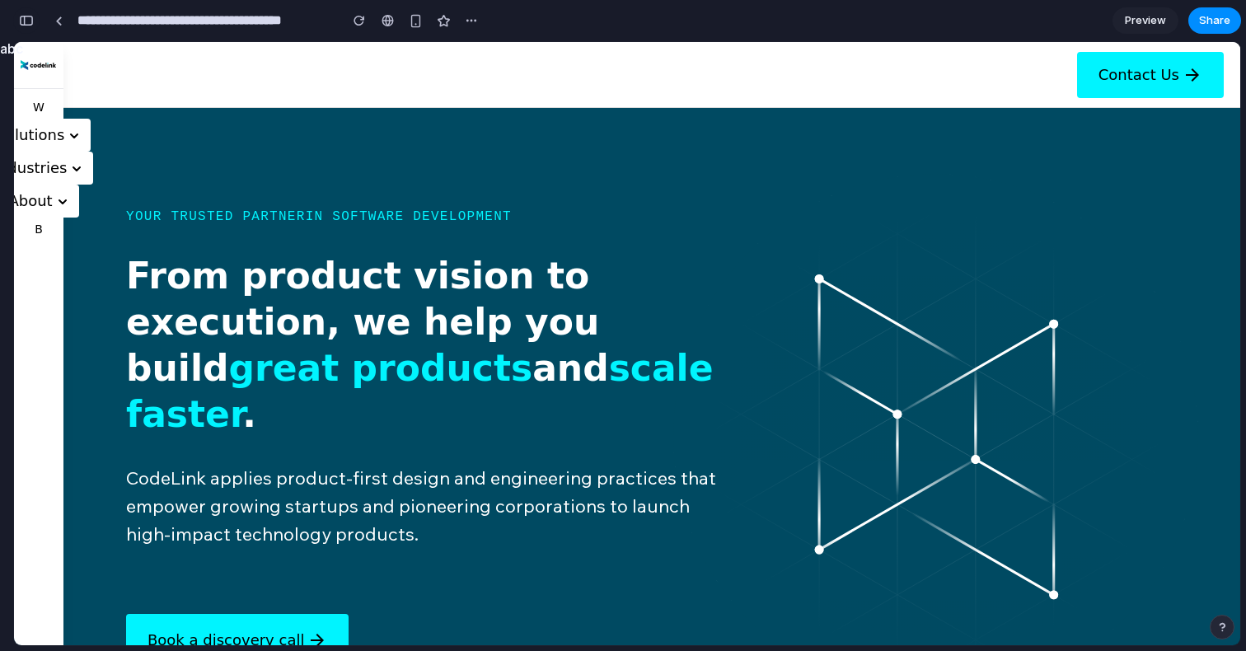
click at [30, 24] on div "button" at bounding box center [26, 21] width 15 height 12
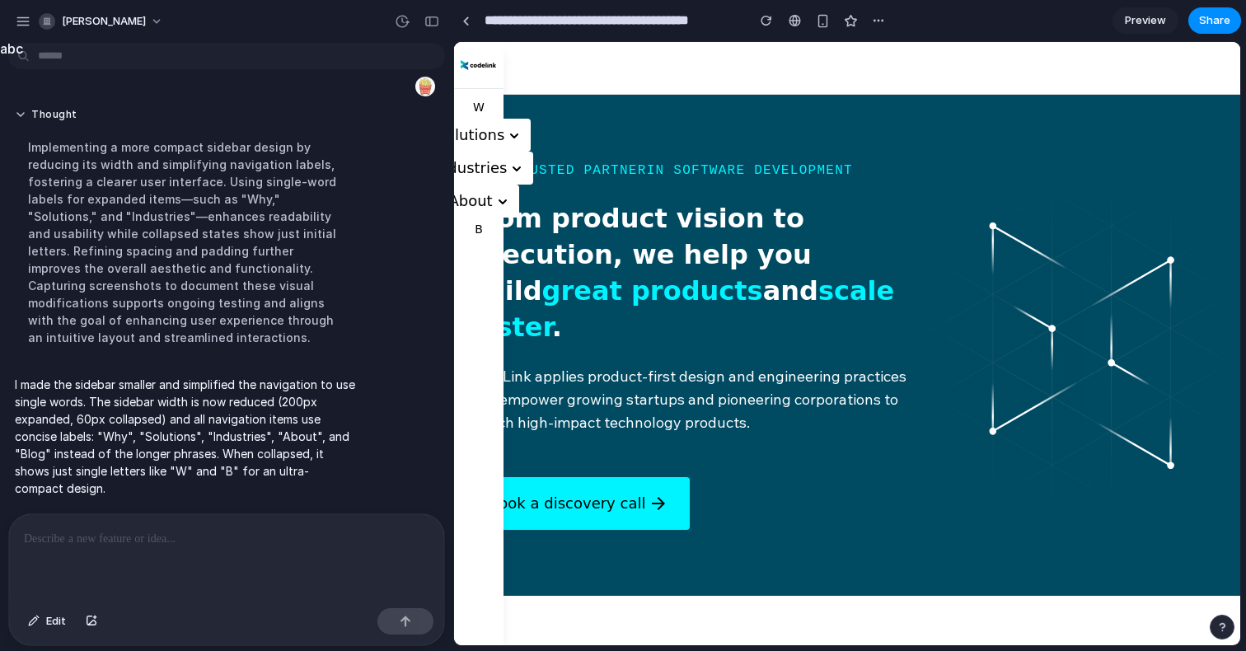
scroll to position [381, 0]
